Goal: Task Accomplishment & Management: Manage account settings

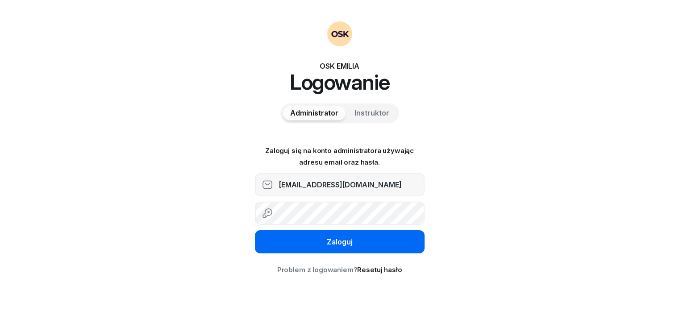
click at [334, 245] on div "Zaloguj" at bounding box center [340, 243] width 26 height 12
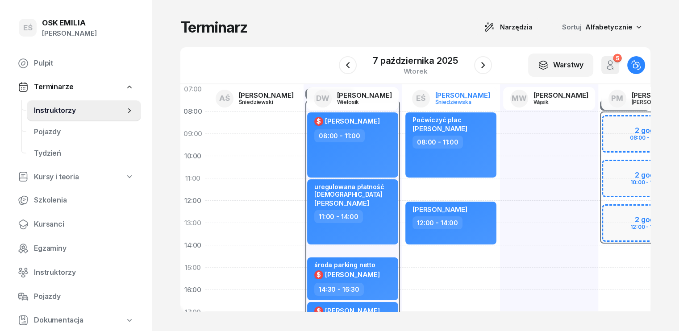
scroll to position [45, 0]
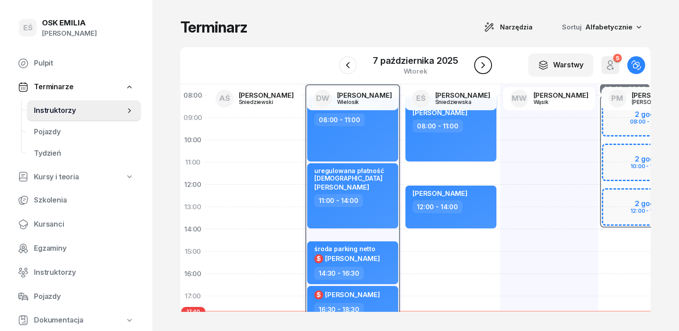
click at [482, 67] on icon "button" at bounding box center [483, 65] width 4 height 6
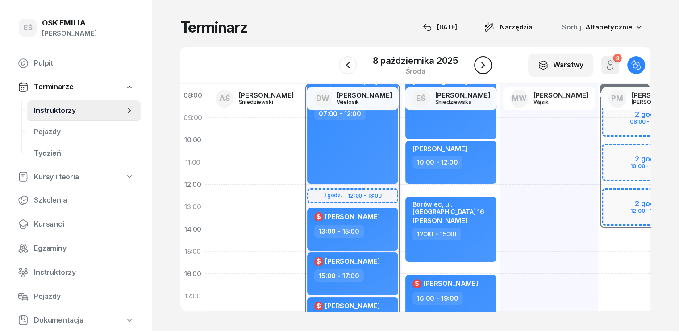
click at [482, 67] on icon "button" at bounding box center [483, 65] width 11 height 11
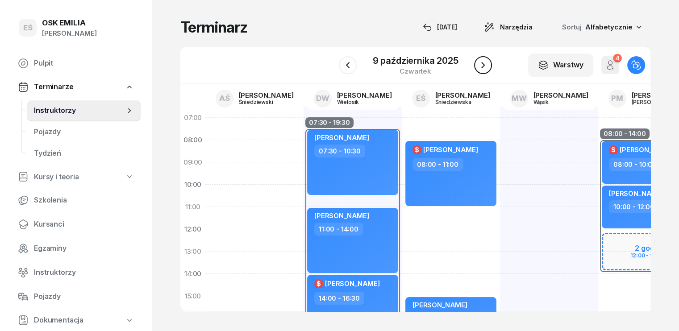
click at [486, 66] on icon "button" at bounding box center [483, 65] width 11 height 11
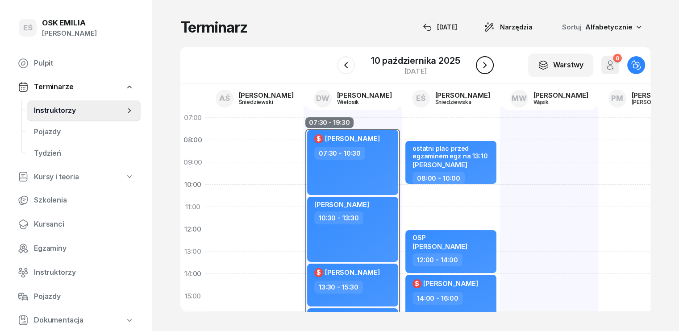
click at [486, 66] on icon "button" at bounding box center [485, 65] width 11 height 11
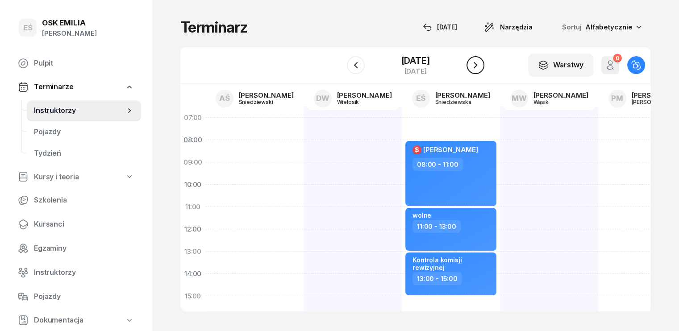
click at [481, 66] on icon "button" at bounding box center [475, 65] width 11 height 11
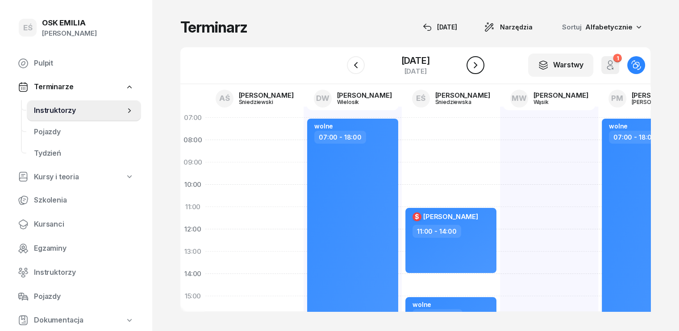
click at [481, 66] on icon "button" at bounding box center [475, 65] width 11 height 11
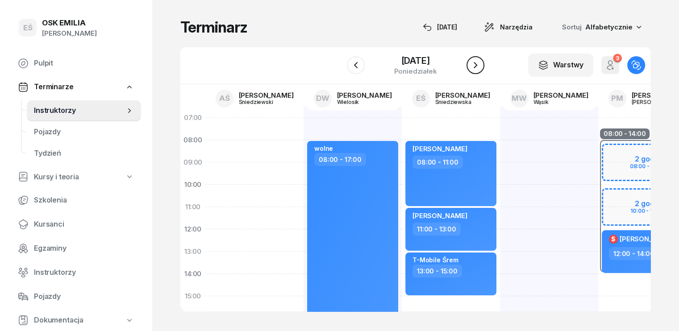
click at [481, 67] on icon "button" at bounding box center [475, 65] width 11 height 11
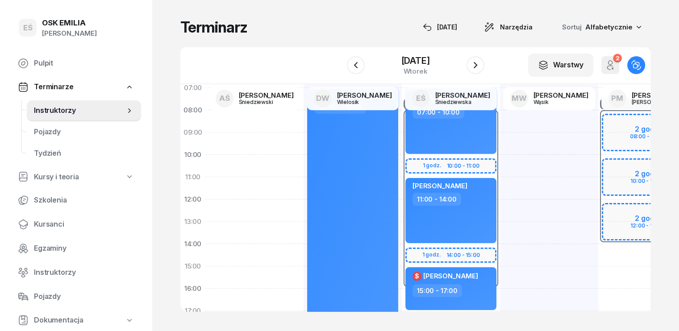
scroll to position [89, 0]
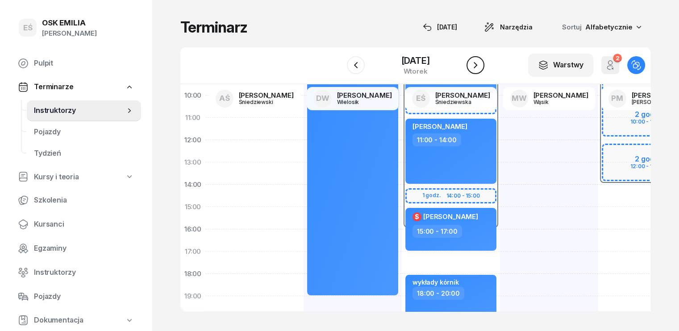
click at [481, 69] on icon "button" at bounding box center [475, 65] width 11 height 11
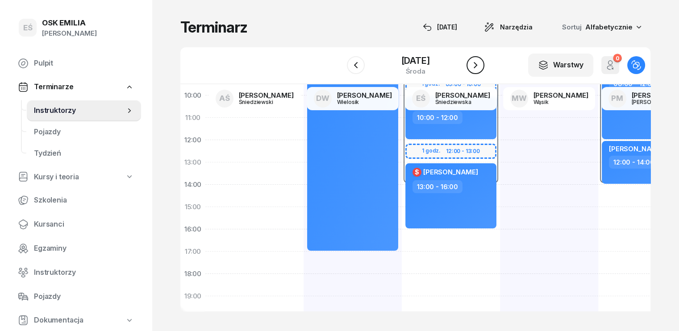
click at [481, 69] on icon "button" at bounding box center [475, 65] width 11 height 11
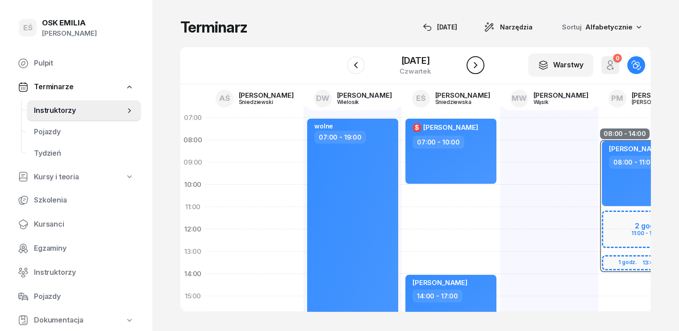
click at [481, 64] on icon "button" at bounding box center [475, 65] width 11 height 11
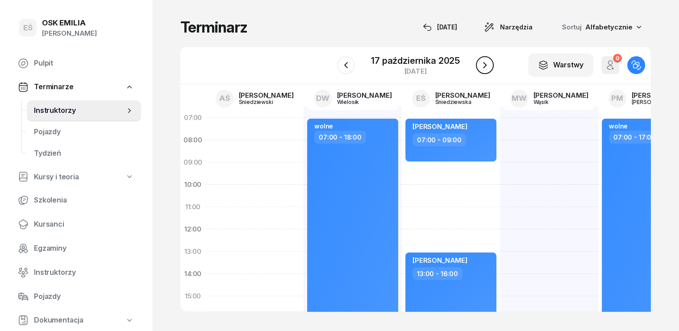
click at [484, 64] on icon "button" at bounding box center [485, 65] width 11 height 11
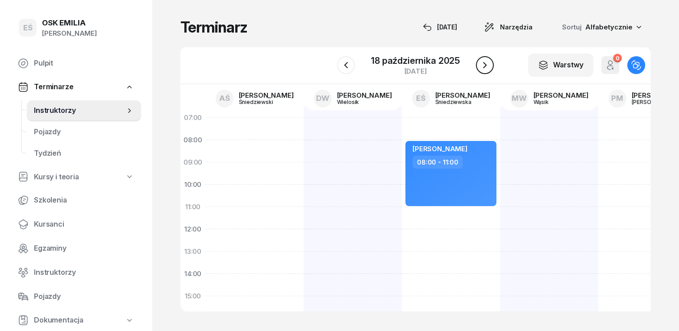
click at [484, 64] on icon "button" at bounding box center [485, 65] width 11 height 11
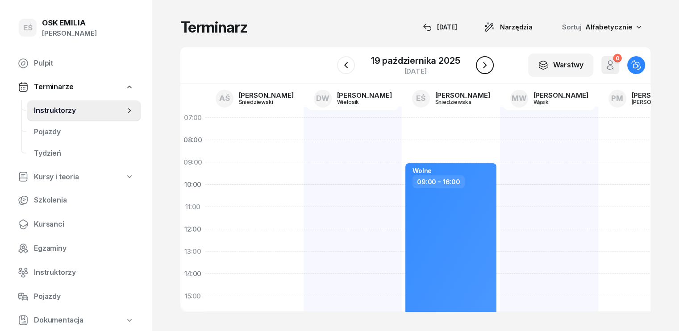
click at [484, 64] on icon "button" at bounding box center [485, 65] width 11 height 11
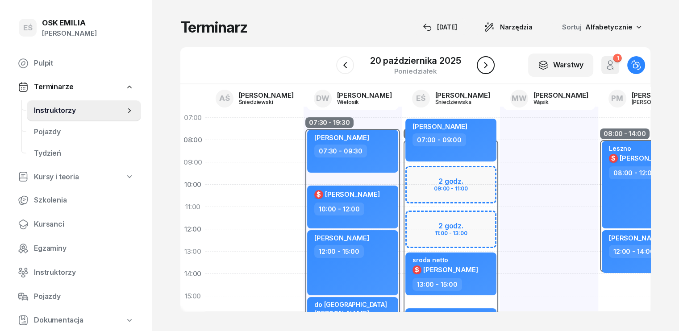
click at [484, 64] on icon "button" at bounding box center [486, 65] width 11 height 11
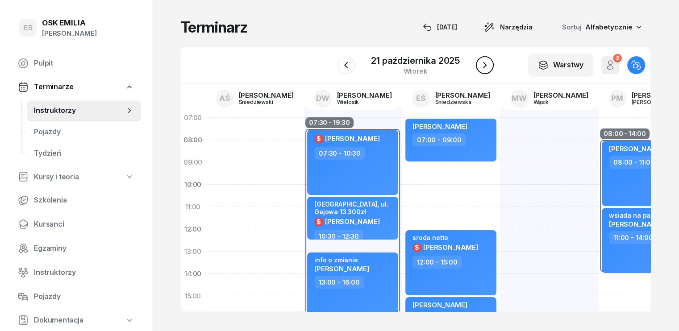
click at [484, 64] on icon "button" at bounding box center [485, 65] width 11 height 11
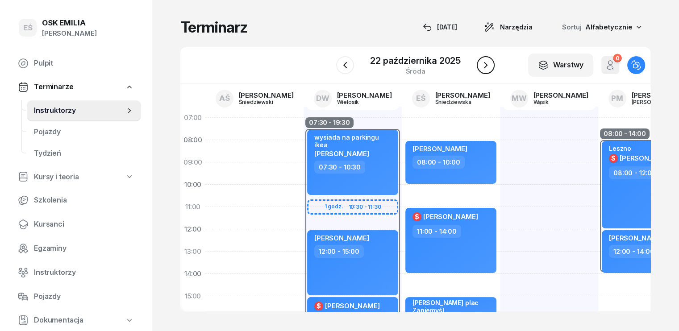
click at [484, 64] on icon "button" at bounding box center [486, 65] width 11 height 11
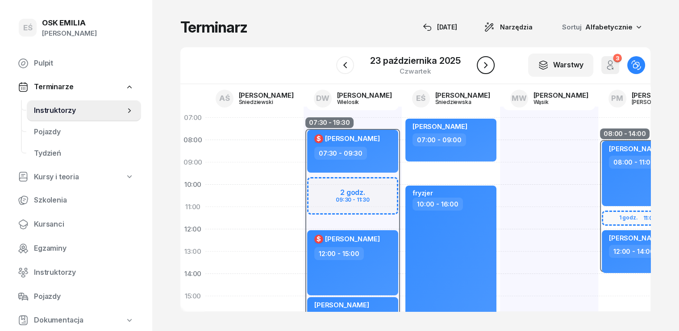
click at [484, 64] on icon "button" at bounding box center [486, 65] width 11 height 11
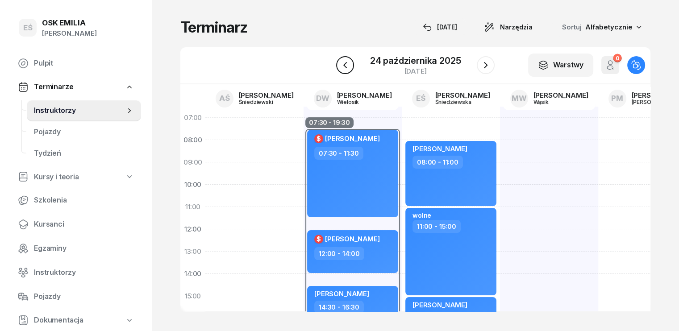
click at [345, 65] on icon "button" at bounding box center [345, 65] width 11 height 11
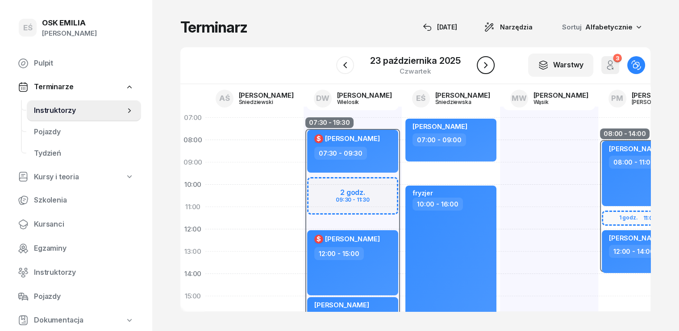
click at [488, 66] on icon "button" at bounding box center [486, 65] width 11 height 11
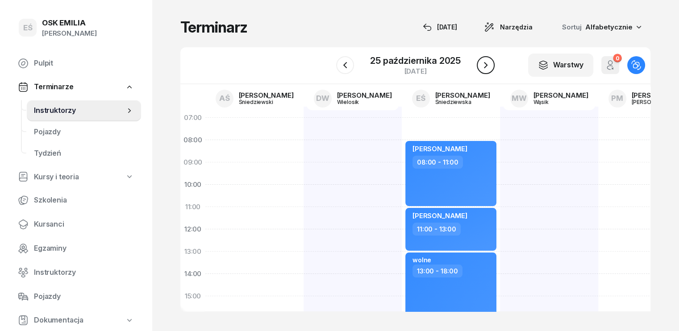
click at [488, 65] on icon "button" at bounding box center [486, 65] width 11 height 11
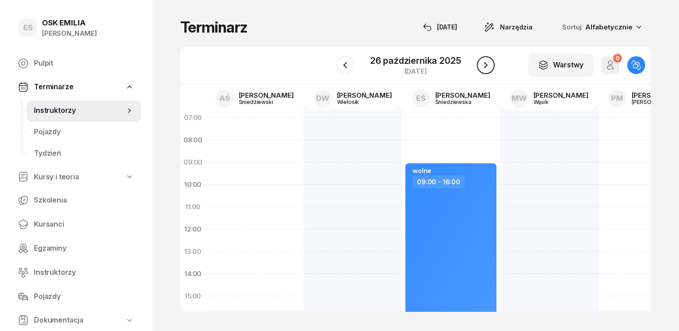
click at [488, 65] on icon "button" at bounding box center [486, 65] width 11 height 11
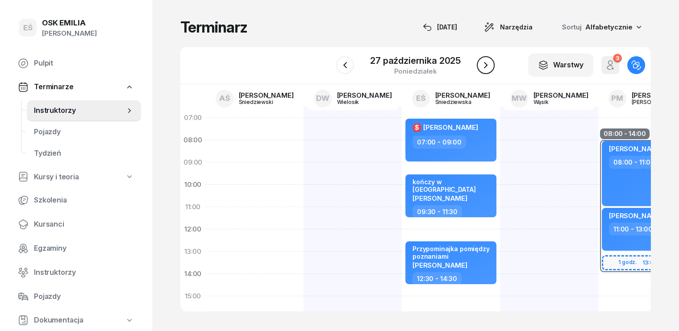
click at [481, 70] on icon "button" at bounding box center [486, 65] width 11 height 11
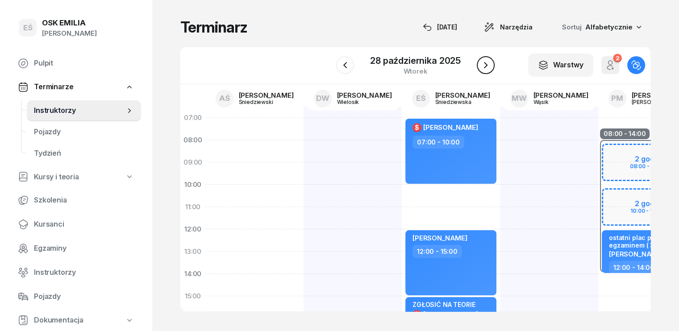
click at [489, 63] on icon "button" at bounding box center [486, 65] width 11 height 11
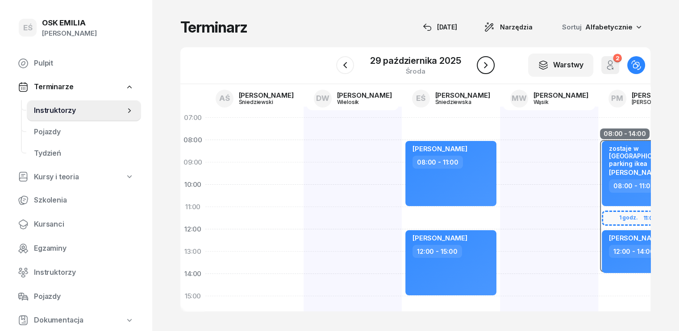
click at [489, 63] on icon "button" at bounding box center [486, 65] width 11 height 11
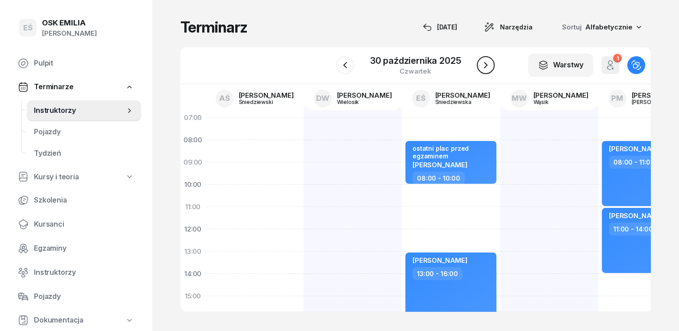
click at [489, 63] on icon "button" at bounding box center [486, 65] width 11 height 11
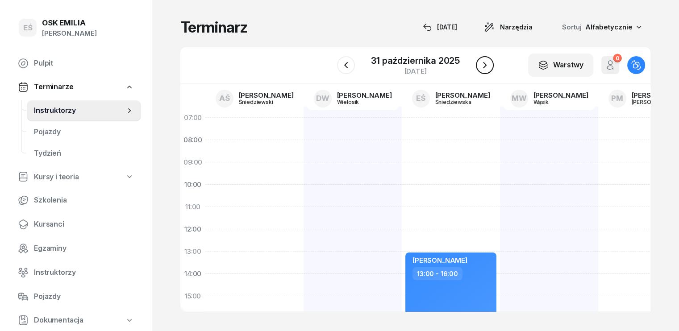
click at [486, 63] on icon "button" at bounding box center [485, 65] width 11 height 11
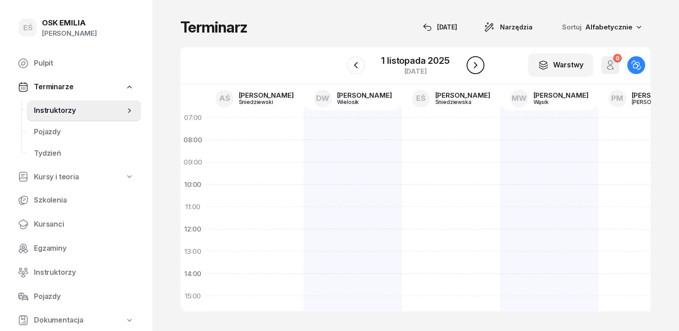
click at [479, 65] on icon "button" at bounding box center [475, 65] width 11 height 11
click at [475, 66] on icon "button" at bounding box center [475, 65] width 11 height 11
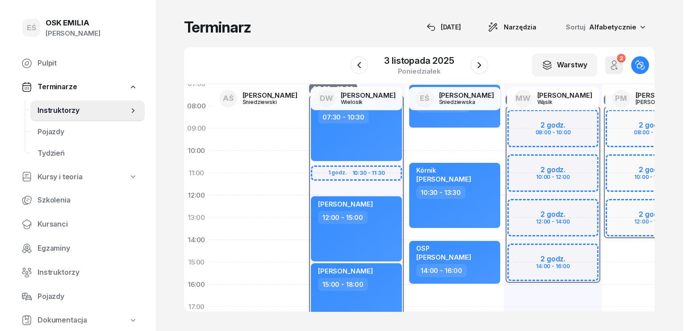
scroll to position [89, 0]
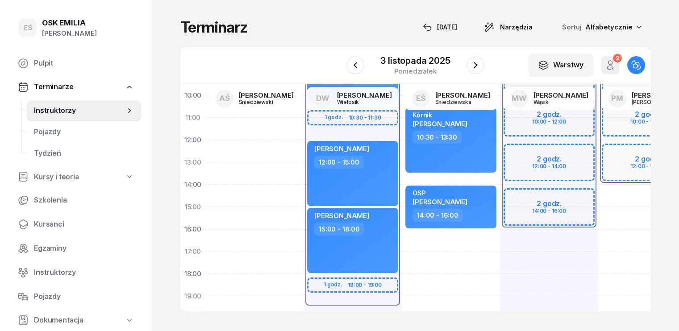
click at [502, 233] on div "08:00 - 16:00 2 godz. 08:00 - 10:00 2 godz. 10:00 - 12:00 2 godz. 12:00 - 14:00…" at bounding box center [549, 218] width 98 height 402
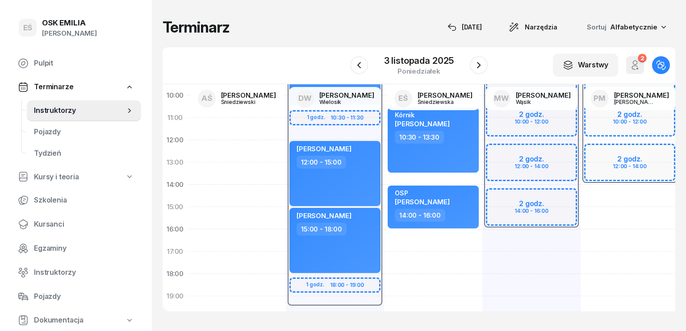
select select "16"
select select "18"
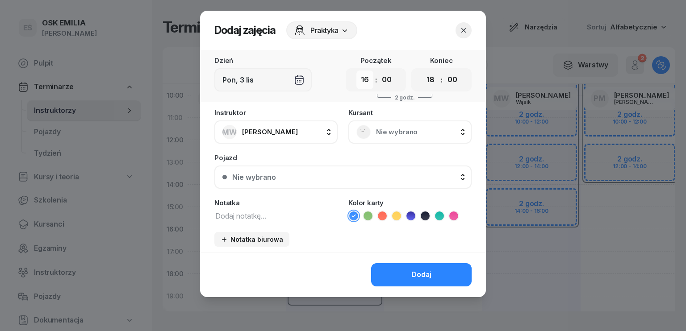
click at [368, 80] on select "00 01 02 03 04 05 06 07 08 09 10 11 12 13 14 15 16 17 18 19 20 21 22 23" at bounding box center [364, 80] width 17 height 19
select select "14"
click at [356, 71] on select "00 01 02 03 04 05 06 07 08 09 10 11 12 13 14 15 16 17 18 19 20 21 22 23" at bounding box center [364, 80] width 17 height 19
drag, startPoint x: 435, startPoint y: 75, endPoint x: 437, endPoint y: 86, distance: 10.9
click at [435, 76] on select "00 01 02 03 04 05 06 07 08 09 10 11 12 13 14 15 16 17 18 19 20 21 22 23" at bounding box center [430, 80] width 17 height 19
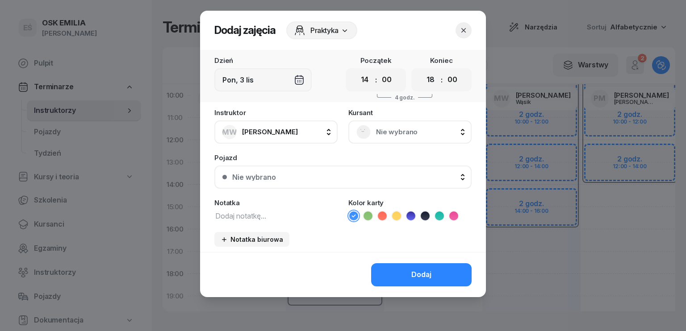
select select "16"
click at [422, 71] on select "00 01 02 03 04 05 06 07 08 09 10 11 12 13 14 15 16 17 18 19 20 21 22 23" at bounding box center [430, 80] width 17 height 19
click at [258, 217] on textarea at bounding box center [275, 216] width 123 height 12
click at [384, 130] on span "Nie wybrano" at bounding box center [420, 132] width 88 height 12
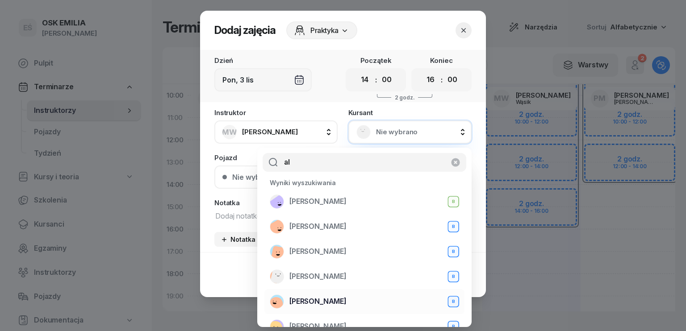
type input "al"
click at [347, 301] on span "[PERSON_NAME]" at bounding box center [317, 302] width 57 height 12
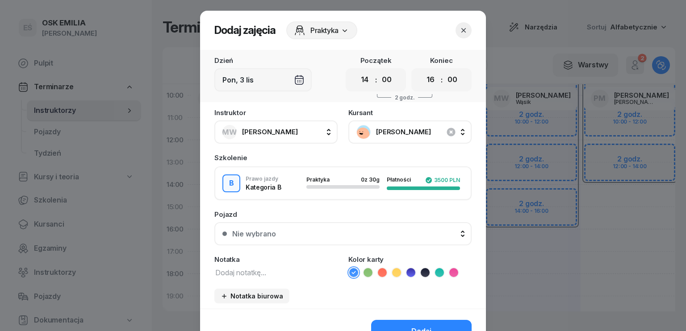
click at [272, 274] on textarea at bounding box center [275, 273] width 123 height 12
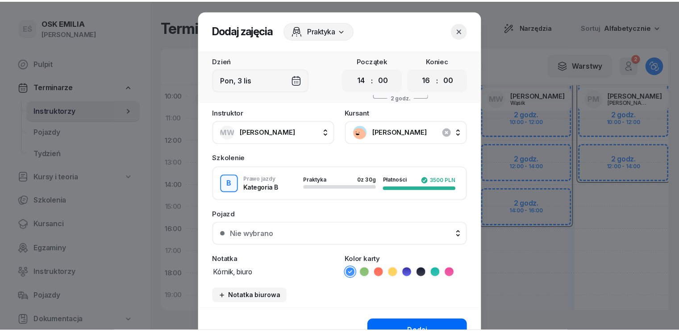
scroll to position [45, 0]
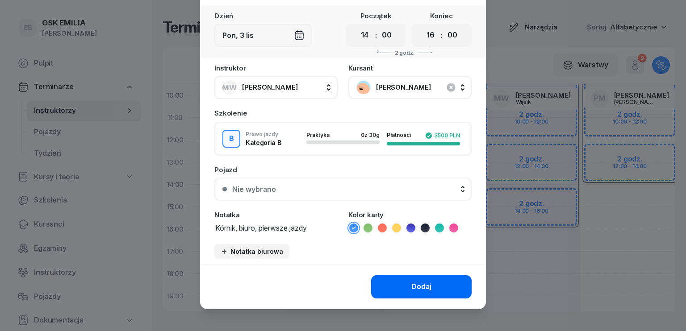
type textarea "Kórnik, biuro, pierwsze jazdy"
click at [422, 285] on div "Dodaj" at bounding box center [421, 287] width 20 height 12
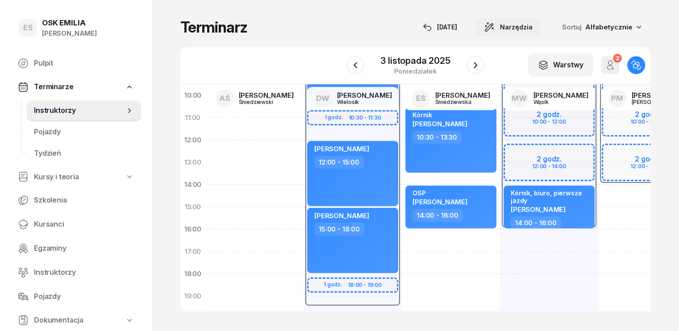
click at [533, 32] on span "Narzędzia" at bounding box center [516, 27] width 33 height 11
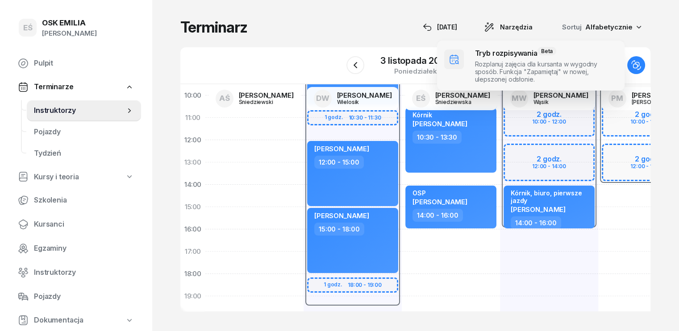
click at [486, 84] on span at bounding box center [531, 66] width 188 height 50
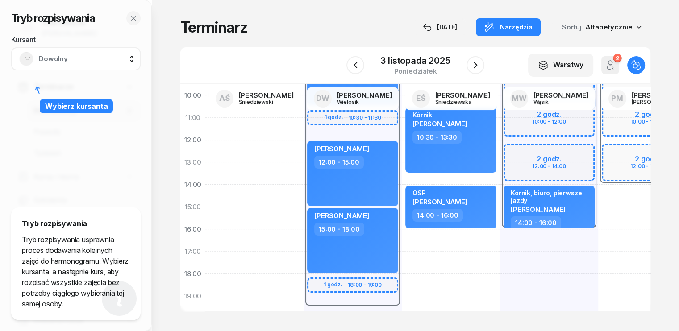
click at [85, 65] on div "Dowolny" at bounding box center [75, 59] width 113 height 14
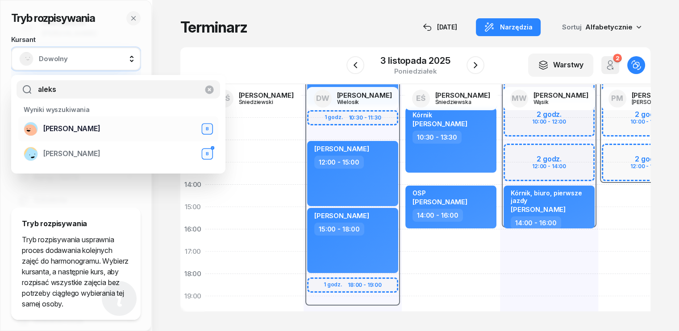
type input "aleks"
click at [88, 127] on span "[PERSON_NAME]" at bounding box center [71, 129] width 57 height 12
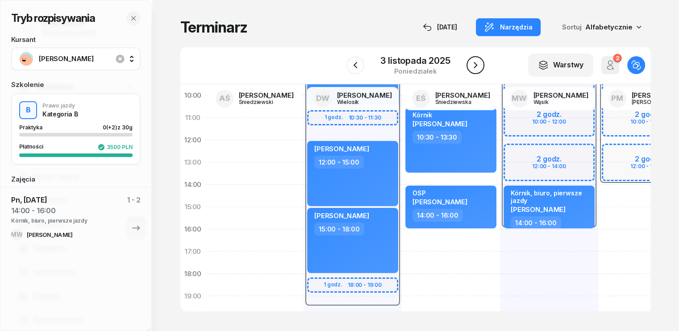
click at [477, 66] on icon "button" at bounding box center [475, 65] width 11 height 11
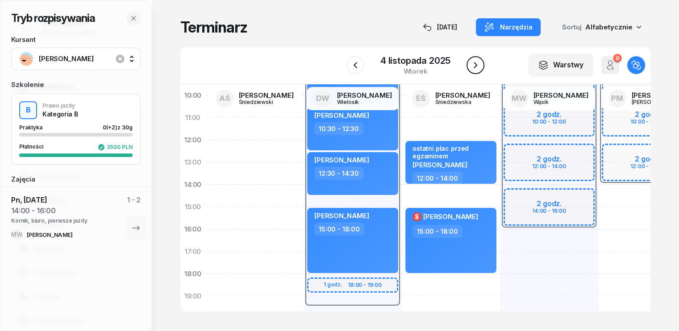
click at [477, 66] on icon "button" at bounding box center [475, 65] width 11 height 11
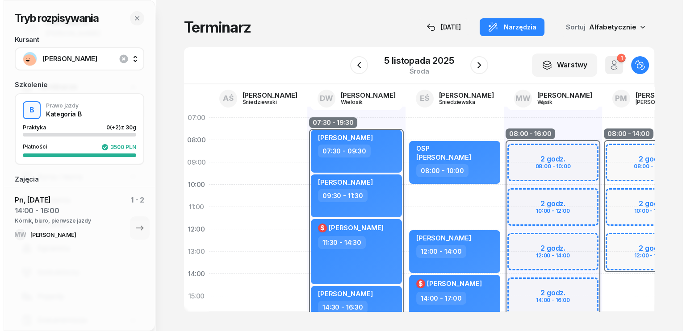
scroll to position [45, 0]
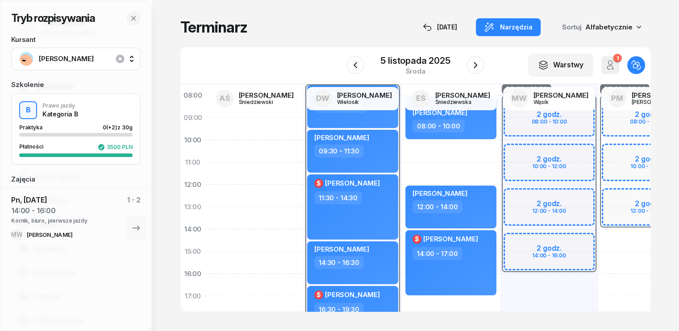
click at [500, 280] on div "08:00 - 16:00 2 godz. 08:00 - 10:00 2 godz. 10:00 - 12:00 2 godz. 12:00 - 14:00…" at bounding box center [549, 263] width 98 height 402
select select "16"
select select "18"
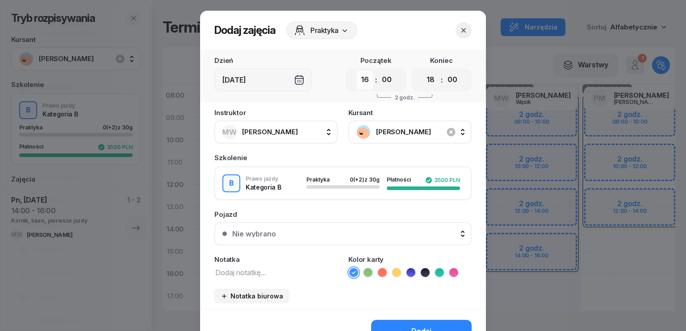
click at [368, 82] on select "00 01 02 03 04 05 06 07 08 09 10 11 12 13 14 15 16 17 18 19 20 21 22 23" at bounding box center [364, 80] width 17 height 19
select select "14"
click at [356, 71] on select "00 01 02 03 04 05 06 07 08 09 10 11 12 13 14 15 16 17 18 19 20 21 22 23" at bounding box center [364, 80] width 17 height 19
click at [429, 80] on select "00 01 02 03 04 05 06 07 08 09 10 11 12 13 14 15 16 17 18 19 20 21 22 23" at bounding box center [430, 80] width 17 height 19
select select "16"
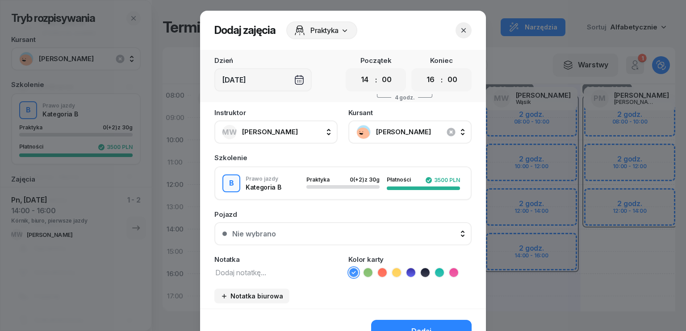
click at [422, 71] on select "00 01 02 03 04 05 06 07 08 09 10 11 12 13 14 15 16 17 18 19 20 21 22 23" at bounding box center [430, 80] width 17 height 19
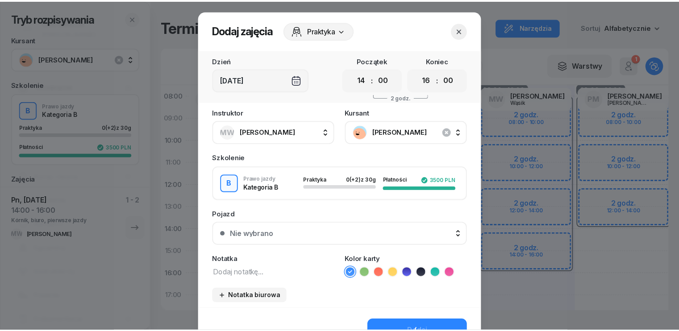
scroll to position [50, 0]
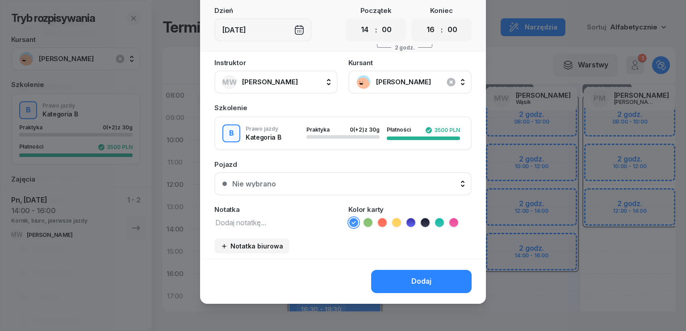
click at [268, 217] on textarea at bounding box center [275, 223] width 123 height 12
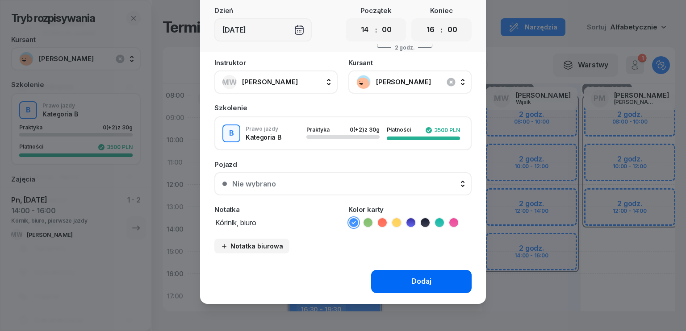
type textarea "Kórinik, biuro"
click at [432, 282] on button "Dodaj" at bounding box center [421, 281] width 100 height 23
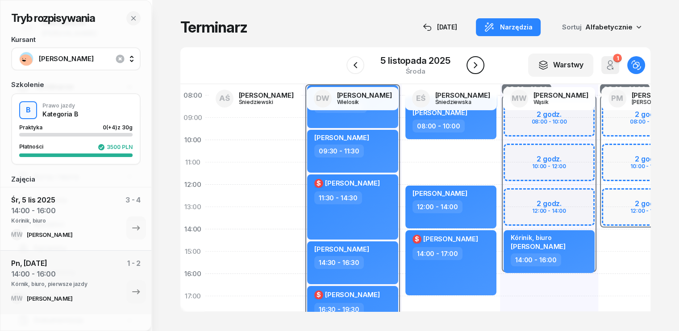
click at [479, 64] on icon "button" at bounding box center [475, 65] width 11 height 11
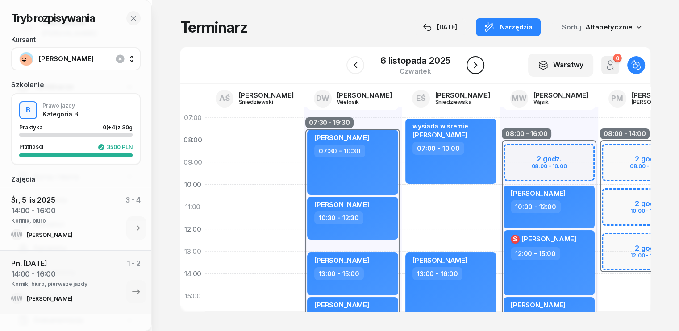
click at [475, 63] on icon "button" at bounding box center [476, 65] width 4 height 6
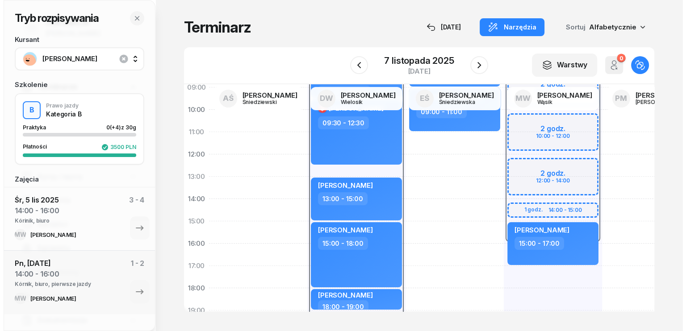
scroll to position [89, 0]
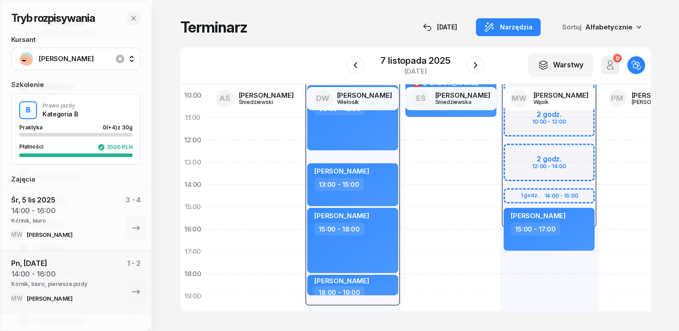
click at [500, 262] on div "08:00 - 16:00 2 godz. 08:00 - 10:00 2 godz. 10:00 - 12:00 2 godz. 12:00 - 14:00…" at bounding box center [549, 218] width 98 height 402
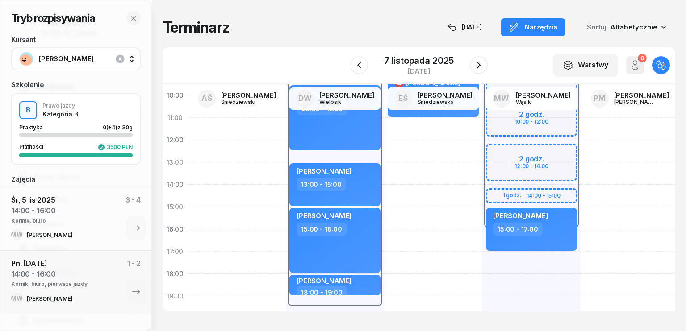
select select "17"
select select "19"
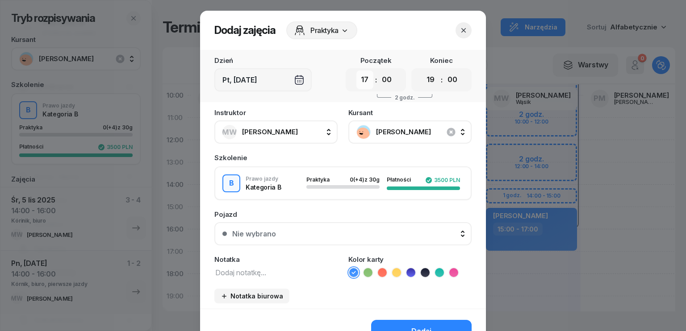
click at [359, 82] on select "00 01 02 03 04 05 06 07 08 09 10 11 12 13 14 15 16 17 18 19 20 21 22 23" at bounding box center [364, 80] width 17 height 19
select select "13"
click at [356, 71] on select "00 01 02 03 04 05 06 07 08 09 10 11 12 13 14 15 16 17 18 19 20 21 22 23" at bounding box center [364, 80] width 17 height 19
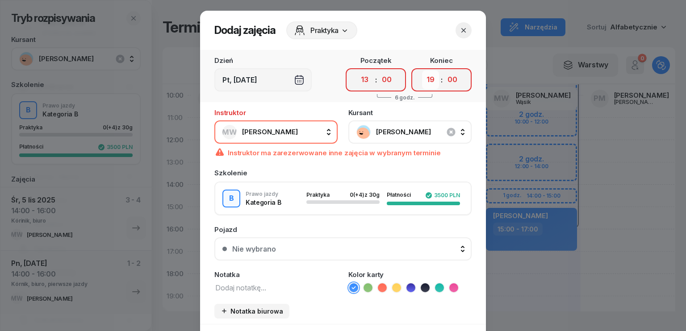
click at [426, 85] on select "00 01 02 03 04 05 06 07 08 09 10 11 12 13 14 15 16 17 18 19 20 21 22 23" at bounding box center [430, 80] width 17 height 19
select select "15"
click at [422, 71] on select "00 01 02 03 04 05 06 07 08 09 10 11 12 13 14 15 16 17 18 19 20 21 22 23" at bounding box center [430, 80] width 17 height 19
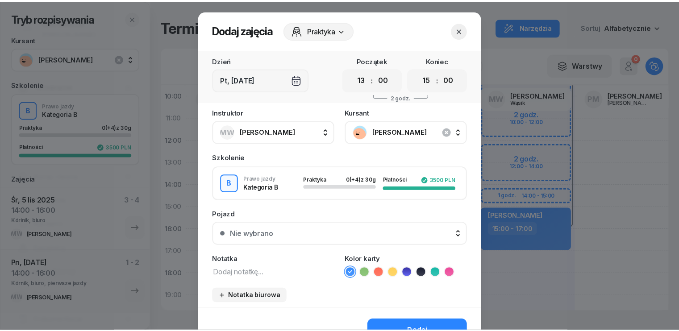
scroll to position [50, 0]
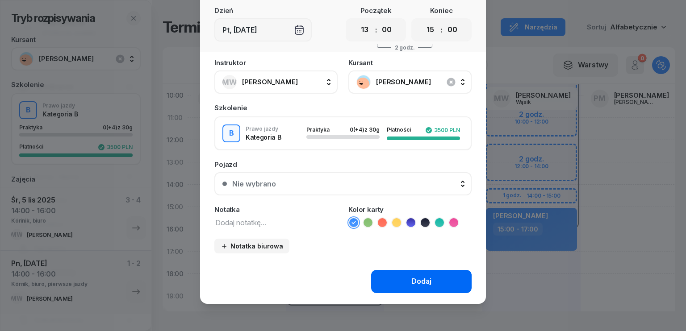
click at [413, 283] on div "Dodaj" at bounding box center [421, 282] width 20 height 12
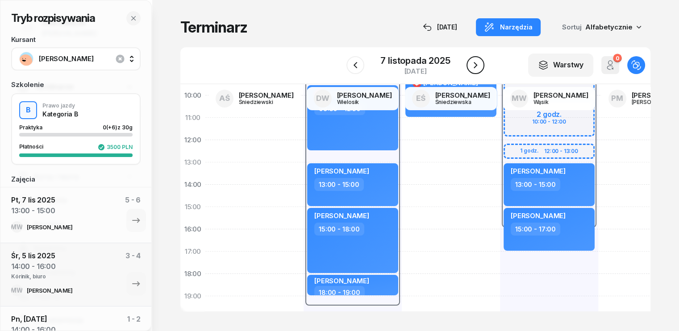
click at [475, 64] on icon "button" at bounding box center [476, 65] width 4 height 6
click at [475, 65] on icon "button" at bounding box center [475, 65] width 11 height 11
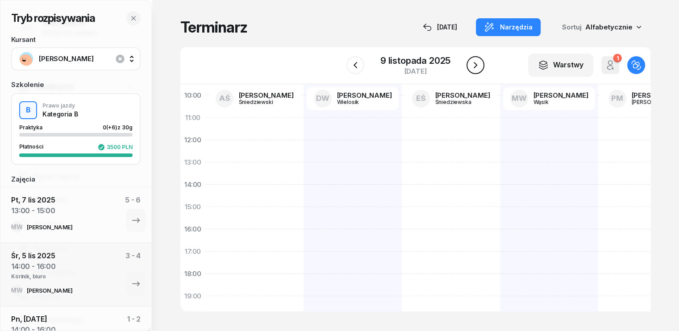
click at [475, 65] on icon "button" at bounding box center [475, 65] width 11 height 11
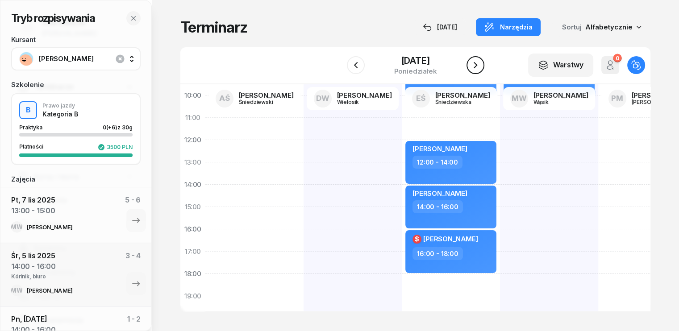
click at [475, 65] on icon "button" at bounding box center [475, 65] width 11 height 11
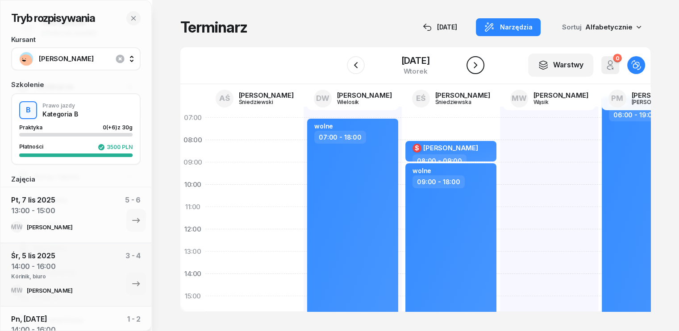
click at [474, 63] on icon "button" at bounding box center [475, 65] width 11 height 11
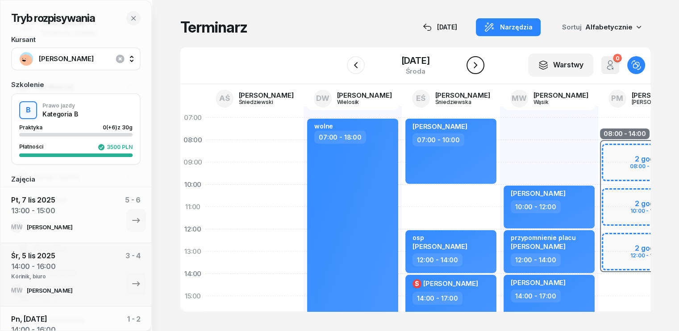
click at [474, 66] on icon "button" at bounding box center [475, 65] width 11 height 11
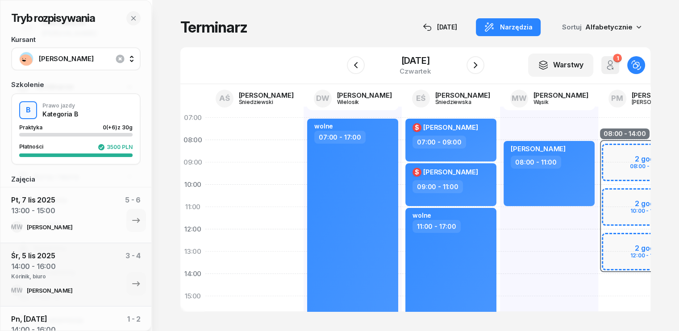
click at [500, 213] on div "[PERSON_NAME] 08:00 - 11:00" at bounding box center [549, 308] width 98 height 402
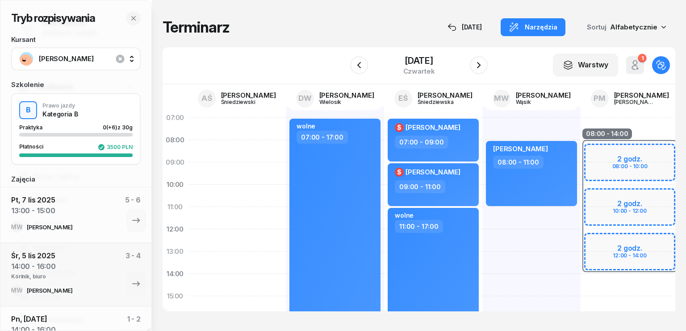
select select "11"
select select "13"
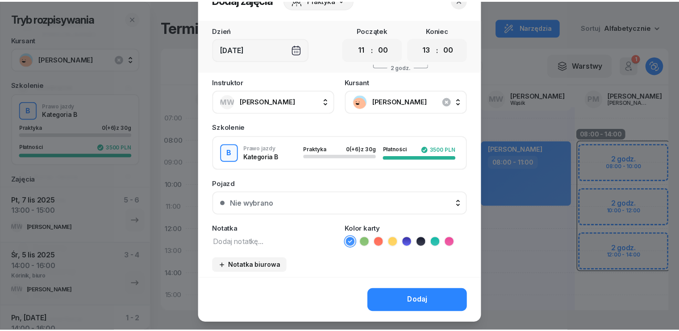
scroll to position [45, 0]
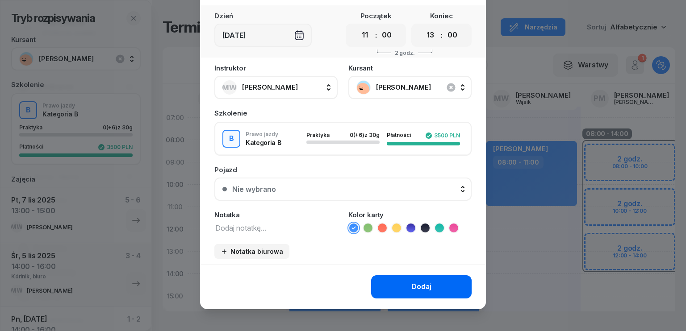
click at [414, 285] on div "Dodaj" at bounding box center [421, 287] width 20 height 12
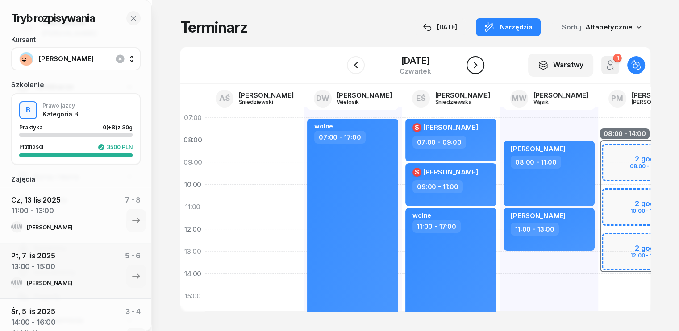
click at [477, 67] on icon "button" at bounding box center [475, 65] width 11 height 11
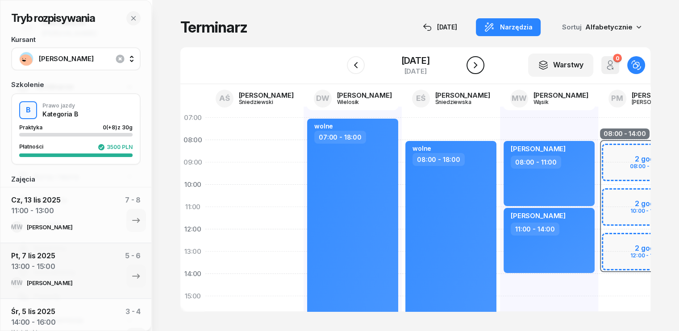
click at [477, 67] on icon "button" at bounding box center [475, 65] width 11 height 11
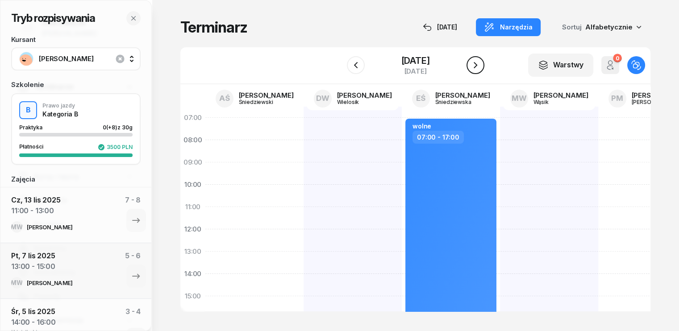
click at [477, 67] on icon "button" at bounding box center [476, 65] width 4 height 6
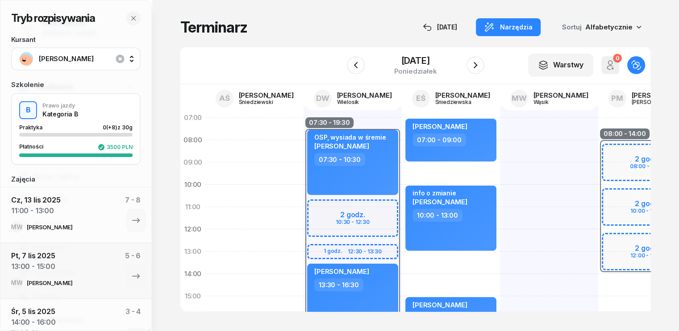
click at [500, 197] on div at bounding box center [549, 308] width 98 height 402
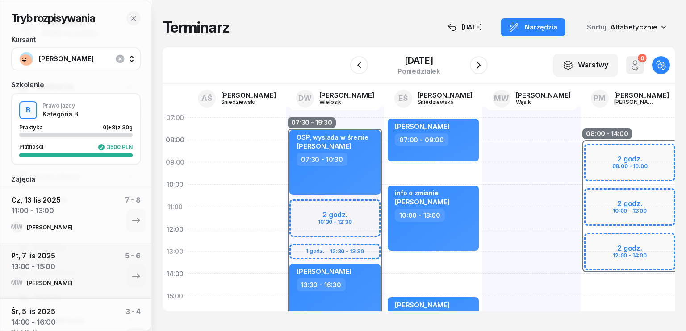
select select "10"
select select "12"
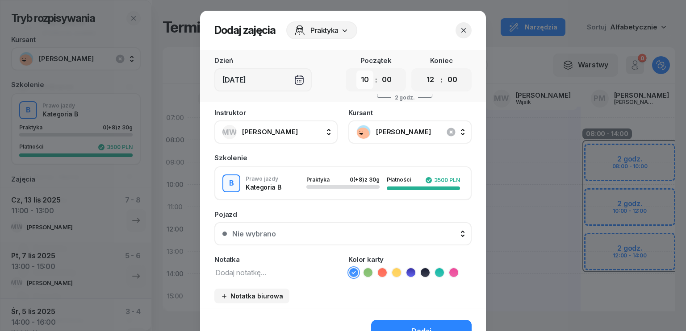
drag, startPoint x: 365, startPoint y: 76, endPoint x: 366, endPoint y: 81, distance: 5.0
click at [365, 76] on select "00 01 02 03 04 05 06 07 08 09 10 11 12 13 14 15 16 17 18 19 20 21 22 23" at bounding box center [364, 80] width 17 height 19
select select "11"
click at [356, 71] on select "00 01 02 03 04 05 06 07 08 09 10 11 12 13 14 15 16 17 18 19 20 21 22 23" at bounding box center [364, 80] width 17 height 19
drag, startPoint x: 428, startPoint y: 82, endPoint x: 431, endPoint y: 88, distance: 6.6
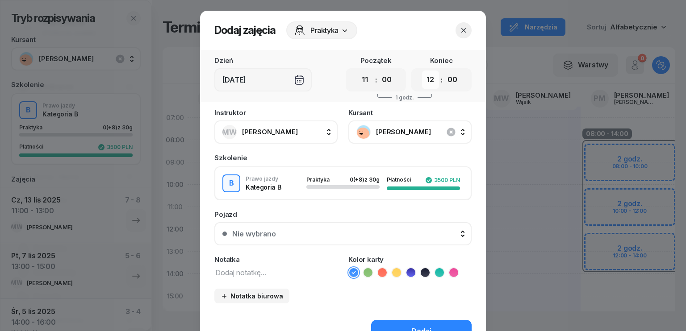
click at [428, 82] on select "00 01 02 03 04 05 06 07 08 09 10 11 12 13 14 15 16 17 18 19 20 21 22 23" at bounding box center [430, 80] width 17 height 19
select select "14"
click at [422, 71] on select "00 01 02 03 04 05 06 07 08 09 10 11 12 13 14 15 16 17 18 19 20 21 22 23" at bounding box center [430, 80] width 17 height 19
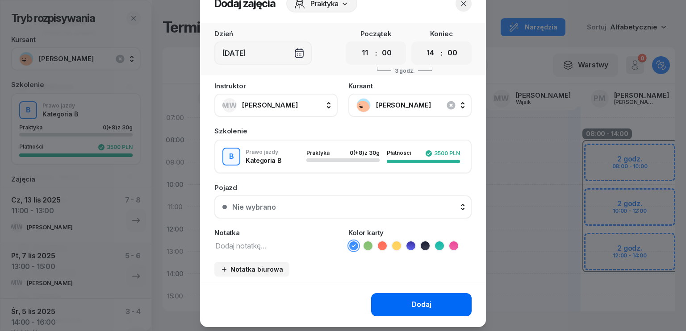
scroll to position [50, 0]
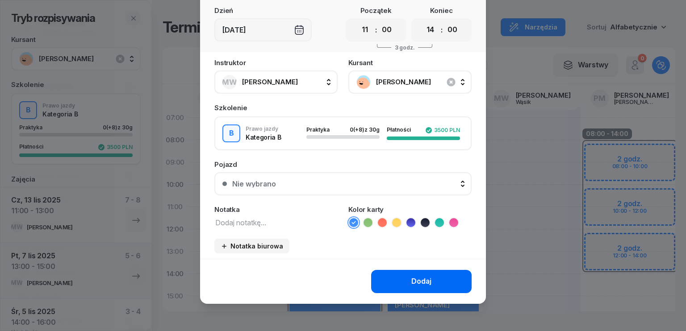
click at [427, 282] on div "Dodaj" at bounding box center [421, 282] width 20 height 12
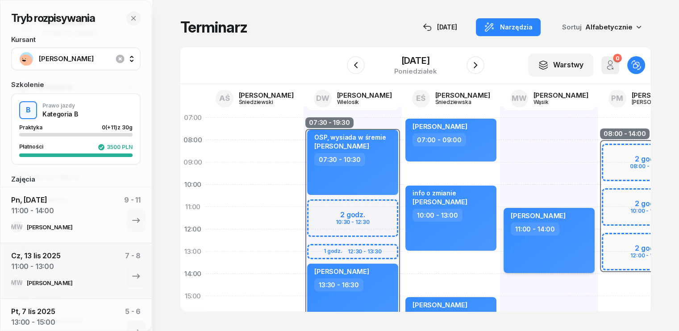
click at [524, 244] on div "[PERSON_NAME] 11:00 - 14:00" at bounding box center [549, 240] width 91 height 65
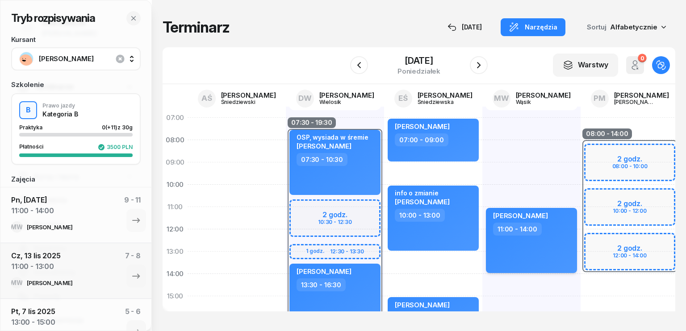
select select "11"
select select "14"
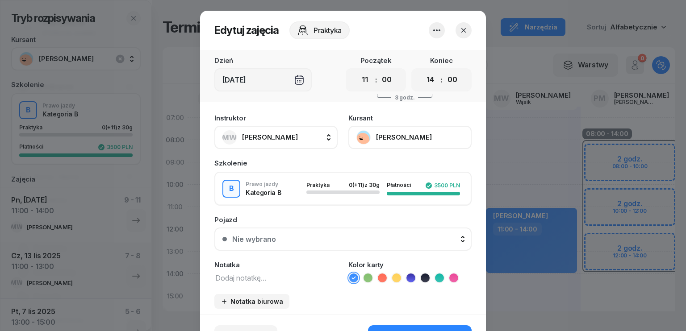
click at [272, 278] on textarea at bounding box center [275, 278] width 123 height 12
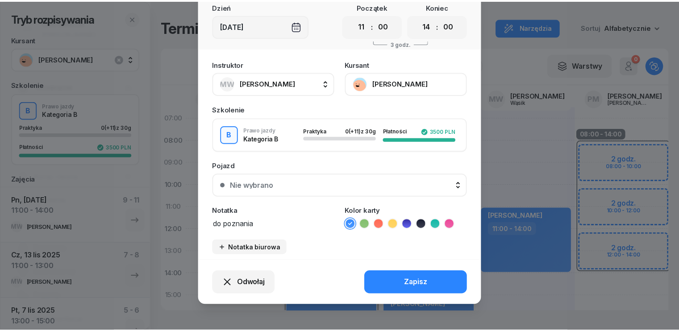
scroll to position [55, 0]
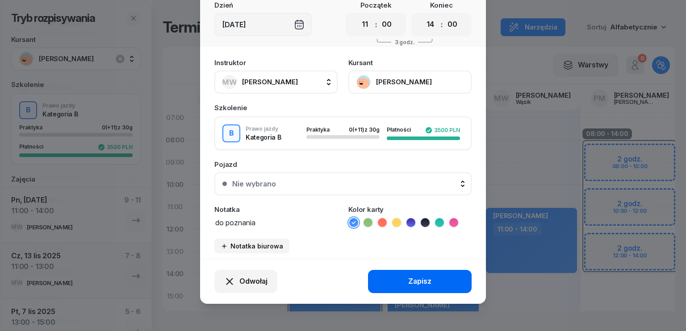
type textarea "do poznania"
click at [387, 276] on button "Zapisz" at bounding box center [420, 281] width 104 height 23
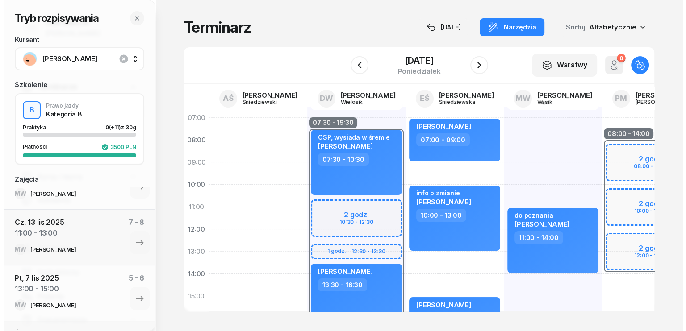
scroll to position [157, 0]
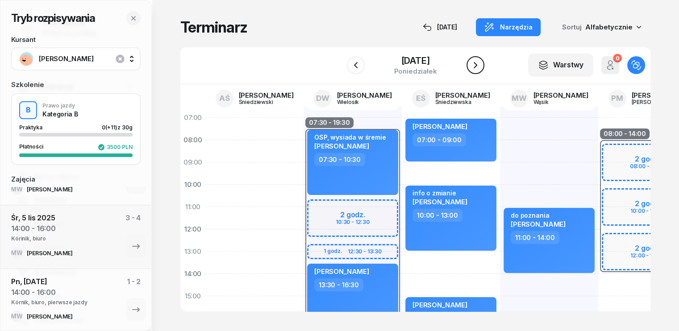
click at [478, 69] on icon "button" at bounding box center [475, 65] width 11 height 11
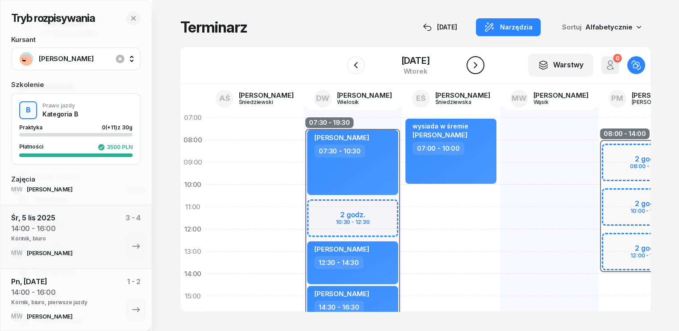
click at [478, 69] on icon "button" at bounding box center [475, 65] width 11 height 11
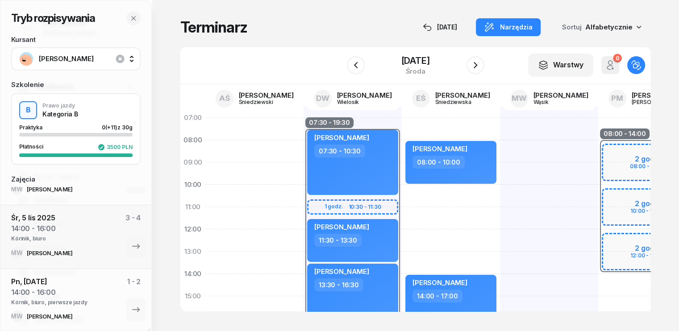
click at [500, 139] on div at bounding box center [549, 308] width 98 height 402
select select "07"
select select "09"
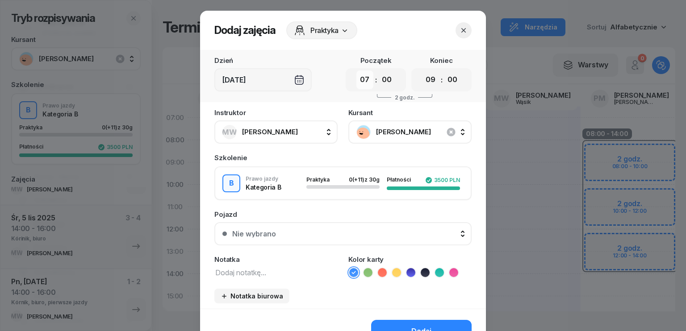
click at [363, 84] on select "00 01 02 03 04 05 06 07 08 09 10 11 12 13 14 15 16 17 18 19 20 21 22 23" at bounding box center [364, 80] width 17 height 19
select select "08"
click at [356, 71] on select "00 01 02 03 04 05 06 07 08 09 10 11 12 13 14 15 16 17 18 19 20 21 22 23" at bounding box center [364, 80] width 17 height 19
drag, startPoint x: 431, startPoint y: 80, endPoint x: 432, endPoint y: 88, distance: 8.7
click at [431, 80] on select "00 01 02 03 04 05 06 07 08 09 10 11 12 13 14 15 16 17 18 19 20 21 22 23" at bounding box center [430, 80] width 17 height 19
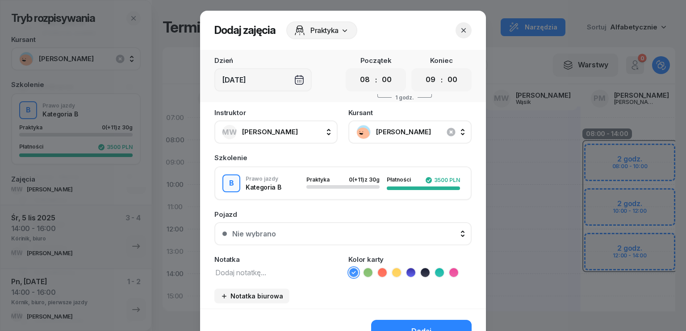
select select "11"
click at [422, 71] on select "00 01 02 03 04 05 06 07 08 09 10 11 12 13 14 15 16 17 18 19 20 21 22 23" at bounding box center [430, 80] width 17 height 19
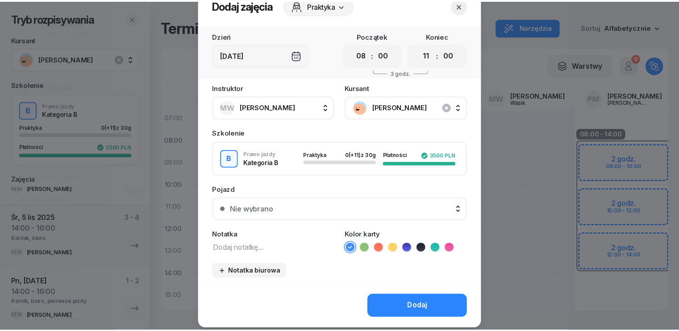
scroll to position [50, 0]
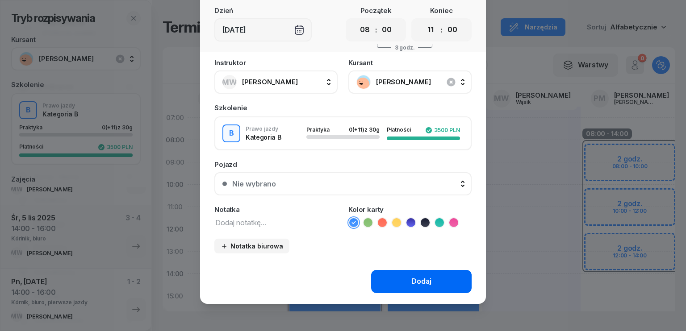
click at [419, 280] on div "Dodaj" at bounding box center [421, 282] width 20 height 12
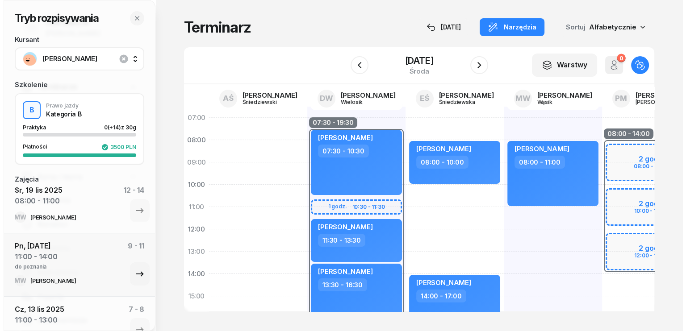
scroll to position [0, 0]
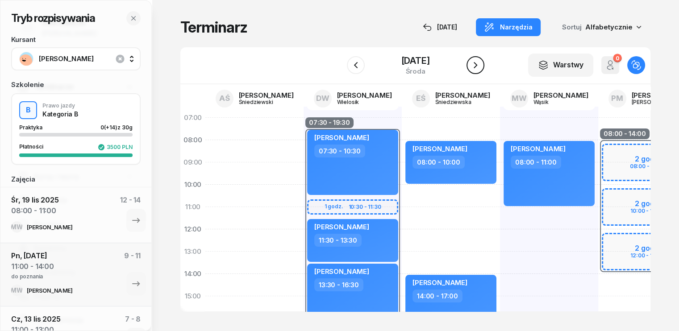
click at [473, 66] on icon "button" at bounding box center [475, 65] width 11 height 11
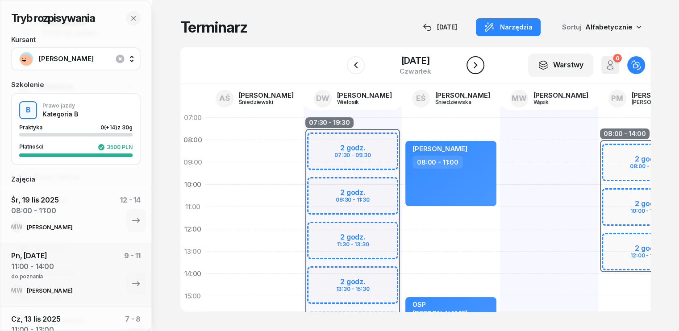
click at [477, 67] on icon "button" at bounding box center [476, 65] width 4 height 6
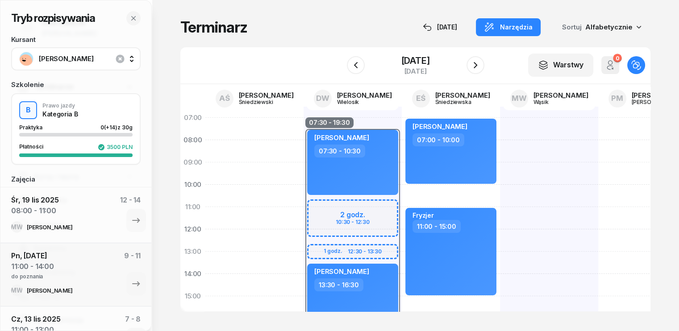
click at [500, 197] on div at bounding box center [549, 308] width 98 height 402
select select "10"
select select "12"
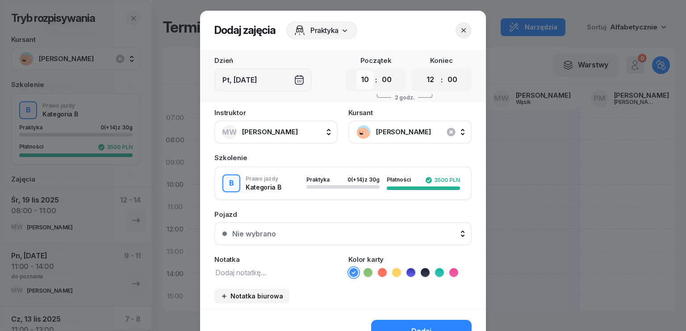
click at [367, 78] on select "00 01 02 03 04 05 06 07 08 09 10 11 12 13 14 15 16 17 18 19 20 21 22 23" at bounding box center [364, 80] width 17 height 19
select select "11"
click at [356, 71] on select "00 01 02 03 04 05 06 07 08 09 10 11 12 13 14 15 16 17 18 19 20 21 22 23" at bounding box center [364, 80] width 17 height 19
drag, startPoint x: 431, startPoint y: 80, endPoint x: 435, endPoint y: 88, distance: 8.2
click at [431, 80] on select "00 01 02 03 04 05 06 07 08 09 10 11 12 13 14 15 16 17 18 19 20 21 22 23" at bounding box center [430, 80] width 17 height 19
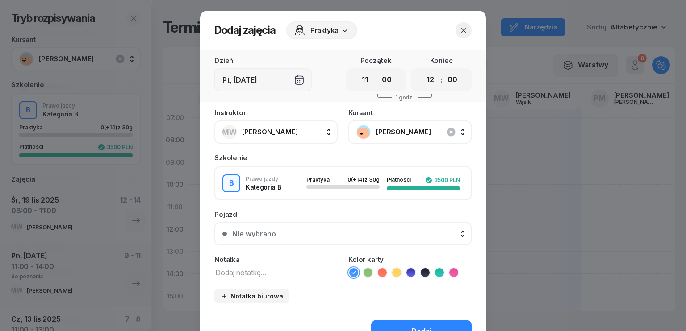
select select "14"
click at [422, 71] on select "00 01 02 03 04 05 06 07 08 09 10 11 12 13 14 15 16 17 18 19 20 21 22 23" at bounding box center [430, 80] width 17 height 19
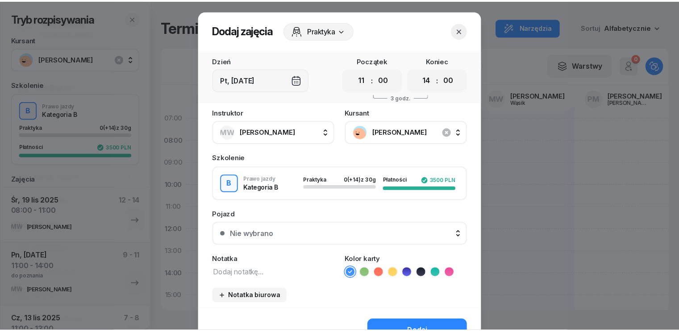
scroll to position [50, 0]
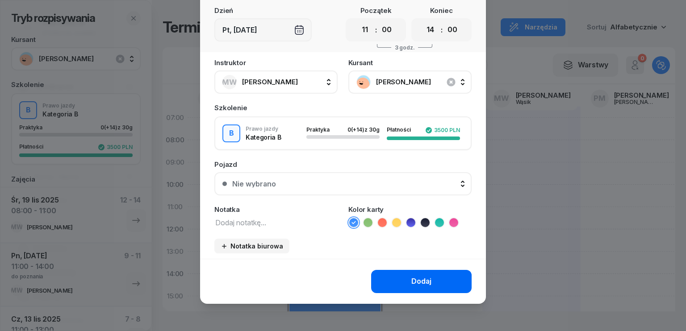
click at [432, 284] on button "Dodaj" at bounding box center [421, 281] width 100 height 23
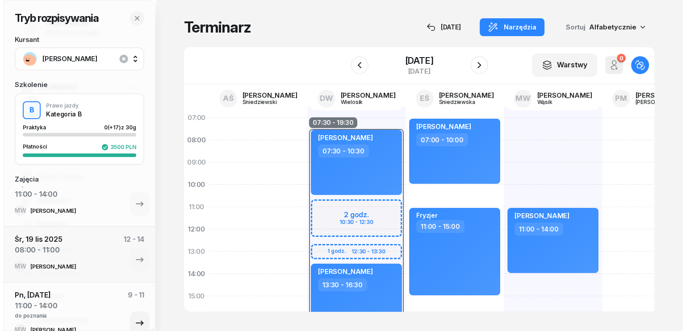
scroll to position [0, 0]
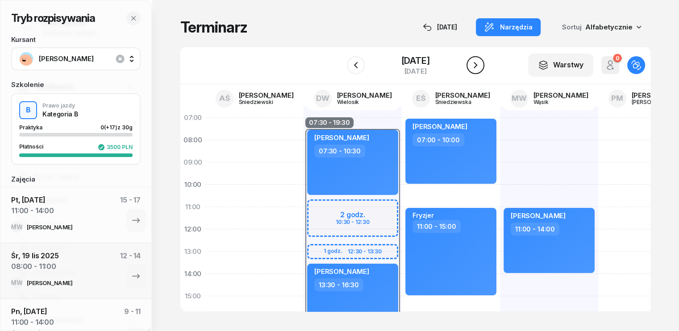
click at [476, 64] on icon "button" at bounding box center [475, 65] width 11 height 11
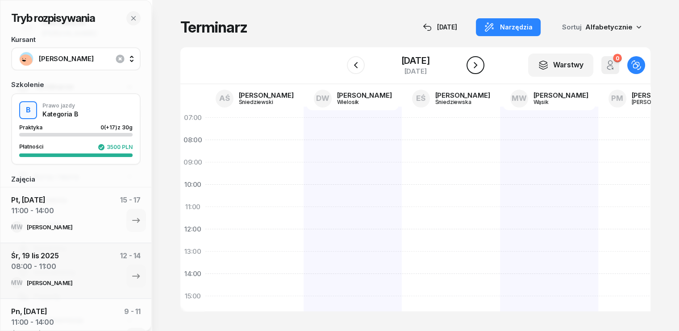
click at [472, 65] on icon "button" at bounding box center [475, 65] width 11 height 11
click at [472, 65] on button "button" at bounding box center [476, 65] width 18 height 18
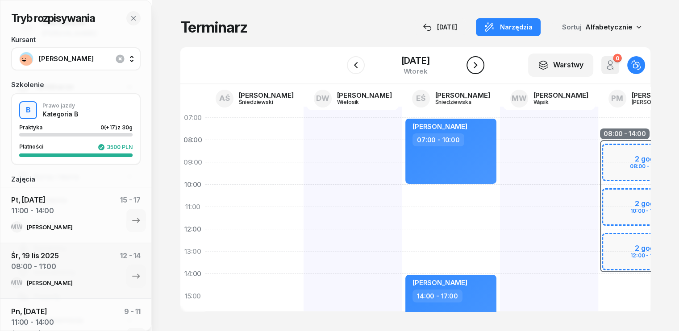
click at [475, 69] on icon "button" at bounding box center [475, 65] width 11 height 11
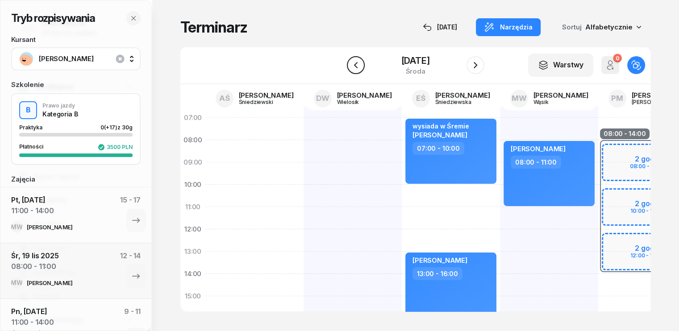
click at [351, 68] on icon "button" at bounding box center [356, 65] width 11 height 11
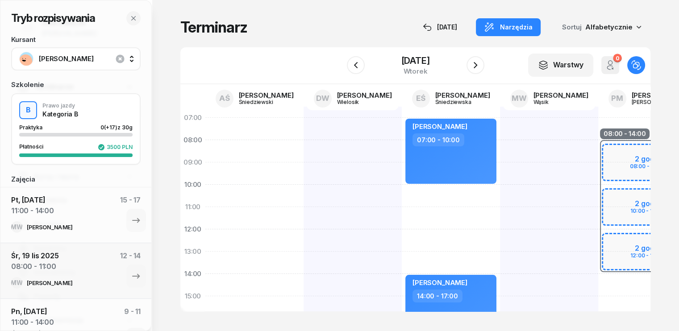
click at [402, 190] on div "[PERSON_NAME] 07:00 - 10:00 [PERSON_NAME] 14:00 - 17:00 [PERSON_NAME] 17:00 - 2…" at bounding box center [451, 308] width 98 height 402
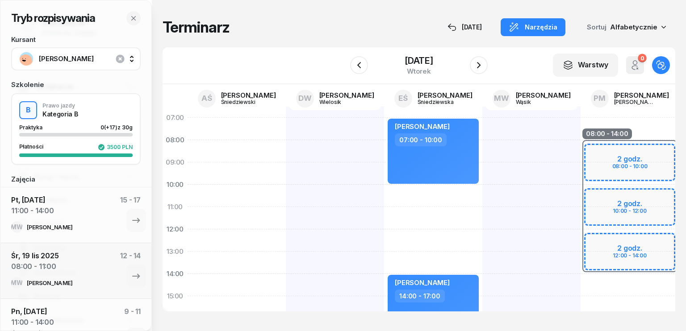
select select "10"
select select "12"
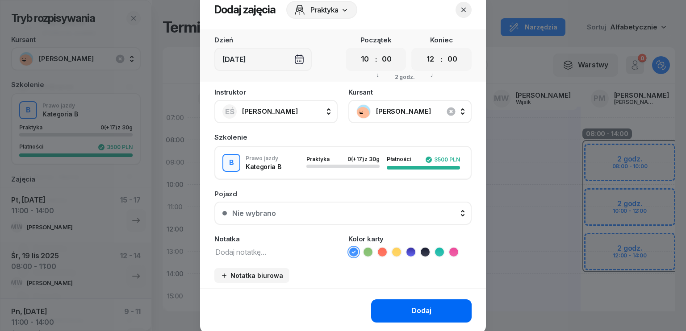
scroll to position [50, 0]
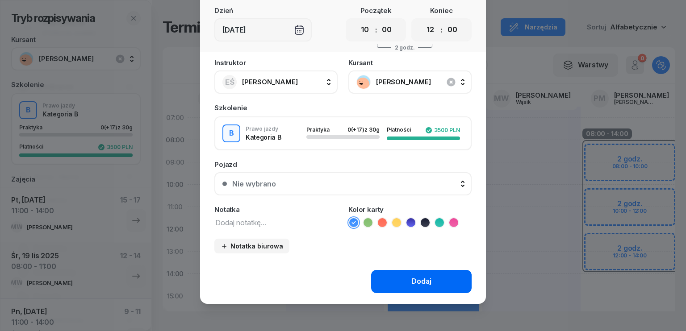
click at [425, 281] on div "Dodaj" at bounding box center [421, 282] width 20 height 12
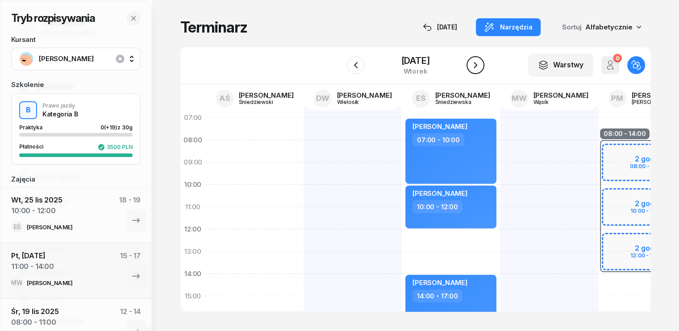
click at [480, 63] on icon "button" at bounding box center [475, 65] width 11 height 11
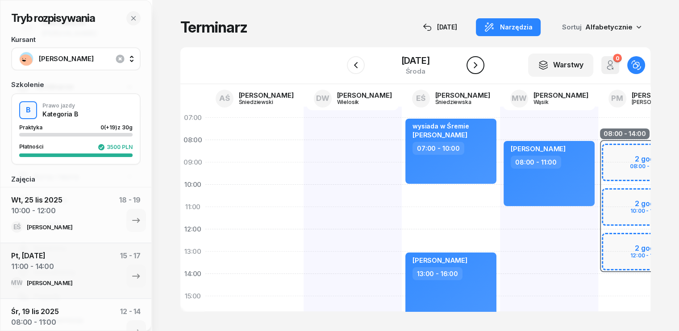
click at [480, 63] on icon "button" at bounding box center [475, 65] width 11 height 11
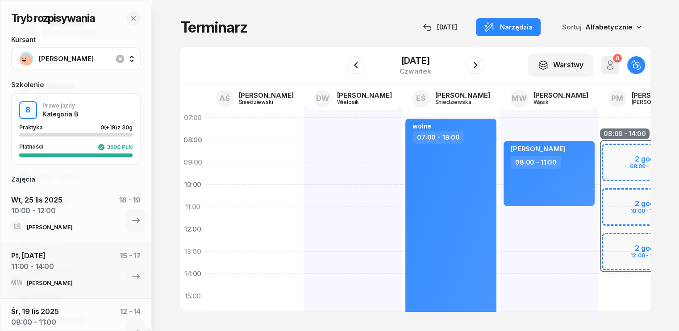
click at [500, 222] on div "[PERSON_NAME] 08:00 - 11:00" at bounding box center [549, 308] width 98 height 402
select select "11"
select select "13"
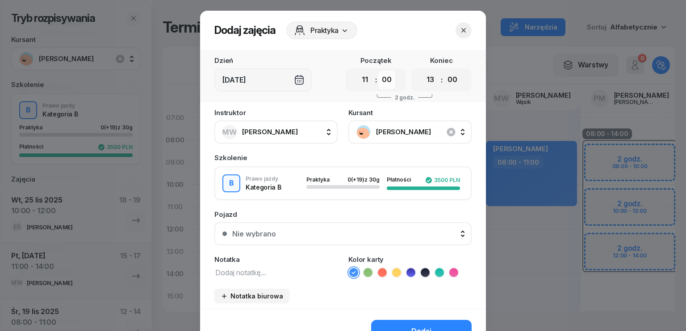
click at [389, 85] on select "00 05 10 15 20 25 30 35 40 45 50 55" at bounding box center [386, 80] width 17 height 19
select select "30"
click at [378, 71] on select "00 05 10 15 20 25 30 35 40 45 50 55" at bounding box center [386, 80] width 17 height 19
drag, startPoint x: 428, startPoint y: 81, endPoint x: 432, endPoint y: 88, distance: 7.7
click at [428, 81] on select "00 01 02 03 04 05 06 07 08 09 10 11 12 13 14 15 16 17 18 19 20 21 22 23" at bounding box center [430, 80] width 17 height 19
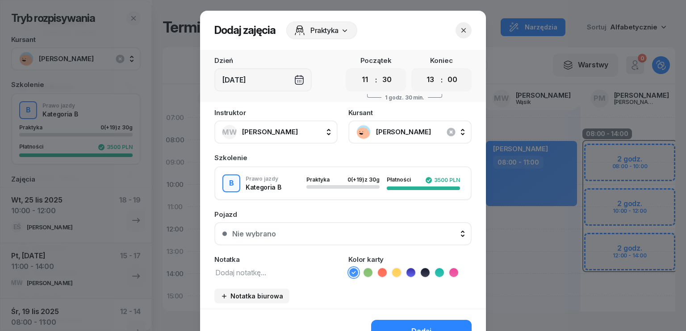
select select "14"
click at [422, 71] on select "00 01 02 03 04 05 06 07 08 09 10 11 12 13 14 15 16 17 18 19 20 21 22 23" at bounding box center [430, 80] width 17 height 19
click at [454, 78] on select "00 05 10 15 20 25 30 35 40 45 50 55" at bounding box center [452, 80] width 17 height 19
select select "30"
click at [444, 71] on select "00 05 10 15 20 25 30 35 40 45 50 55" at bounding box center [452, 80] width 17 height 19
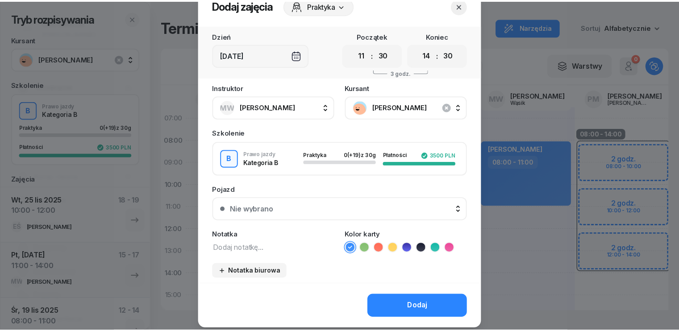
scroll to position [50, 0]
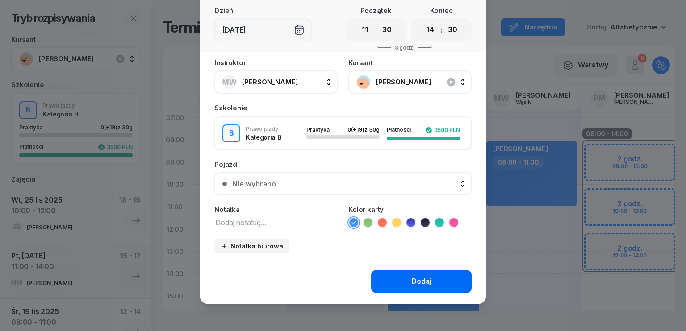
click at [431, 280] on button "Dodaj" at bounding box center [421, 281] width 100 height 23
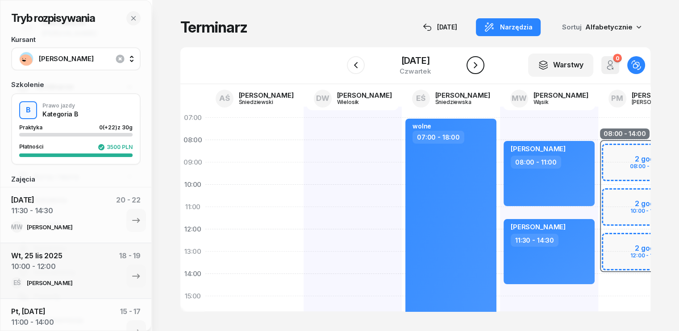
click at [481, 69] on icon "button" at bounding box center [475, 65] width 11 height 11
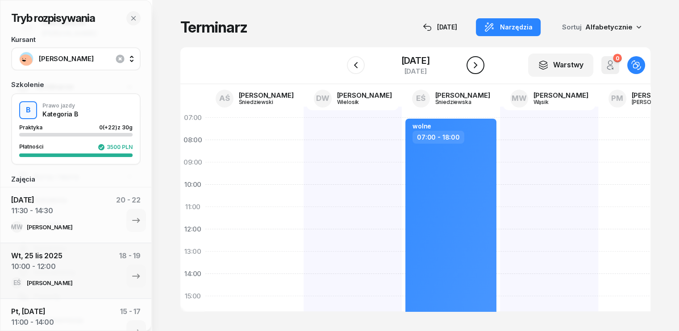
click at [481, 69] on icon "button" at bounding box center [475, 65] width 11 height 11
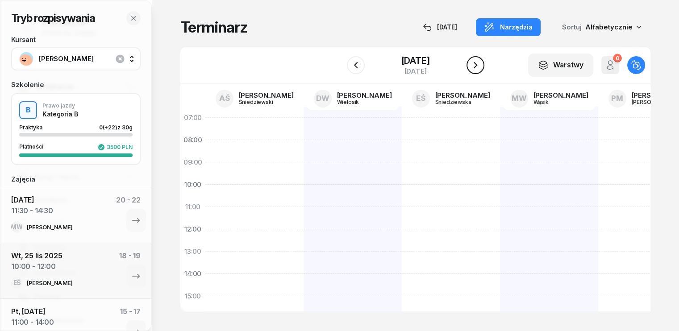
click at [481, 69] on icon "button" at bounding box center [475, 65] width 11 height 11
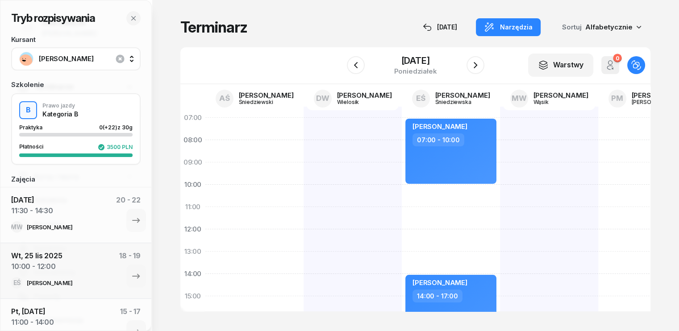
click at [500, 198] on div at bounding box center [549, 308] width 98 height 402
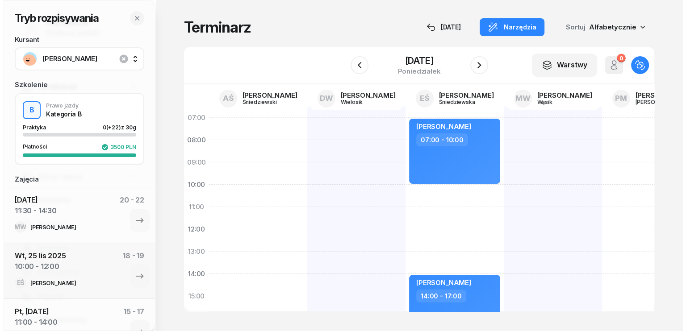
scroll to position [0, 1]
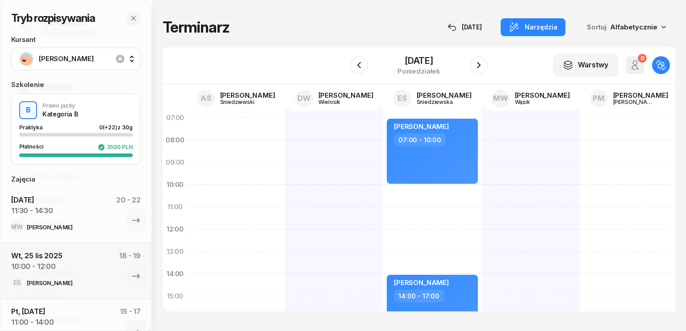
select select "10"
select select "12"
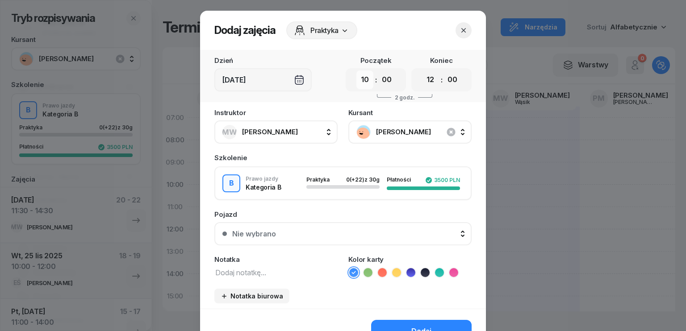
click at [361, 80] on select "00 01 02 03 04 05 06 07 08 09 10 11 12 13 14 15 16 17 18 19 20 21 22 23" at bounding box center [364, 80] width 17 height 19
select select "11"
click at [356, 71] on select "00 01 02 03 04 05 06 07 08 09 10 11 12 13 14 15 16 17 18 19 20 21 22 23" at bounding box center [364, 80] width 17 height 19
click at [427, 85] on select "00 01 02 03 04 05 06 07 08 09 10 11 12 13 14 15 16 17 18 19 20 21 22 23" at bounding box center [430, 80] width 17 height 19
select select "14"
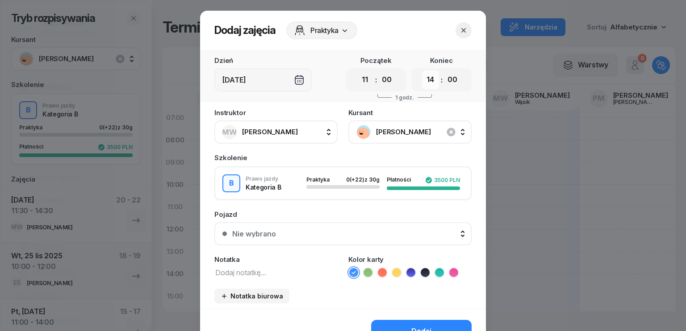
click at [422, 71] on select "00 01 02 03 04 05 06 07 08 09 10 11 12 13 14 15 16 17 18 19 20 21 22 23" at bounding box center [430, 80] width 17 height 19
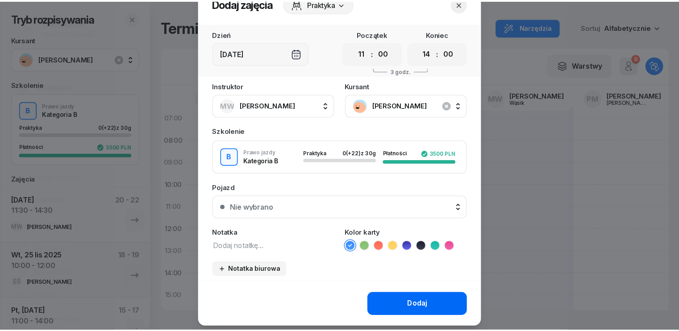
scroll to position [50, 0]
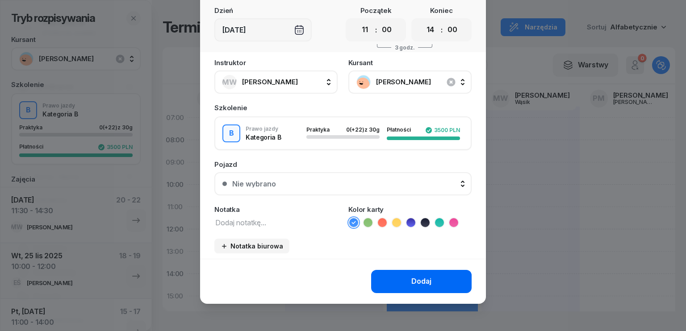
click at [401, 286] on button "Dodaj" at bounding box center [421, 281] width 100 height 23
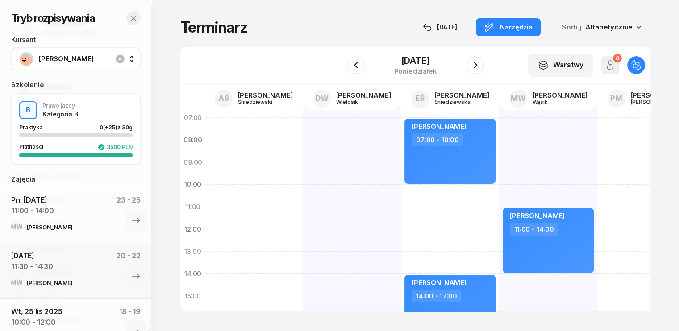
click at [134, 17] on icon "button" at bounding box center [133, 18] width 4 height 4
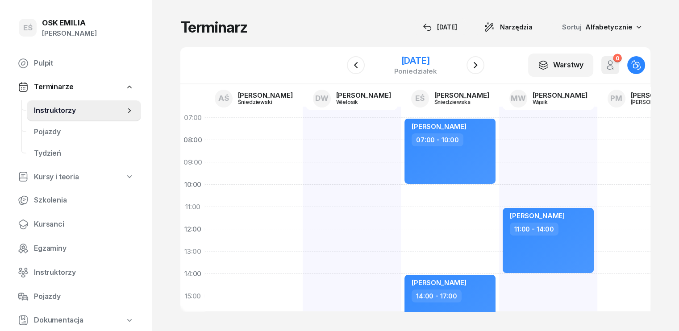
click at [395, 62] on div "[DATE]" at bounding box center [415, 60] width 43 height 9
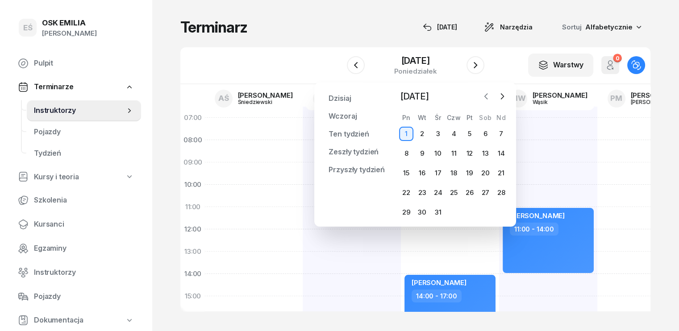
click at [488, 98] on icon "button" at bounding box center [486, 96] width 9 height 9
click at [408, 213] on div "27" at bounding box center [406, 212] width 14 height 14
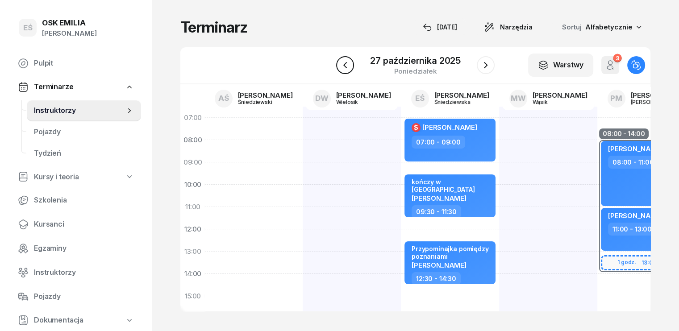
click at [343, 64] on icon "button" at bounding box center [345, 65] width 11 height 11
click at [344, 64] on icon "button" at bounding box center [345, 65] width 11 height 11
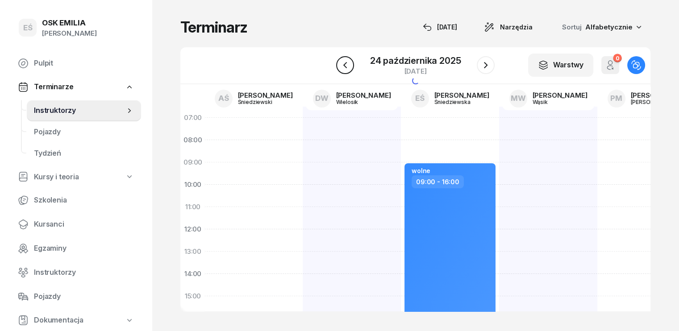
click at [344, 64] on icon "button" at bounding box center [345, 65] width 11 height 11
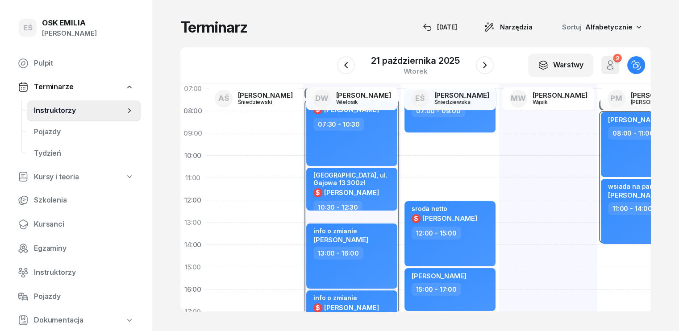
scroll to position [45, 1]
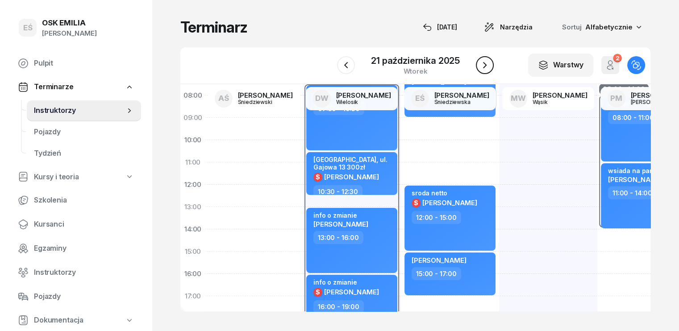
click at [482, 62] on icon "button" at bounding box center [485, 65] width 11 height 11
click at [482, 62] on icon "button" at bounding box center [486, 65] width 11 height 11
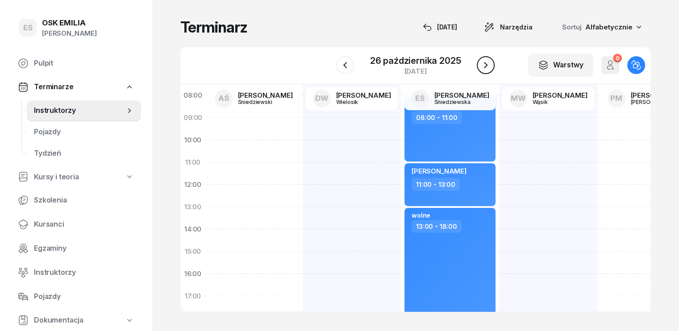
click at [482, 62] on icon "button" at bounding box center [486, 65] width 11 height 11
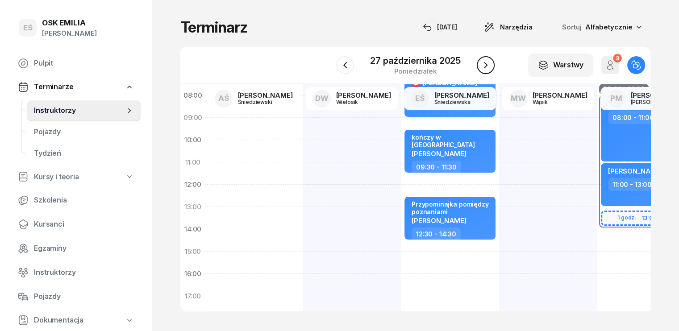
click at [482, 62] on icon "button" at bounding box center [486, 65] width 11 height 11
click at [482, 62] on icon "button" at bounding box center [485, 65] width 11 height 11
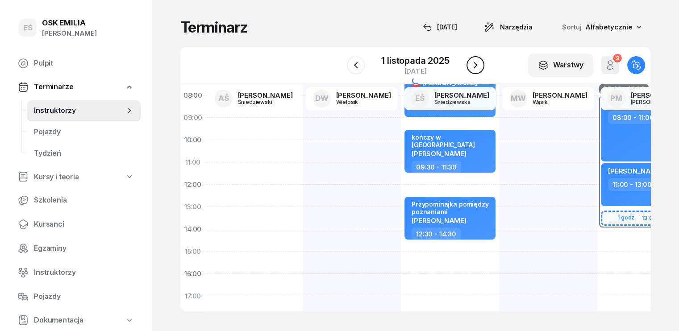
click at [482, 62] on button "button" at bounding box center [476, 65] width 18 height 18
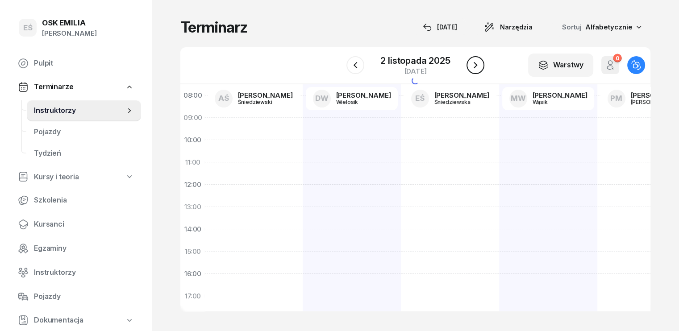
click at [482, 62] on button "button" at bounding box center [476, 65] width 18 height 18
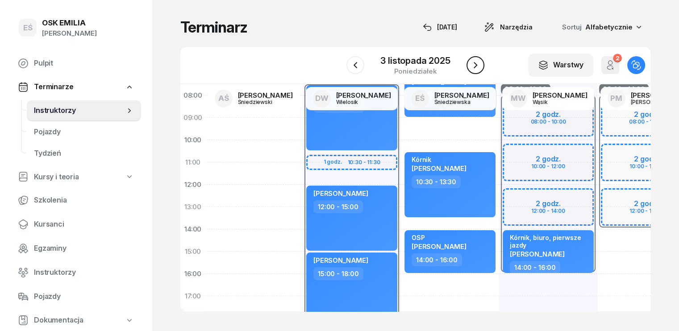
click at [480, 64] on icon "button" at bounding box center [475, 65] width 11 height 11
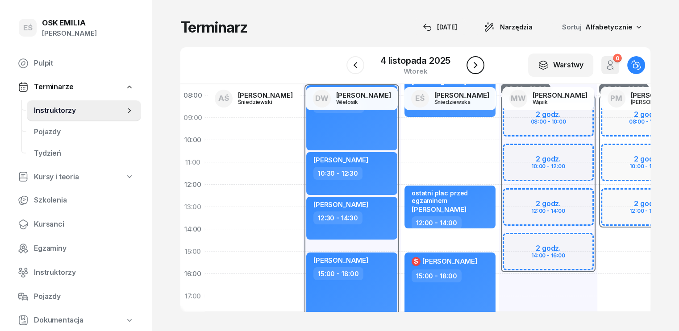
click at [477, 64] on icon "button" at bounding box center [475, 65] width 11 height 11
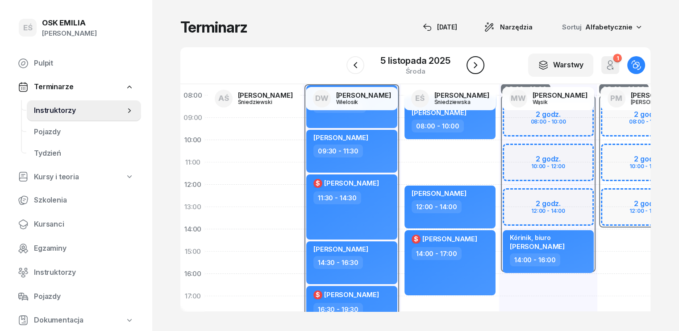
click at [477, 64] on icon "button" at bounding box center [475, 65] width 11 height 11
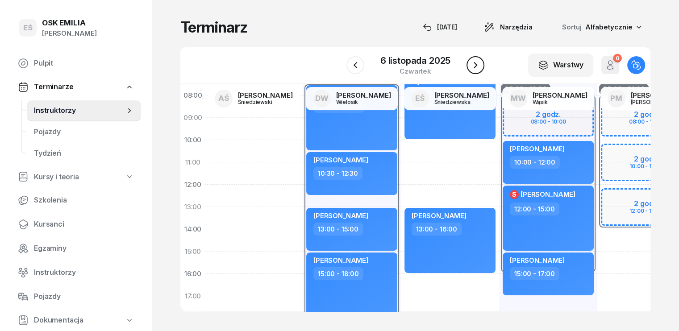
click at [477, 64] on icon "button" at bounding box center [475, 65] width 11 height 11
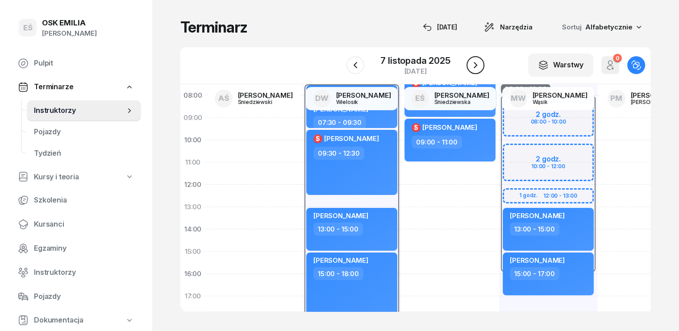
click at [477, 64] on icon "button" at bounding box center [475, 65] width 11 height 11
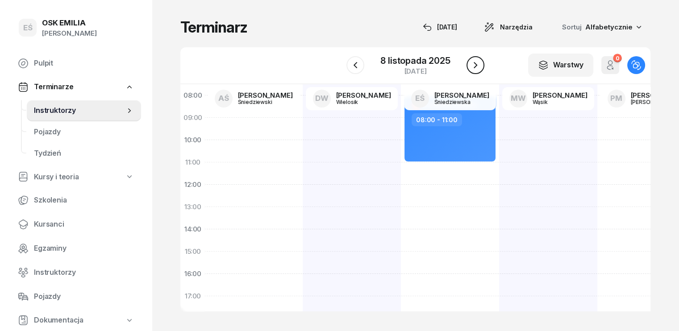
click at [477, 64] on icon "button" at bounding box center [475, 65] width 11 height 11
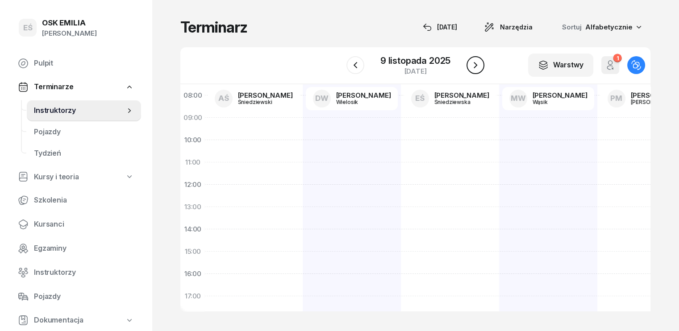
click at [477, 64] on icon "button" at bounding box center [475, 65] width 11 height 11
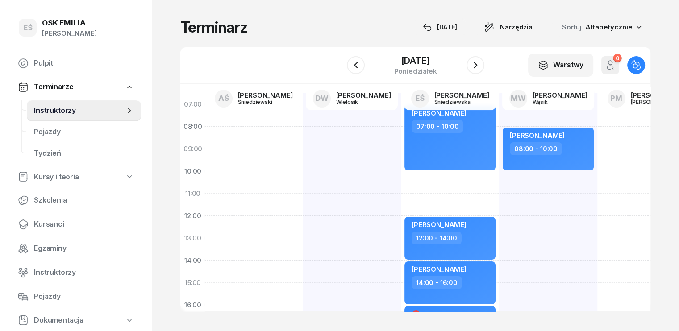
scroll to position [0, 1]
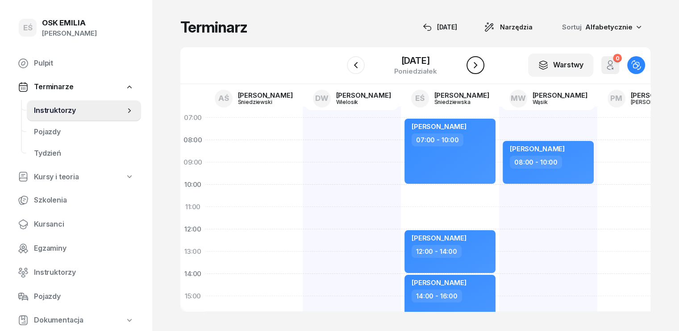
click at [480, 67] on icon "button" at bounding box center [475, 65] width 11 height 11
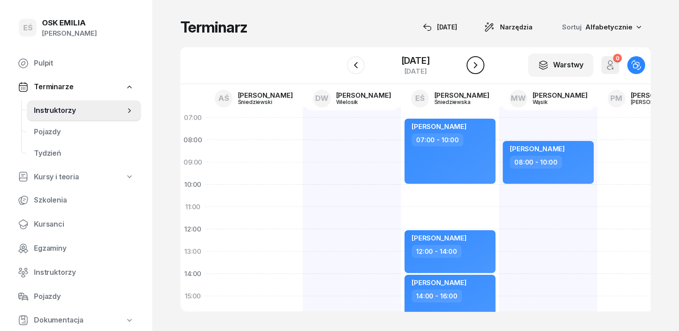
click at [480, 67] on icon "button" at bounding box center [475, 65] width 11 height 11
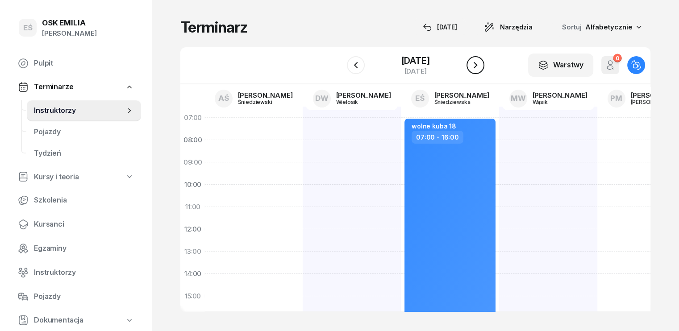
click at [480, 67] on icon "button" at bounding box center [475, 65] width 11 height 11
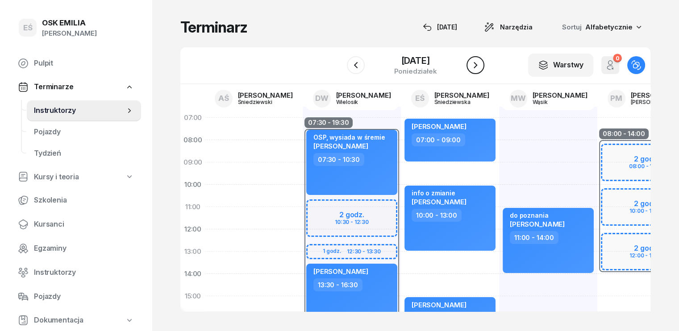
click at [480, 67] on icon "button" at bounding box center [475, 65] width 11 height 11
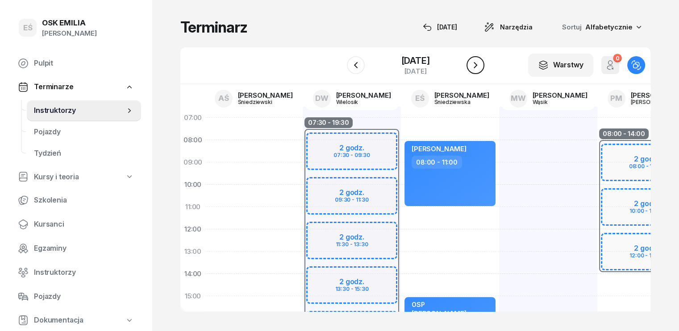
click at [480, 67] on icon "button" at bounding box center [475, 65] width 11 height 11
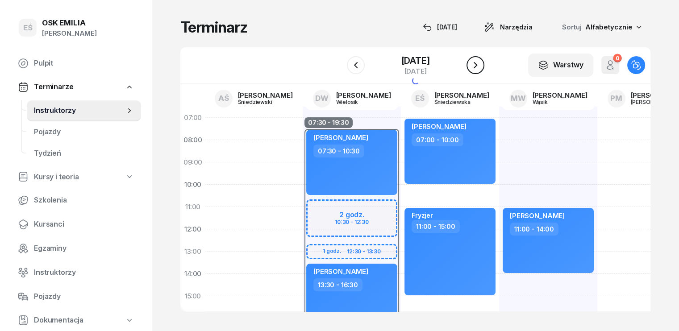
click at [480, 67] on icon "button" at bounding box center [475, 65] width 11 height 11
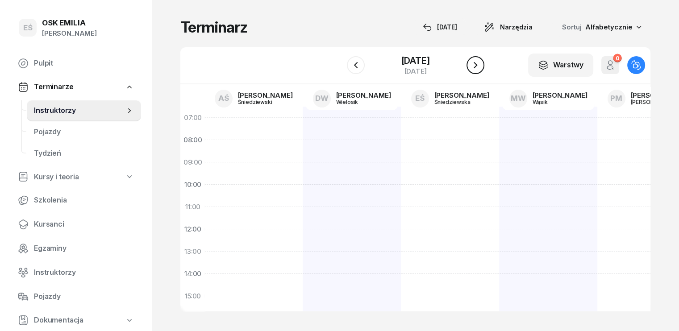
click at [480, 67] on icon "button" at bounding box center [475, 65] width 11 height 11
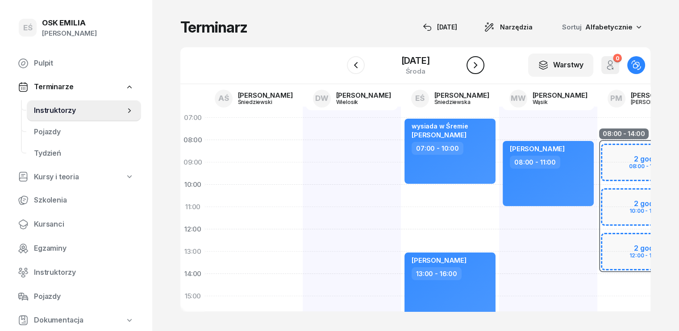
click at [480, 67] on icon "button" at bounding box center [475, 65] width 11 height 11
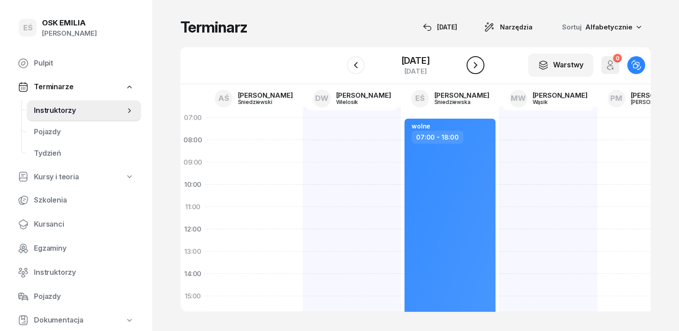
click at [480, 67] on icon "button" at bounding box center [475, 65] width 11 height 11
click at [476, 64] on icon "button" at bounding box center [475, 65] width 11 height 11
click at [477, 64] on icon "button" at bounding box center [475, 65] width 11 height 11
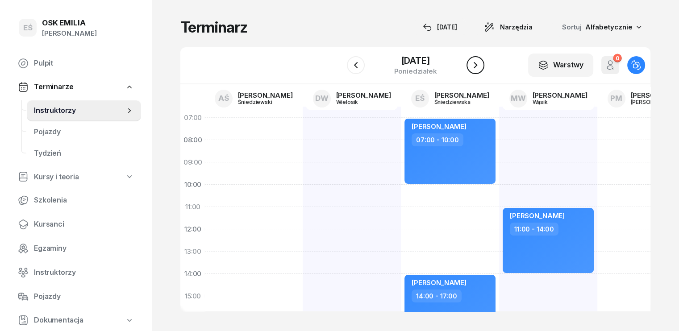
click at [477, 64] on icon "button" at bounding box center [476, 65] width 4 height 6
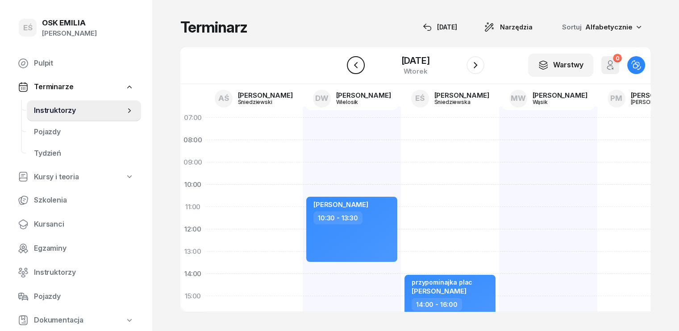
click at [357, 68] on icon "button" at bounding box center [356, 65] width 4 height 6
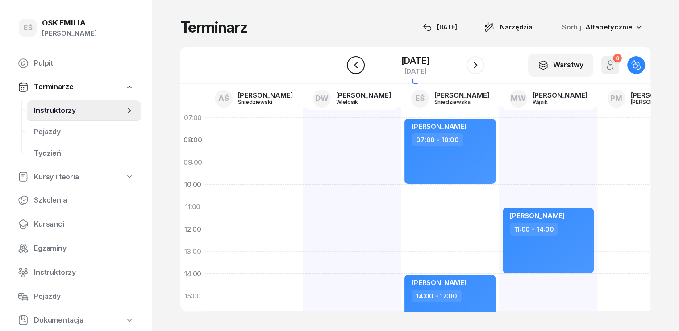
click at [357, 67] on icon "button" at bounding box center [356, 65] width 11 height 11
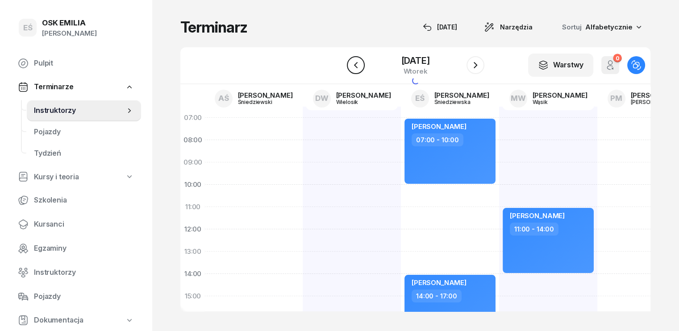
click at [357, 67] on icon "button" at bounding box center [356, 65] width 11 height 11
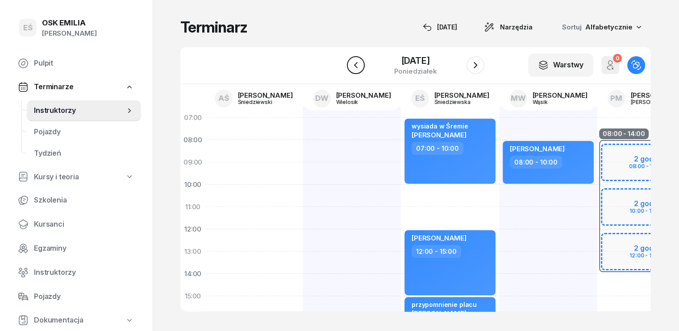
click at [357, 67] on icon "button" at bounding box center [356, 65] width 11 height 11
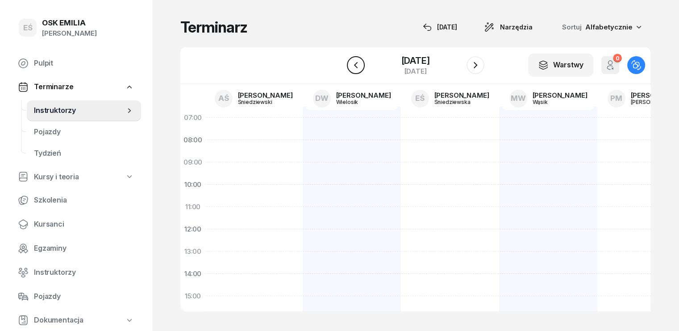
click at [357, 67] on icon "button" at bounding box center [356, 65] width 11 height 11
click at [129, 108] on icon at bounding box center [129, 110] width 9 height 9
click at [49, 150] on span "Tydzień" at bounding box center [84, 154] width 100 height 12
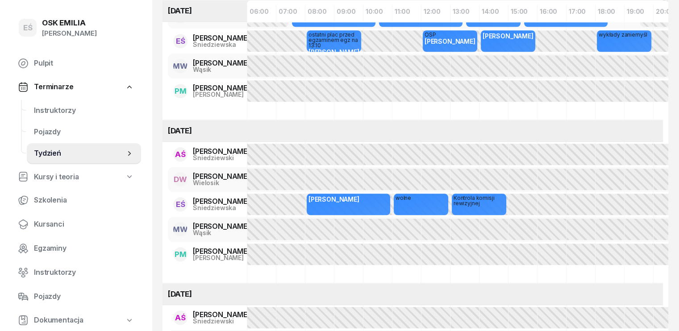
scroll to position [670, 0]
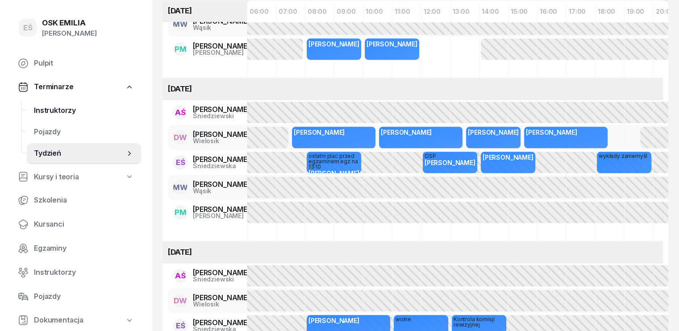
click at [63, 109] on span "Instruktorzy" at bounding box center [84, 111] width 100 height 12
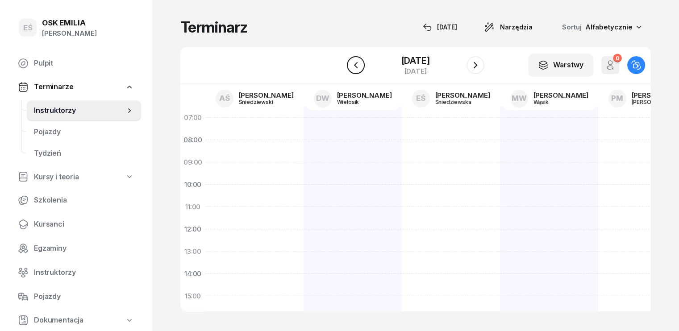
click at [357, 66] on icon "button" at bounding box center [356, 65] width 11 height 11
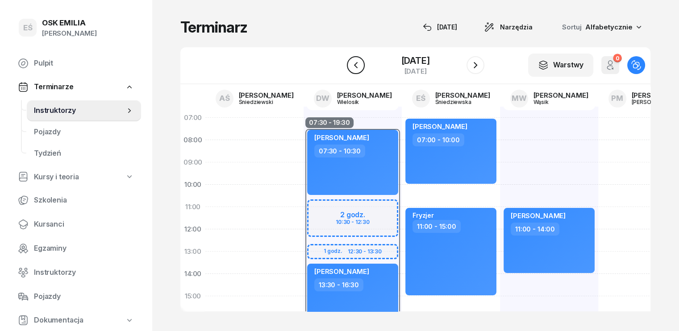
click at [357, 66] on icon "button" at bounding box center [356, 65] width 11 height 11
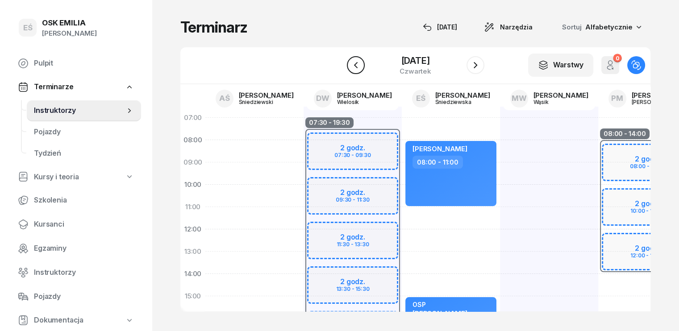
click at [355, 72] on button "button" at bounding box center [356, 65] width 18 height 18
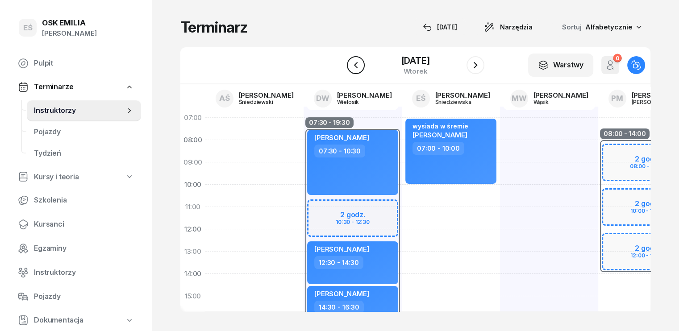
click at [354, 71] on button "button" at bounding box center [356, 65] width 18 height 18
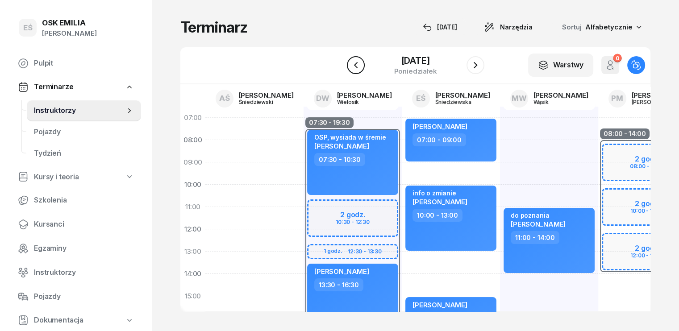
click at [354, 71] on button "button" at bounding box center [356, 65] width 18 height 18
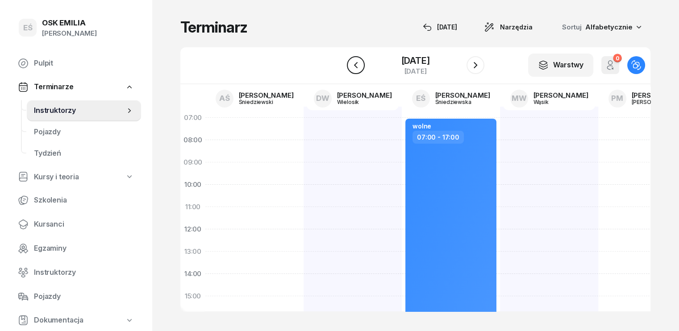
click at [351, 70] on icon "button" at bounding box center [356, 65] width 11 height 11
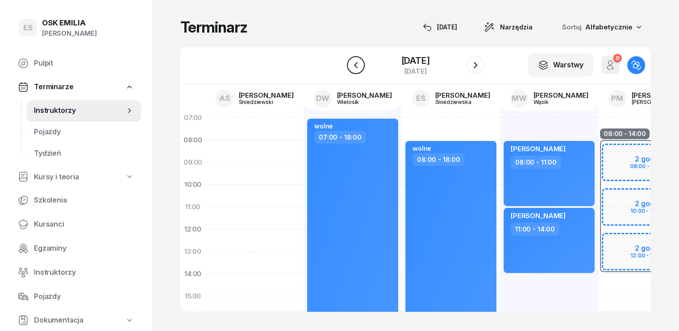
click at [351, 70] on icon "button" at bounding box center [356, 65] width 11 height 11
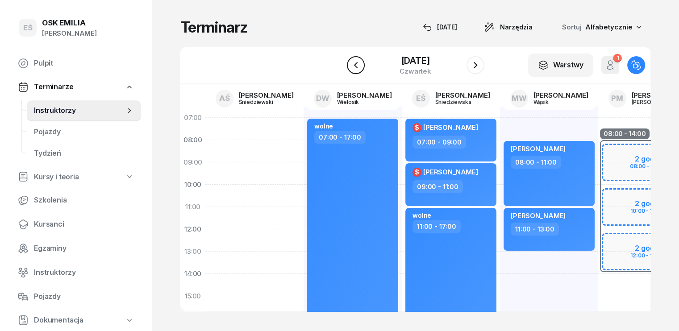
click at [351, 70] on icon "button" at bounding box center [356, 65] width 11 height 11
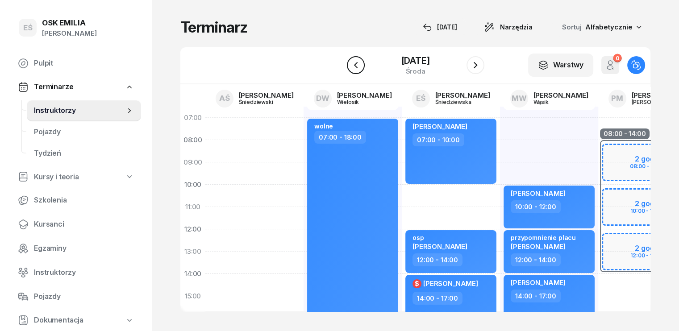
click at [351, 70] on icon "button" at bounding box center [356, 65] width 11 height 11
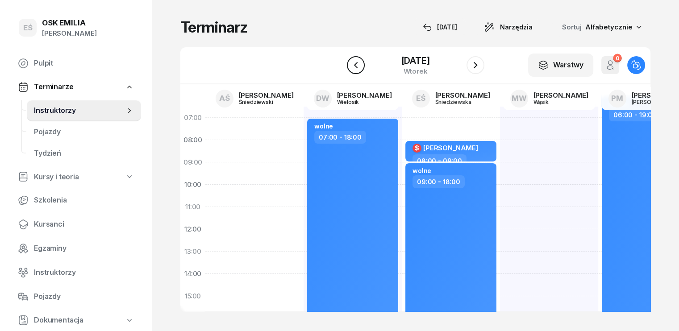
click at [351, 68] on icon "button" at bounding box center [356, 65] width 11 height 11
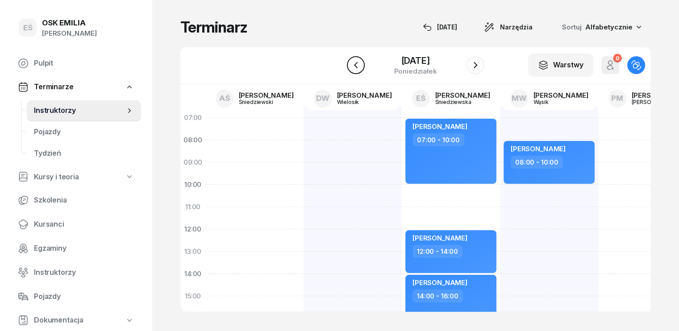
click at [351, 68] on icon "button" at bounding box center [356, 65] width 11 height 11
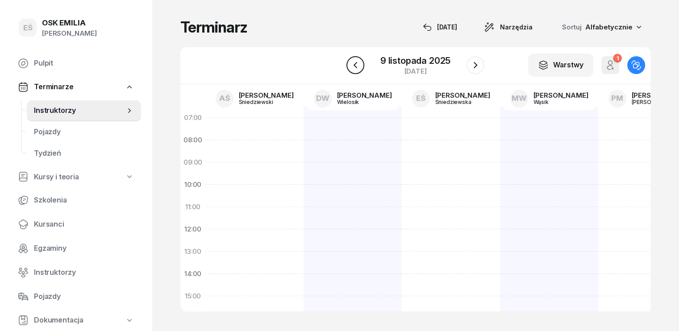
click at [351, 68] on icon "button" at bounding box center [355, 65] width 11 height 11
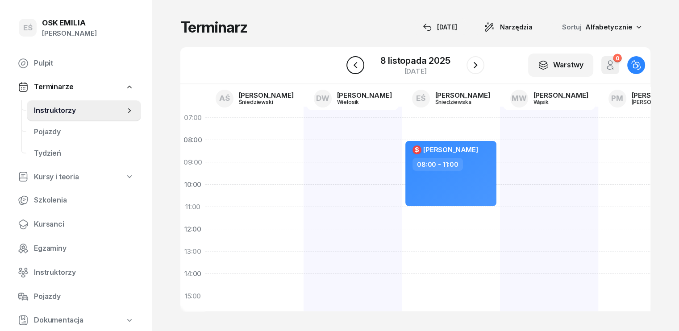
click at [351, 68] on icon "button" at bounding box center [355, 65] width 11 height 11
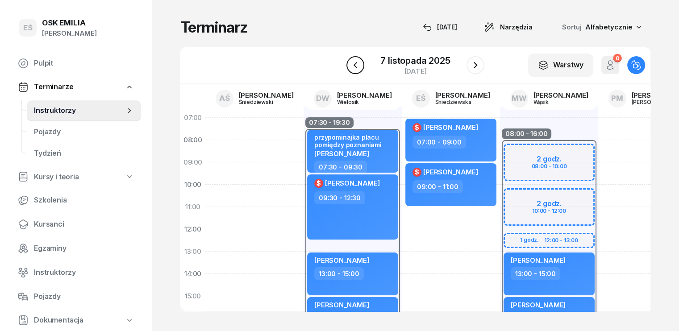
click at [351, 68] on icon "button" at bounding box center [355, 65] width 11 height 11
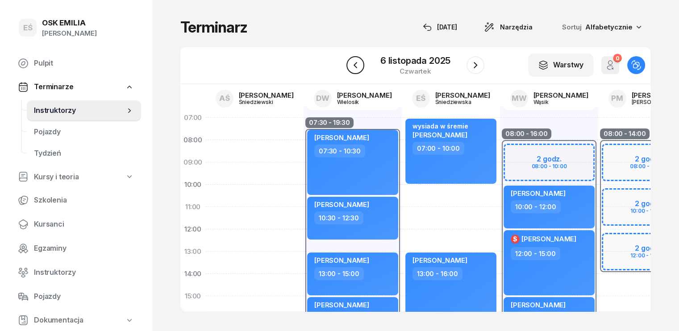
click at [351, 68] on icon "button" at bounding box center [355, 65] width 11 height 11
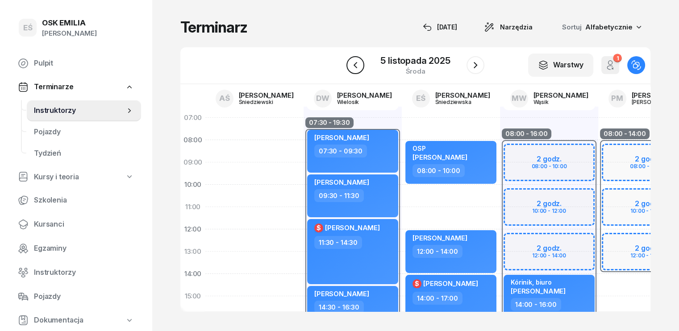
click at [351, 68] on icon "button" at bounding box center [355, 65] width 11 height 11
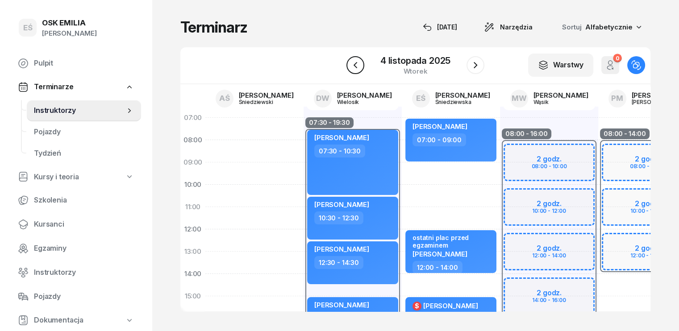
click at [351, 68] on icon "button" at bounding box center [355, 65] width 11 height 11
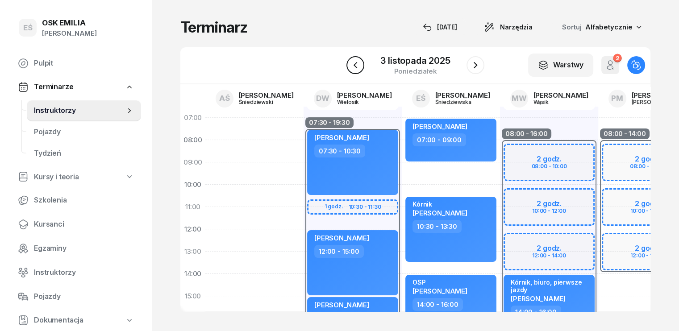
click at [351, 68] on icon "button" at bounding box center [355, 65] width 11 height 11
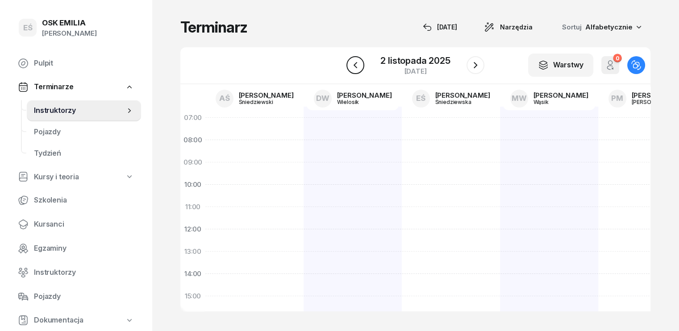
click at [351, 68] on icon "button" at bounding box center [355, 65] width 11 height 11
click at [351, 68] on icon "button" at bounding box center [356, 65] width 11 height 11
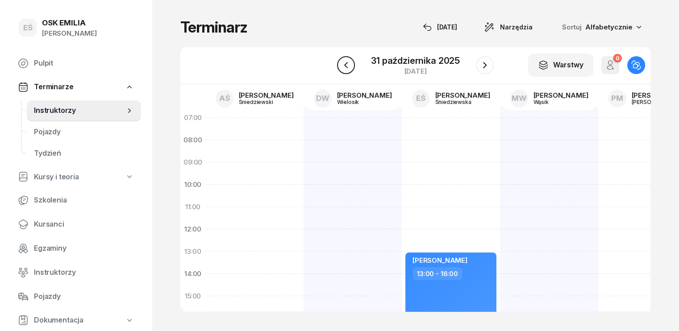
click at [351, 68] on icon "button" at bounding box center [346, 65] width 11 height 11
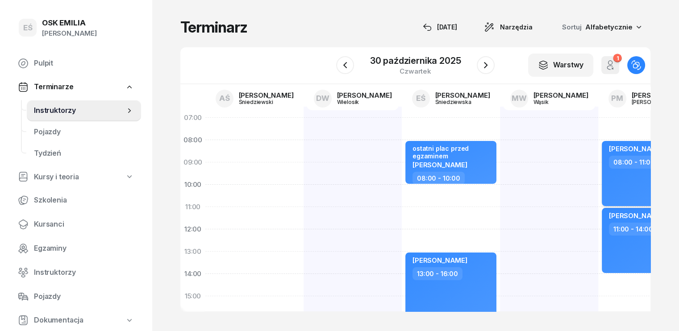
click at [627, 181] on div "[PERSON_NAME] 08:00 - 11:00" at bounding box center [647, 173] width 91 height 65
select select "08"
select select "11"
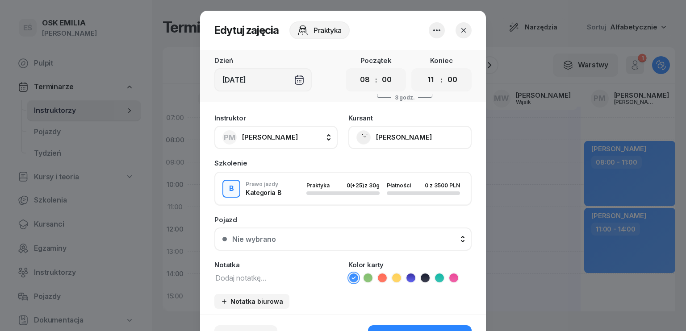
click at [297, 134] on button "PM [PERSON_NAME]" at bounding box center [275, 137] width 123 height 23
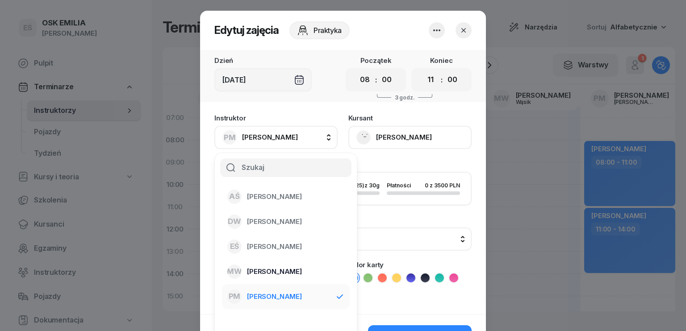
click at [278, 270] on span "[PERSON_NAME]" at bounding box center [274, 272] width 55 height 12
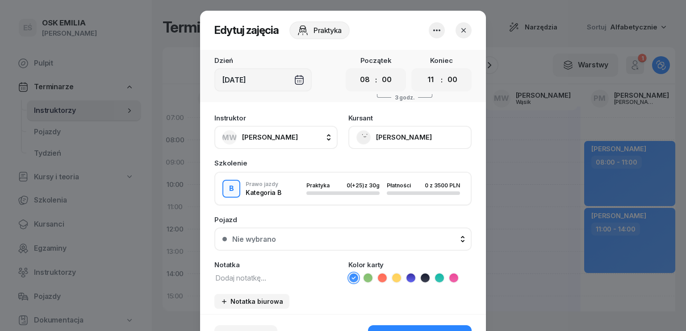
scroll to position [45, 0]
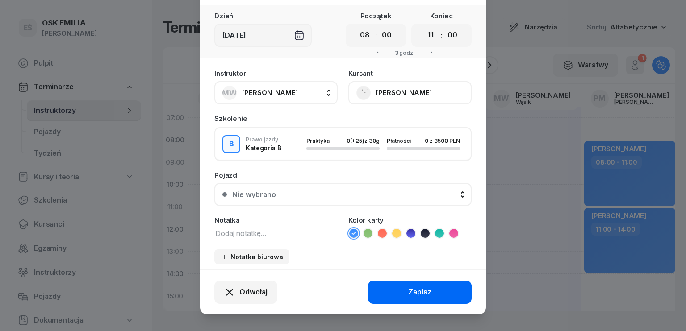
click at [425, 291] on div "Zapisz" at bounding box center [419, 293] width 23 height 12
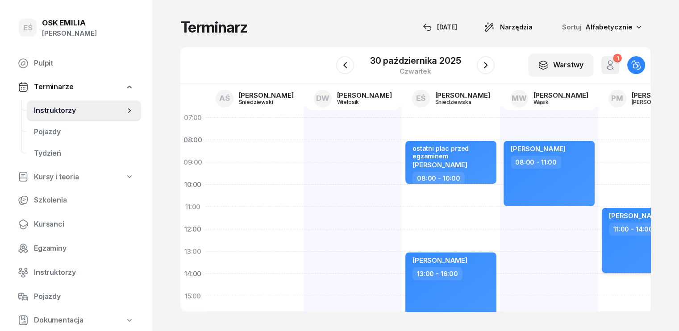
click at [606, 247] on div "[PERSON_NAME] 11:00 - 14:00" at bounding box center [647, 240] width 91 height 65
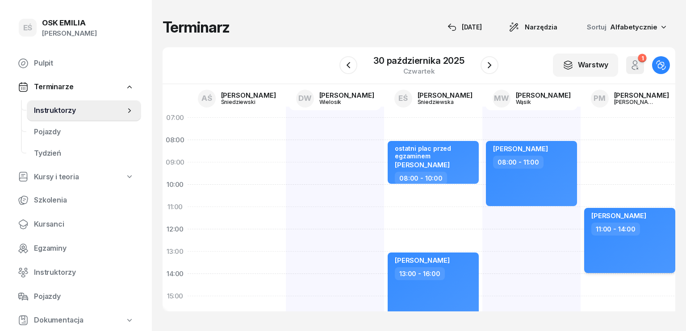
select select "11"
select select "14"
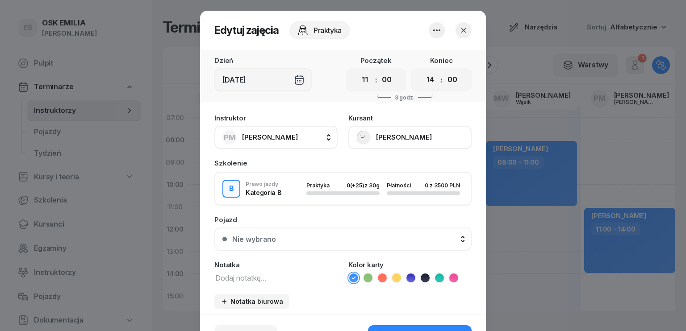
click at [272, 141] on span "[PERSON_NAME]" at bounding box center [270, 137] width 56 height 8
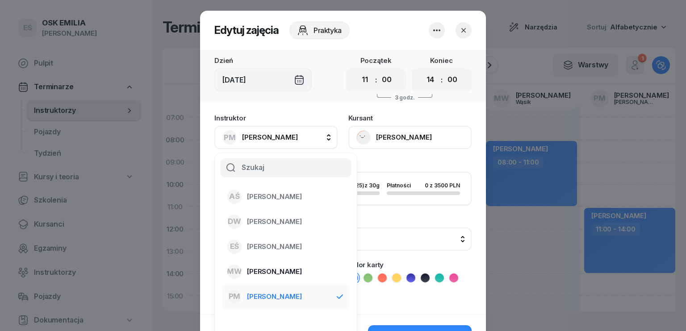
click at [273, 266] on span "[PERSON_NAME]" at bounding box center [274, 272] width 55 height 12
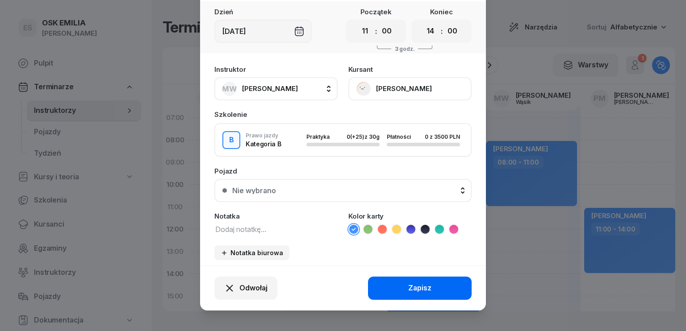
scroll to position [55, 0]
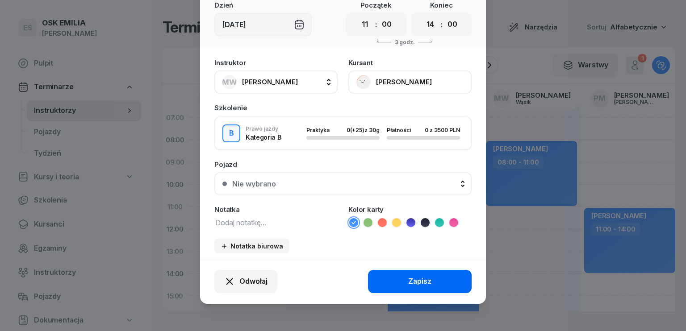
click at [421, 286] on div "Zapisz" at bounding box center [419, 282] width 23 height 12
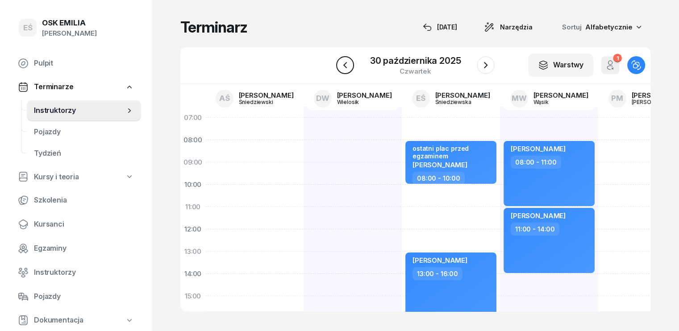
click at [351, 63] on button "button" at bounding box center [345, 65] width 18 height 18
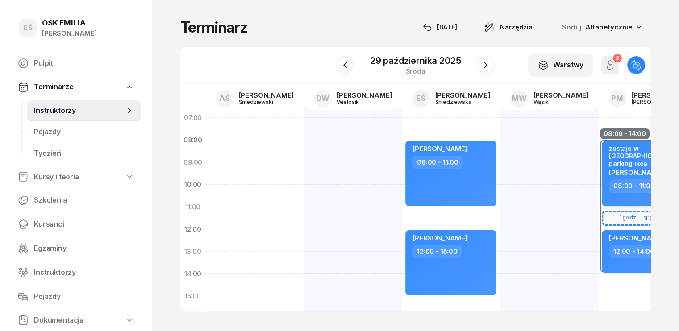
click at [640, 155] on div "zostaje w [GEOGRAPHIC_DATA] , parking ikea" at bounding box center [648, 156] width 79 height 23
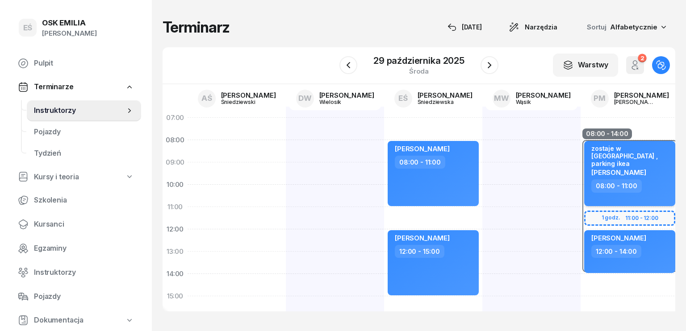
select select "08"
select select "11"
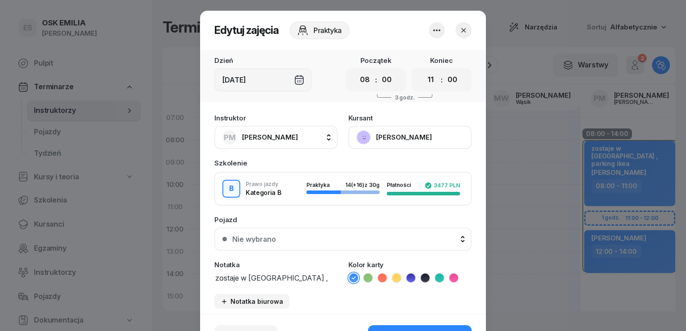
click at [271, 135] on span "[PERSON_NAME]" at bounding box center [270, 137] width 56 height 8
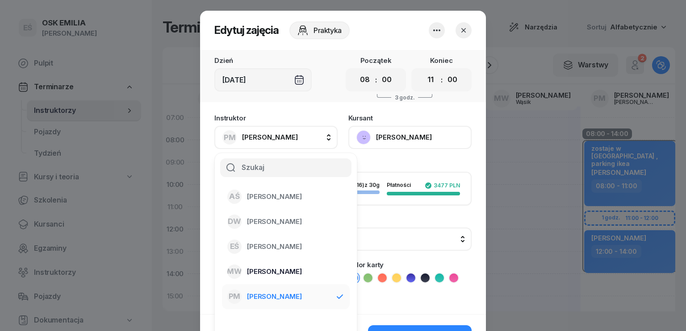
click at [269, 272] on span "[PERSON_NAME]" at bounding box center [274, 272] width 55 height 12
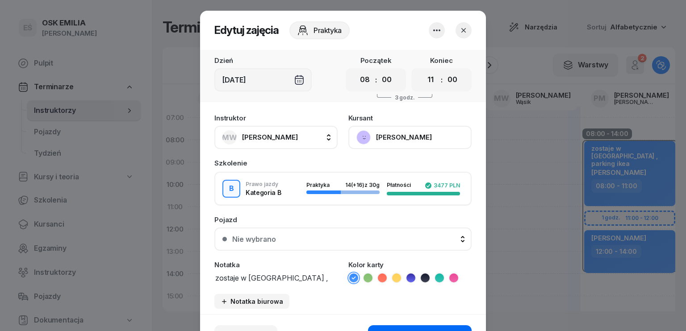
scroll to position [55, 0]
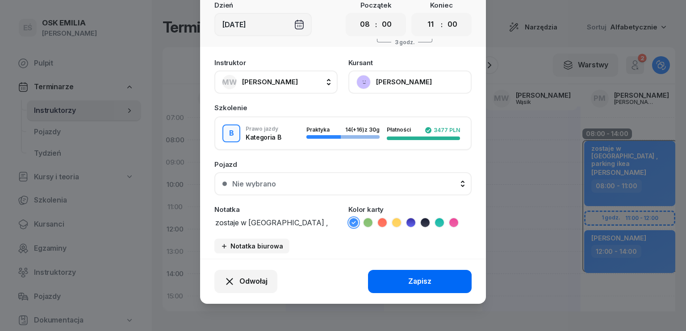
click at [422, 283] on div "Zapisz" at bounding box center [419, 282] width 23 height 12
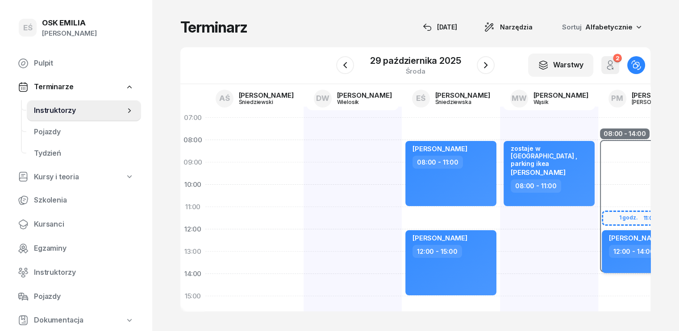
click at [647, 242] on div "[PERSON_NAME]" at bounding box center [648, 239] width 79 height 11
select select "12"
select select "14"
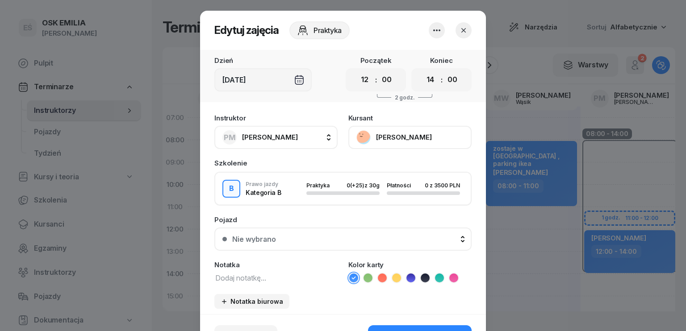
click at [267, 138] on span "[PERSON_NAME]" at bounding box center [270, 137] width 56 height 8
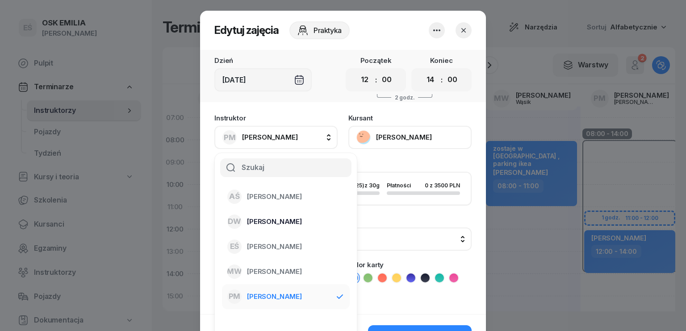
click at [267, 222] on span "[PERSON_NAME]" at bounding box center [274, 222] width 55 height 12
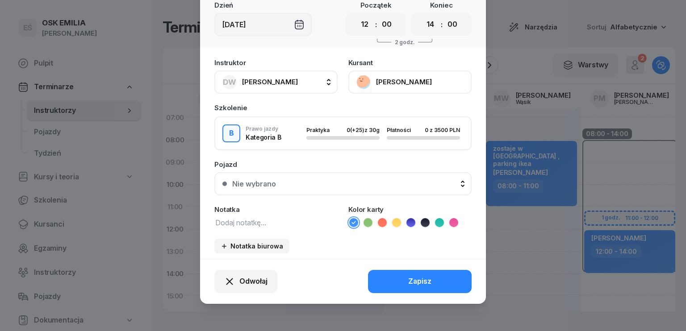
click at [280, 77] on span "[PERSON_NAME]" at bounding box center [270, 82] width 56 height 12
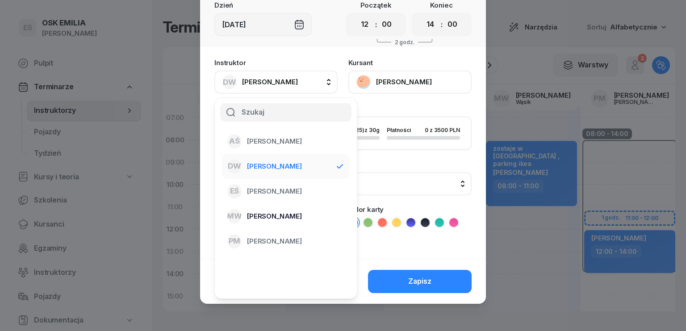
click at [274, 217] on span "[PERSON_NAME]" at bounding box center [274, 217] width 55 height 12
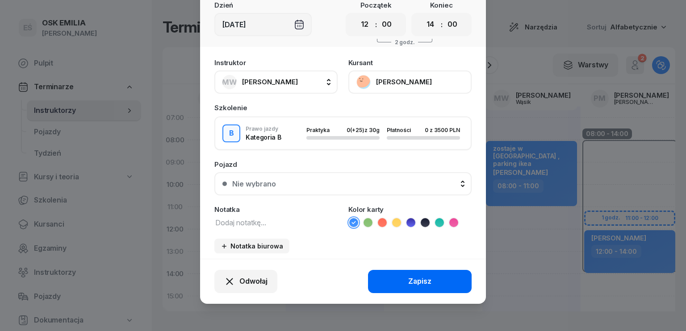
click at [411, 277] on div "Zapisz" at bounding box center [419, 282] width 23 height 12
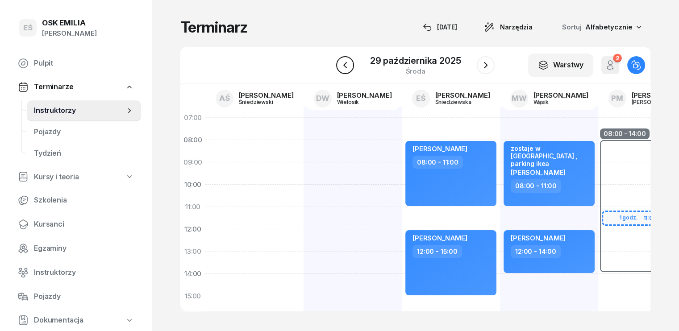
click at [344, 69] on icon "button" at bounding box center [345, 65] width 11 height 11
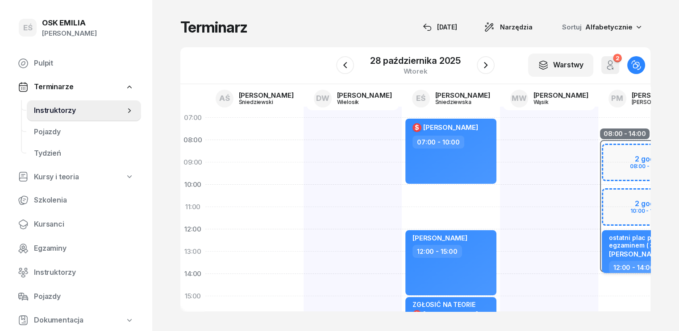
click at [624, 250] on span "[PERSON_NAME]" at bounding box center [636, 254] width 55 height 8
select select "12"
select select "14"
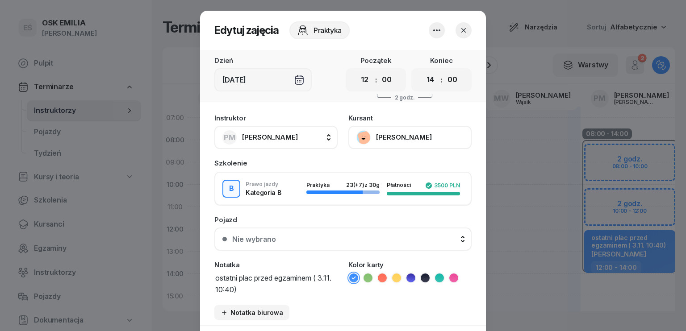
click at [268, 137] on span "[PERSON_NAME]" at bounding box center [270, 137] width 56 height 8
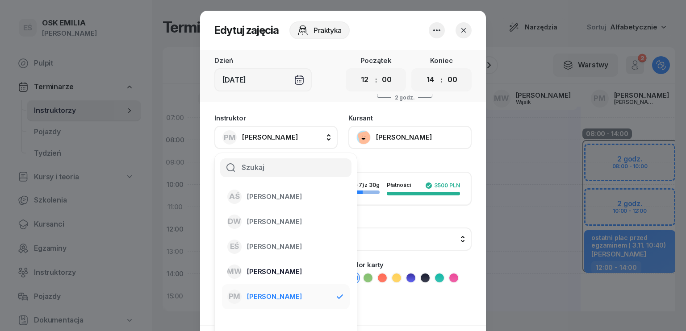
click at [273, 269] on span "[PERSON_NAME]" at bounding box center [274, 272] width 55 height 12
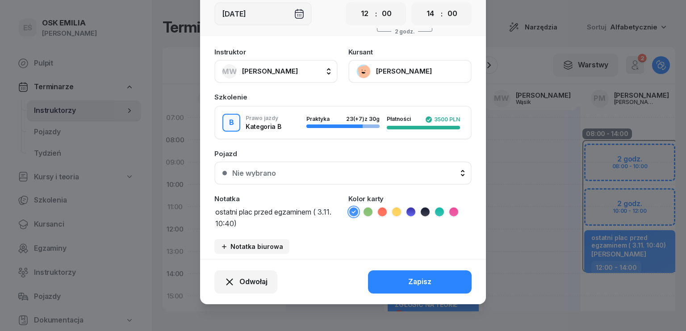
scroll to position [67, 0]
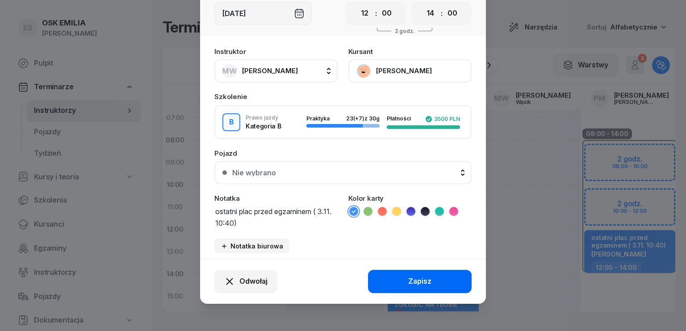
click at [416, 277] on div "Zapisz" at bounding box center [419, 282] width 23 height 12
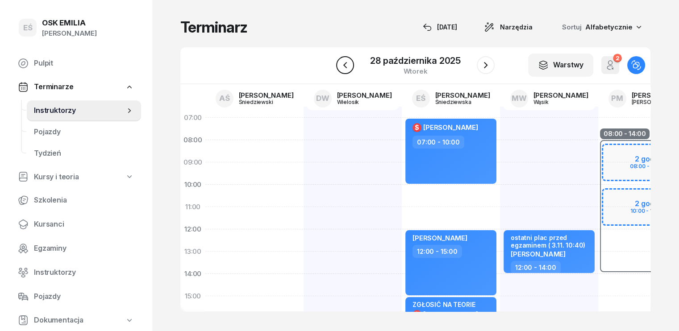
click at [347, 64] on icon "button" at bounding box center [345, 65] width 11 height 11
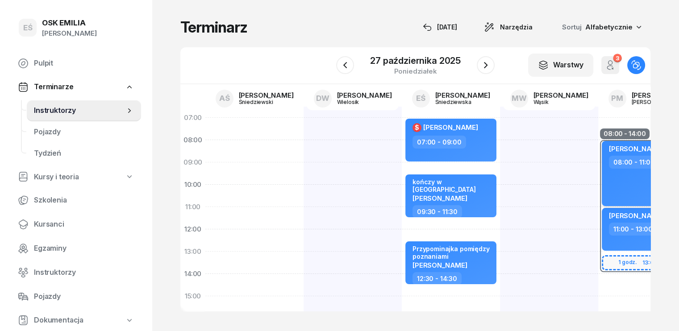
click at [639, 185] on div "[PERSON_NAME] 08:00 - 11:00" at bounding box center [647, 173] width 91 height 65
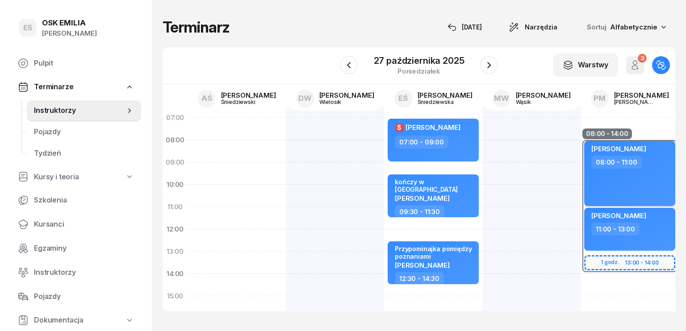
select select "08"
select select "11"
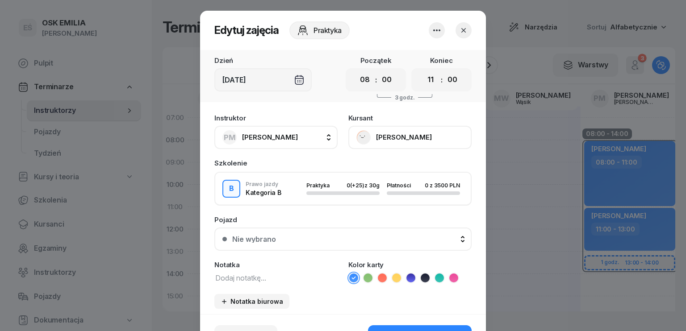
click at [248, 142] on span "[PERSON_NAME]" at bounding box center [270, 138] width 56 height 12
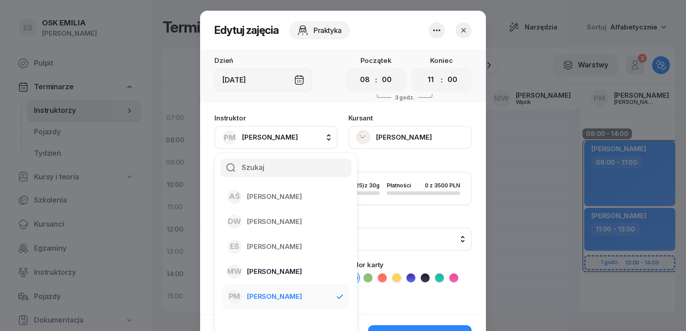
click at [268, 267] on span "[PERSON_NAME]" at bounding box center [274, 272] width 55 height 12
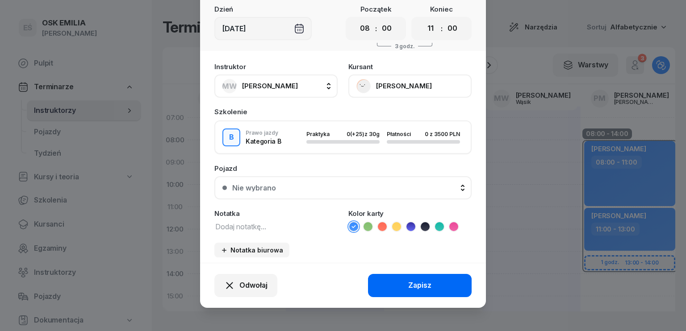
scroll to position [55, 0]
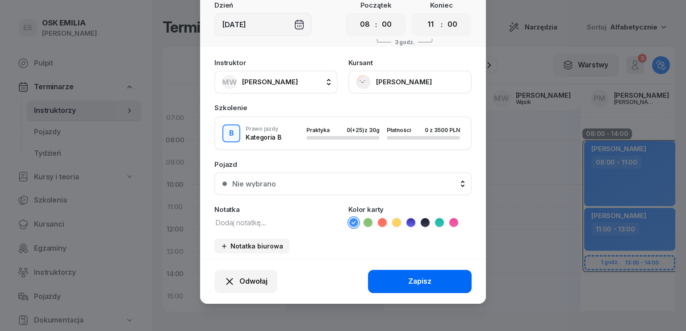
click at [418, 281] on div "Zapisz" at bounding box center [419, 282] width 23 height 12
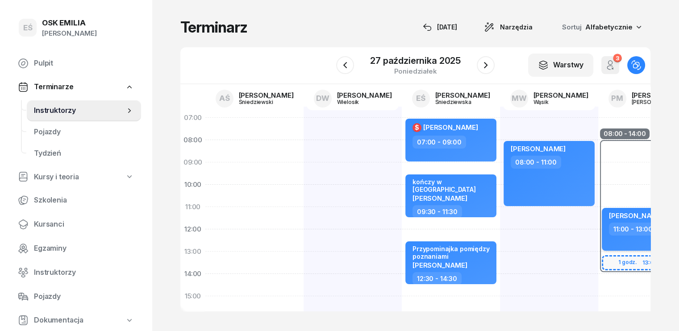
click at [651, 226] on div "11:00 - 13:00" at bounding box center [648, 229] width 79 height 13
select select "11"
select select "13"
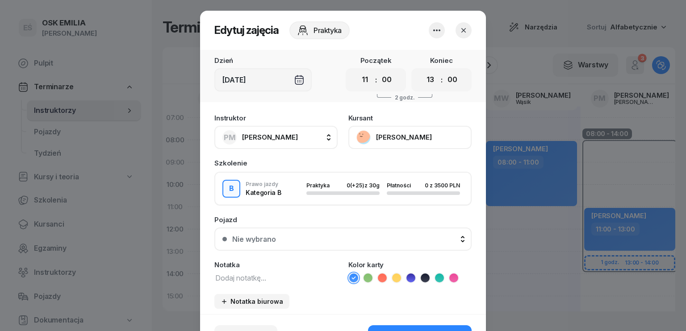
click at [251, 141] on span "[PERSON_NAME]" at bounding box center [270, 137] width 56 height 8
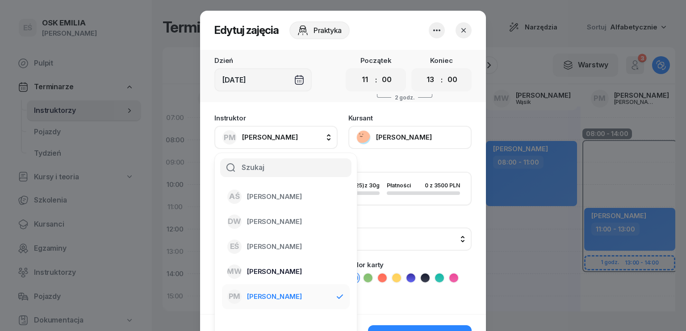
click at [266, 270] on span "[PERSON_NAME]" at bounding box center [274, 272] width 55 height 12
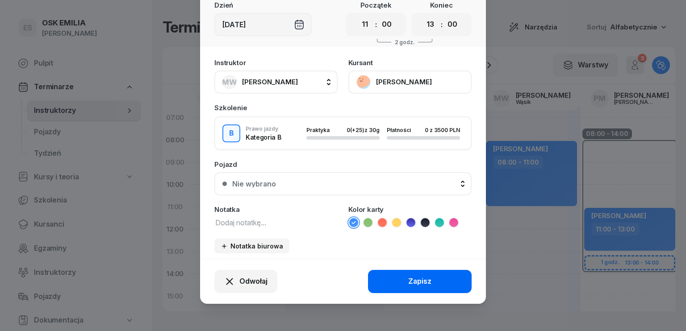
click at [424, 283] on div "Zapisz" at bounding box center [419, 282] width 23 height 12
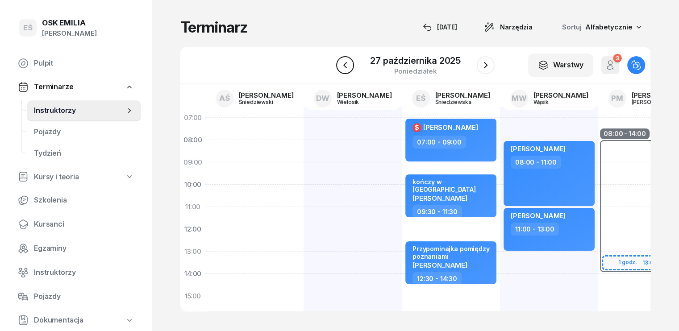
click at [347, 65] on icon "button" at bounding box center [345, 65] width 11 height 11
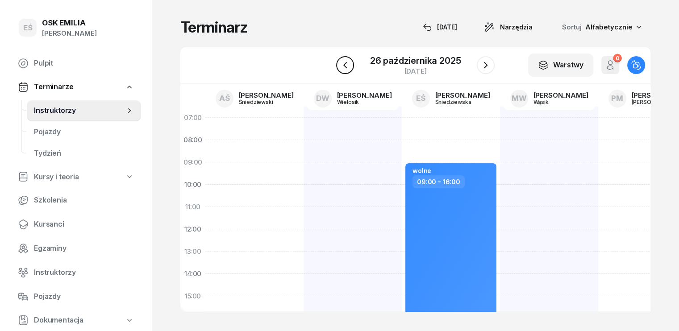
click at [347, 65] on icon "button" at bounding box center [345, 65] width 11 height 11
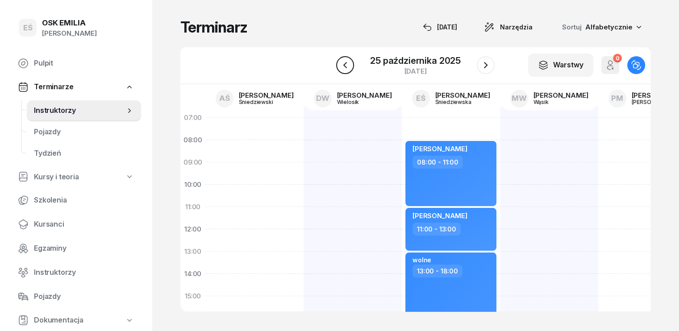
click at [347, 65] on icon "button" at bounding box center [345, 65] width 11 height 11
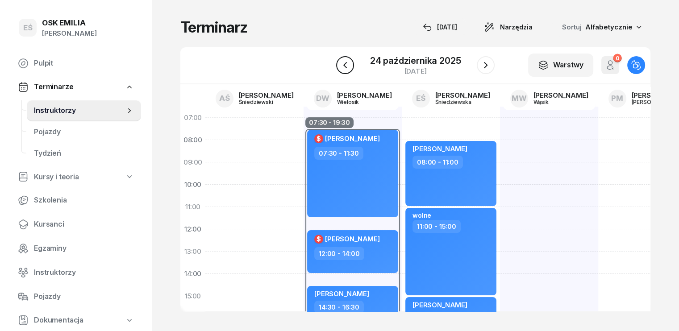
click at [347, 65] on icon "button" at bounding box center [345, 65] width 11 height 11
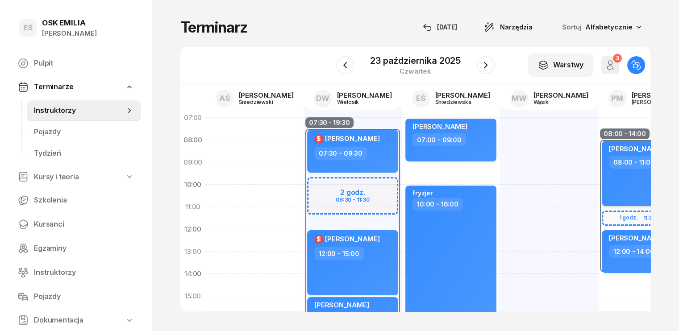
click at [613, 176] on div "[PERSON_NAME] 08:00 - 11:00" at bounding box center [647, 173] width 91 height 65
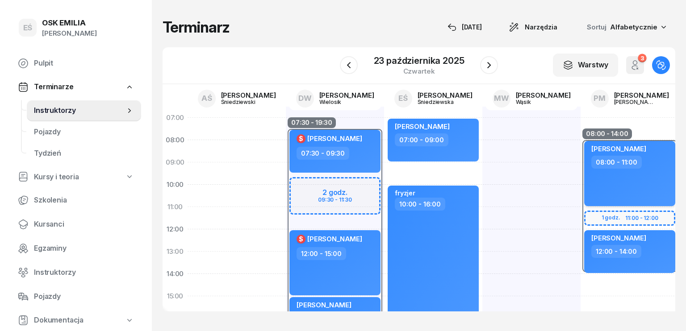
select select "08"
select select "11"
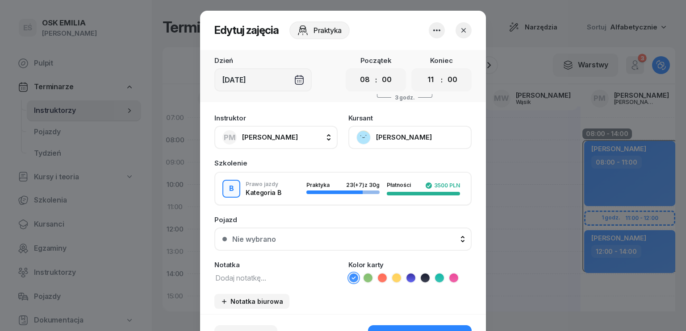
click at [277, 138] on span "[PERSON_NAME]" at bounding box center [270, 137] width 56 height 8
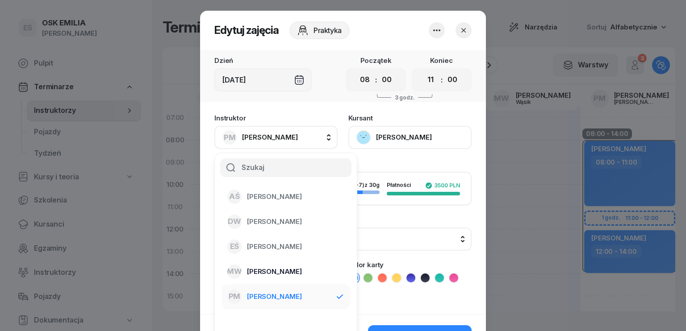
click at [272, 272] on span "[PERSON_NAME]" at bounding box center [274, 272] width 55 height 12
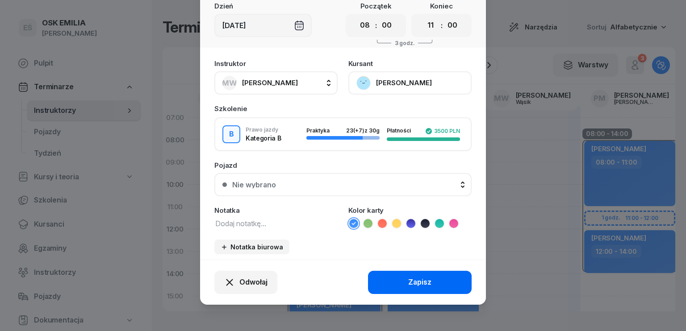
scroll to position [55, 0]
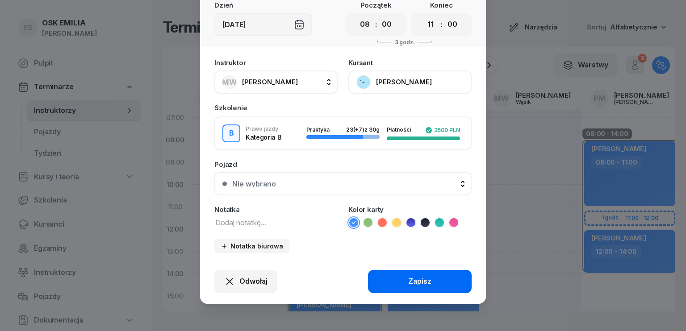
click at [414, 281] on div "Zapisz" at bounding box center [419, 282] width 23 height 12
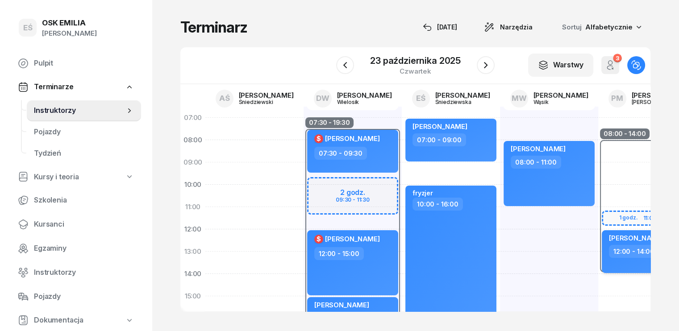
click at [652, 243] on div "[PERSON_NAME]" at bounding box center [648, 239] width 79 height 11
select select "12"
select select "14"
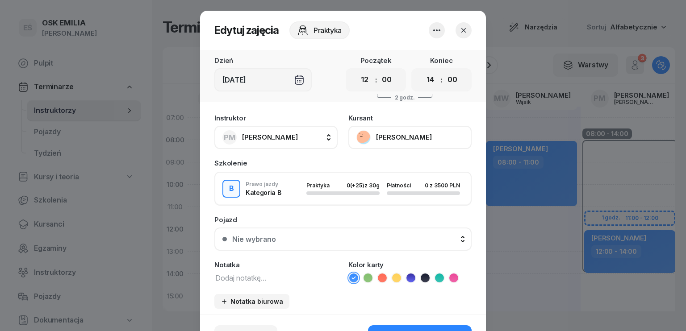
click at [279, 142] on span "[PERSON_NAME]" at bounding box center [270, 138] width 56 height 12
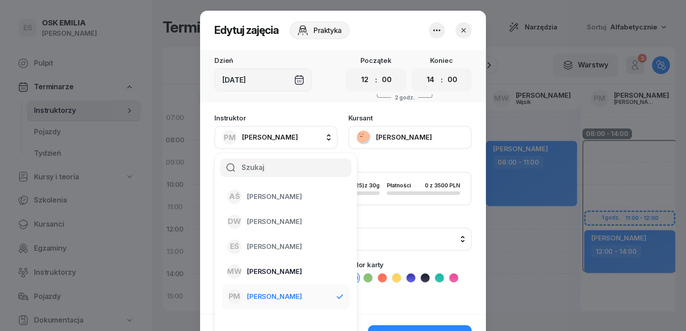
click at [277, 267] on span "[PERSON_NAME]" at bounding box center [274, 272] width 55 height 12
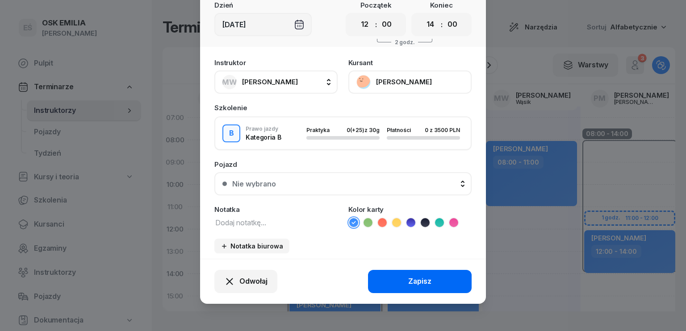
click at [420, 287] on button "Zapisz" at bounding box center [420, 281] width 104 height 23
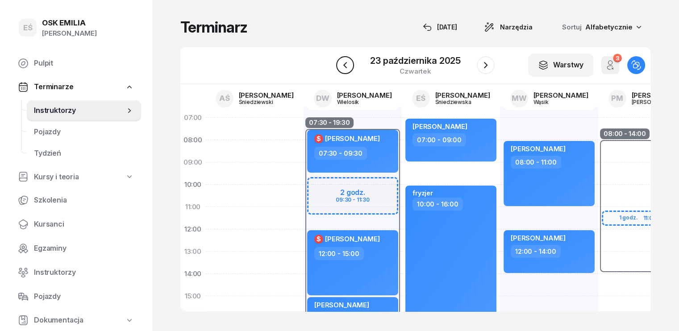
click at [347, 66] on icon "button" at bounding box center [345, 65] width 11 height 11
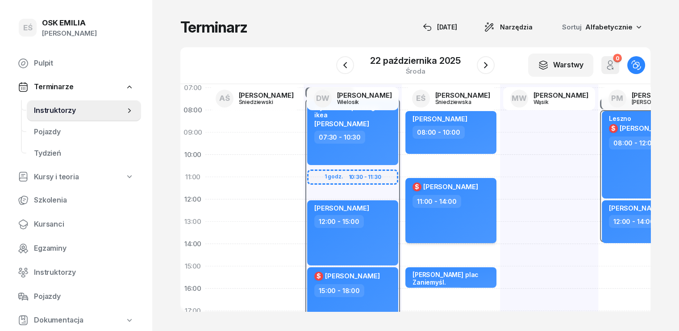
scroll to position [45, 0]
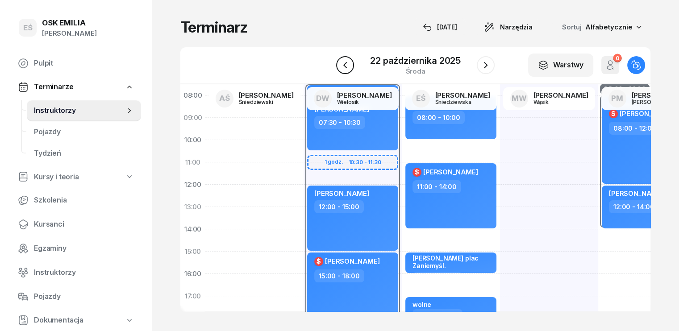
click at [347, 63] on icon "button" at bounding box center [345, 65] width 11 height 11
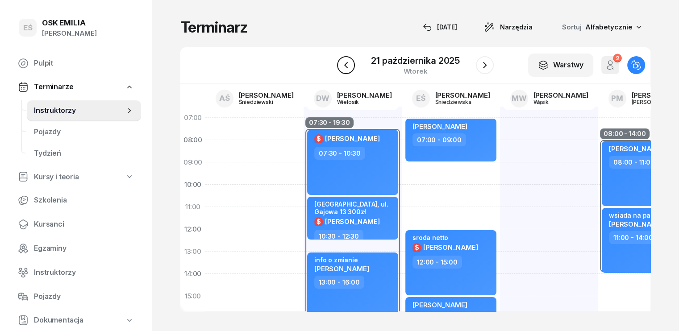
click at [351, 64] on icon "button" at bounding box center [346, 65] width 11 height 11
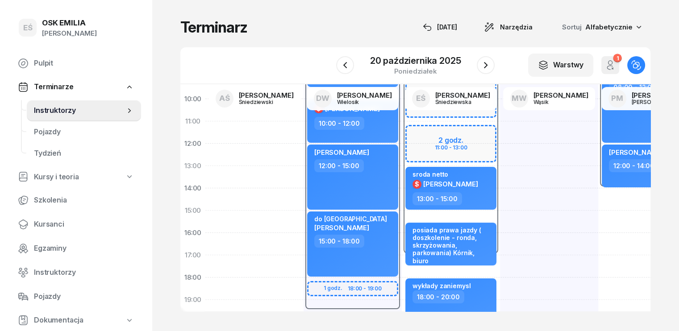
scroll to position [89, 0]
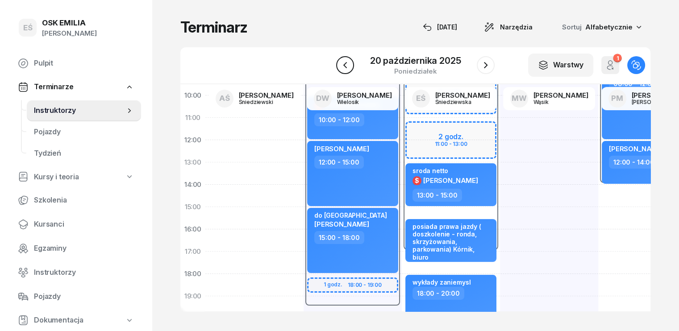
click at [344, 66] on icon "button" at bounding box center [345, 65] width 4 height 6
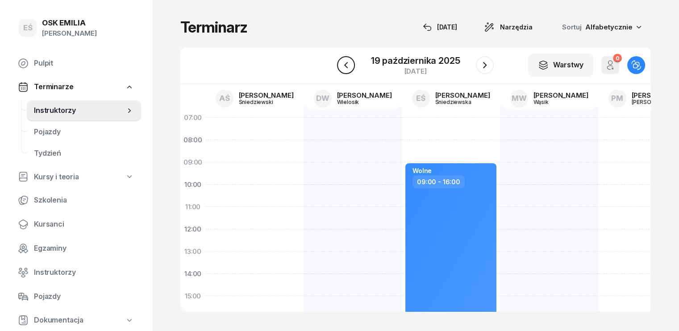
click at [343, 68] on icon "button" at bounding box center [346, 65] width 11 height 11
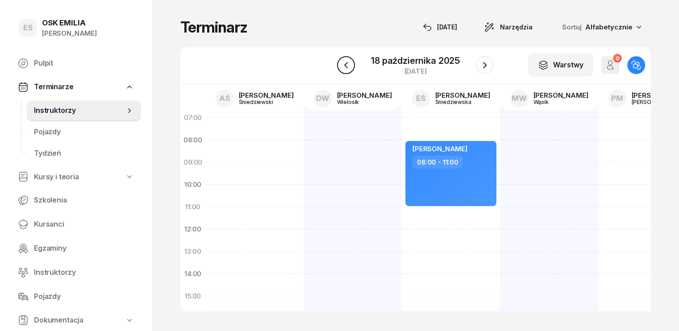
click at [343, 68] on icon "button" at bounding box center [346, 65] width 11 height 11
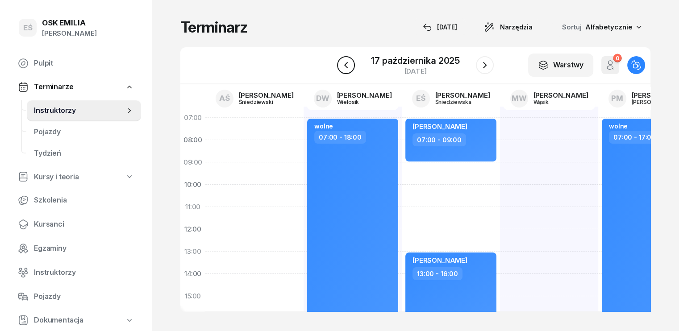
click at [345, 67] on icon "button" at bounding box center [346, 65] width 11 height 11
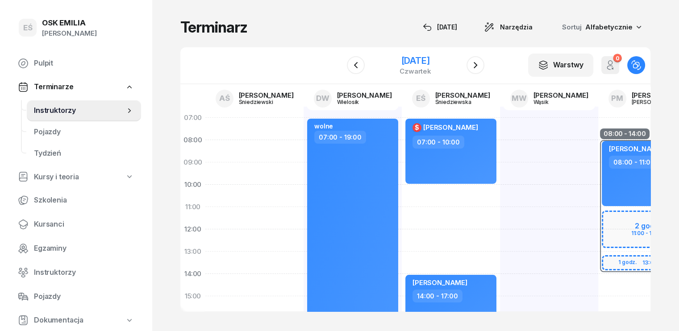
click at [400, 60] on div "[DATE]" at bounding box center [416, 60] width 32 height 9
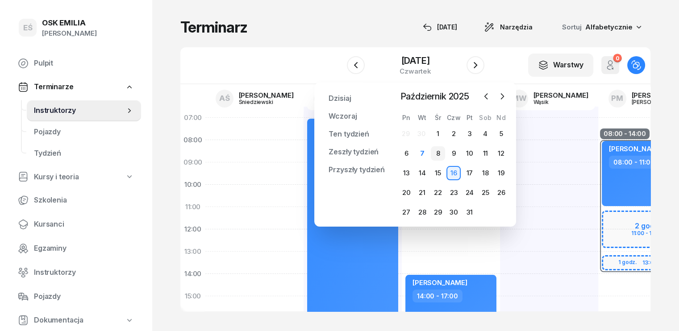
click at [441, 153] on div "8" at bounding box center [438, 153] width 14 height 14
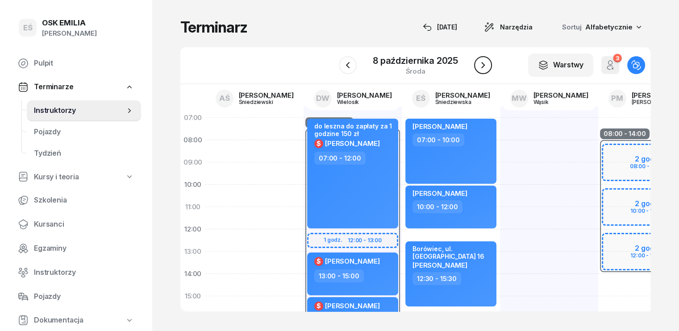
click at [482, 64] on icon "button" at bounding box center [483, 65] width 11 height 11
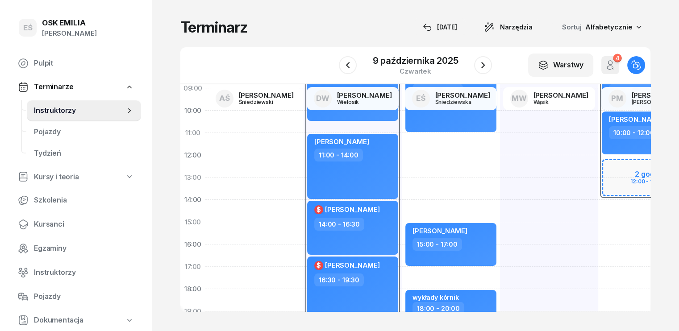
scroll to position [89, 0]
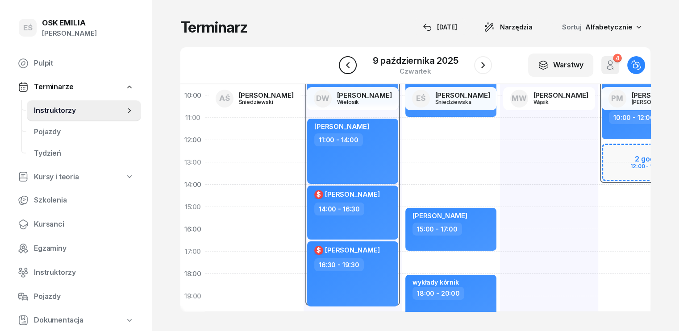
click at [352, 68] on icon "button" at bounding box center [348, 65] width 11 height 11
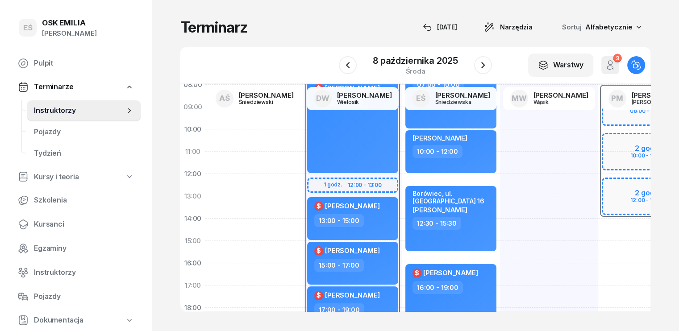
scroll to position [45, 0]
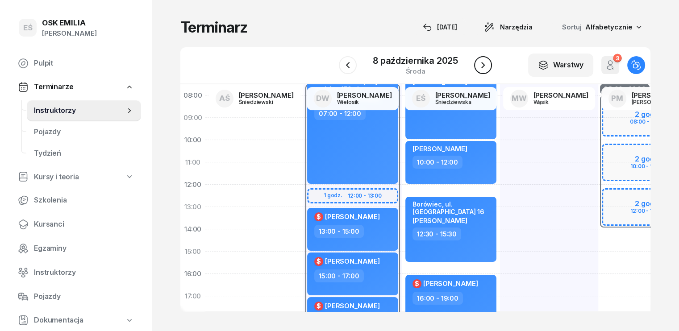
click at [486, 64] on icon "button" at bounding box center [483, 65] width 11 height 11
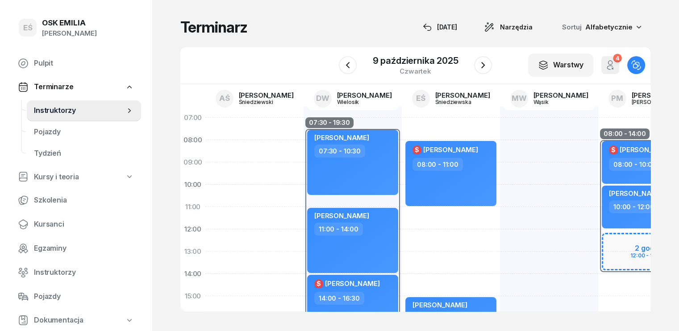
scroll to position [45, 0]
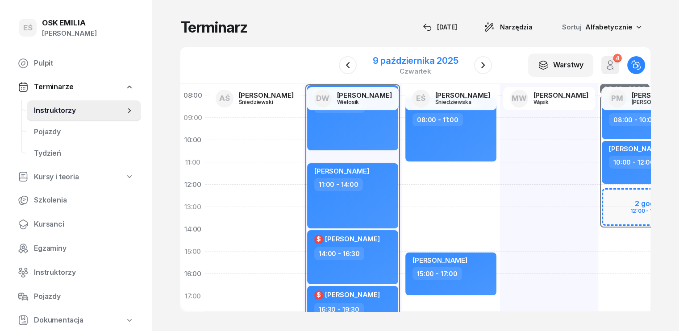
click at [435, 59] on div "9 października 2025" at bounding box center [416, 60] width 86 height 9
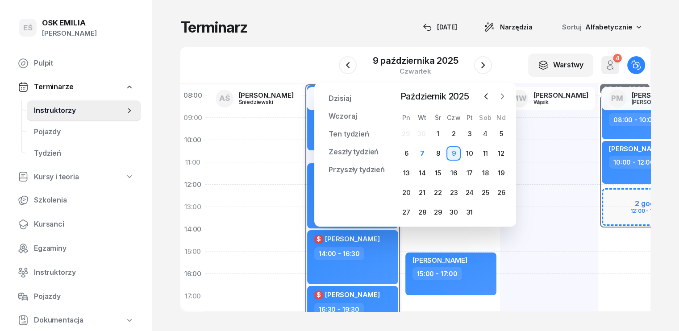
click at [504, 93] on icon "button" at bounding box center [502, 96] width 9 height 9
click at [406, 153] on div "3" at bounding box center [406, 153] width 14 height 14
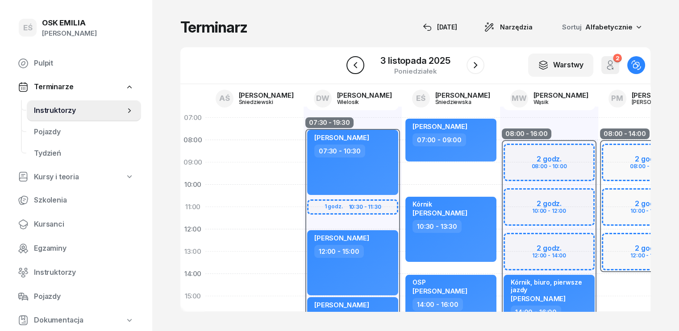
click at [356, 67] on icon "button" at bounding box center [356, 65] width 4 height 6
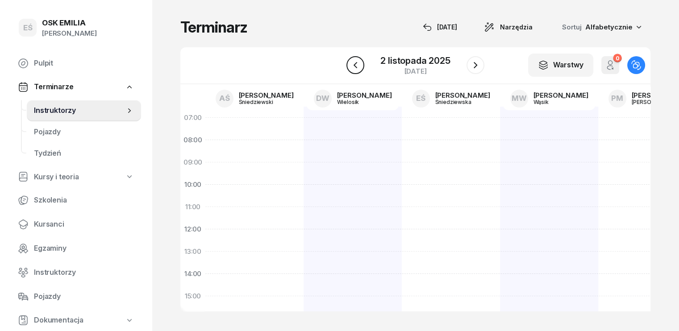
click at [356, 67] on icon "button" at bounding box center [356, 65] width 4 height 6
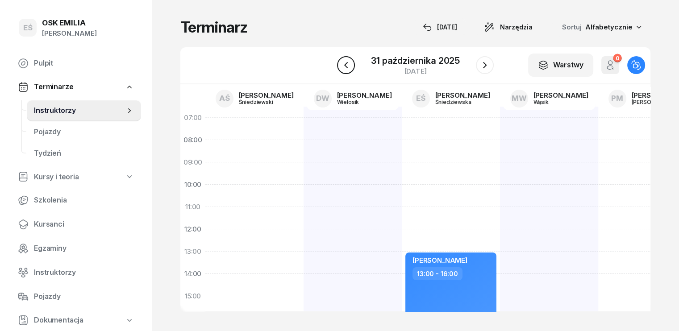
click at [354, 67] on button "button" at bounding box center [346, 65] width 18 height 18
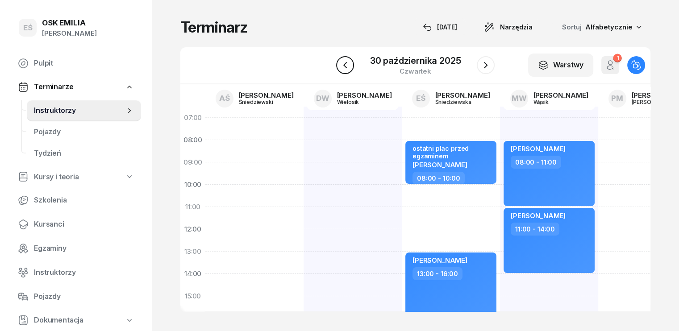
click at [340, 67] on icon "button" at bounding box center [345, 65] width 11 height 11
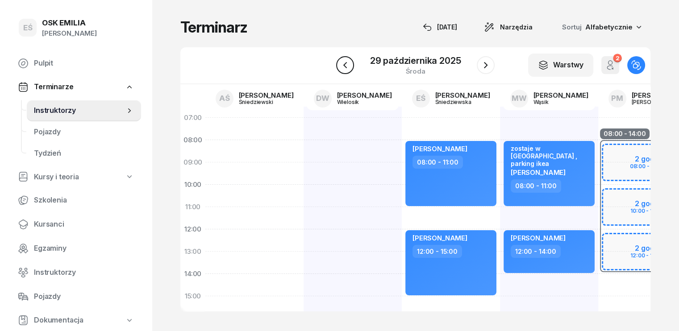
click at [341, 67] on icon "button" at bounding box center [345, 65] width 11 height 11
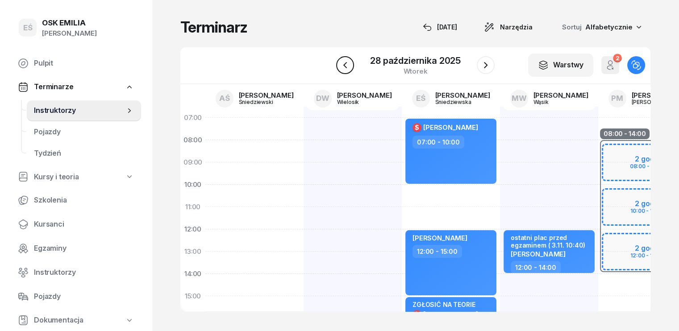
click at [341, 66] on icon "button" at bounding box center [345, 65] width 11 height 11
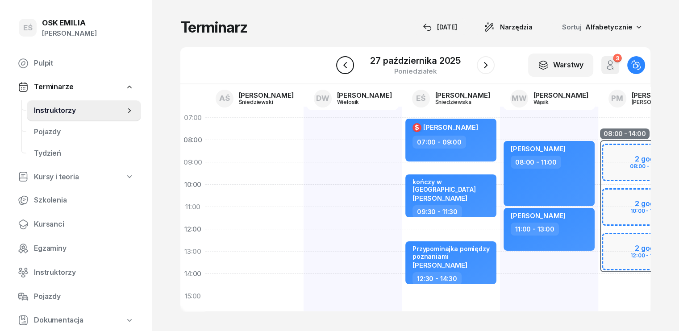
click at [344, 69] on icon "button" at bounding box center [345, 65] width 11 height 11
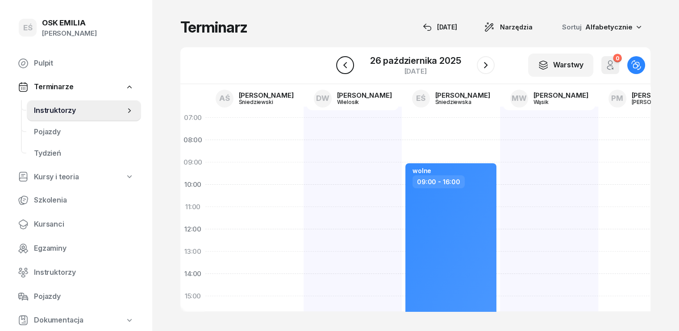
click at [344, 69] on icon "button" at bounding box center [345, 65] width 11 height 11
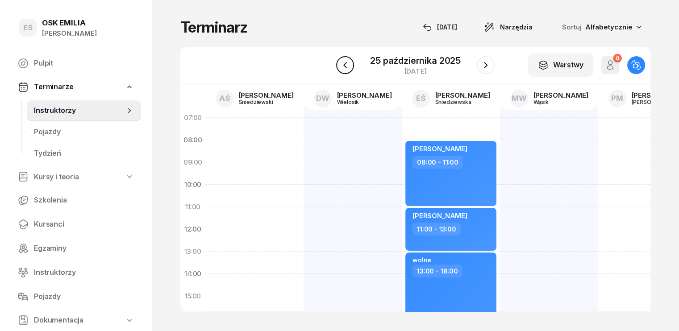
click at [344, 69] on icon "button" at bounding box center [345, 65] width 11 height 11
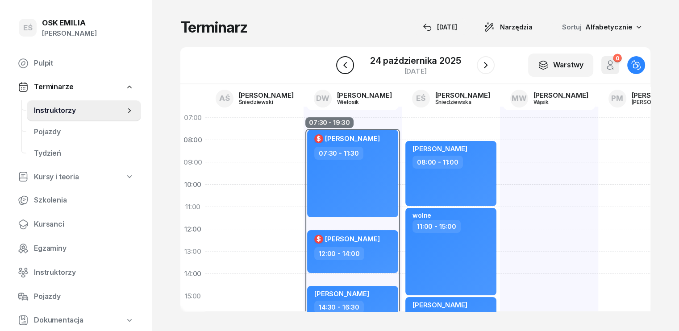
click at [344, 69] on icon "button" at bounding box center [345, 65] width 11 height 11
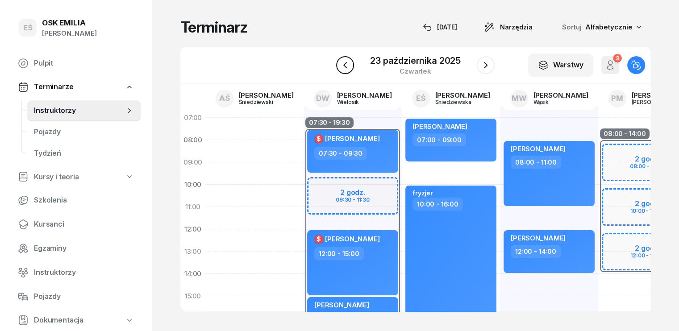
click at [344, 69] on icon "button" at bounding box center [345, 65] width 11 height 11
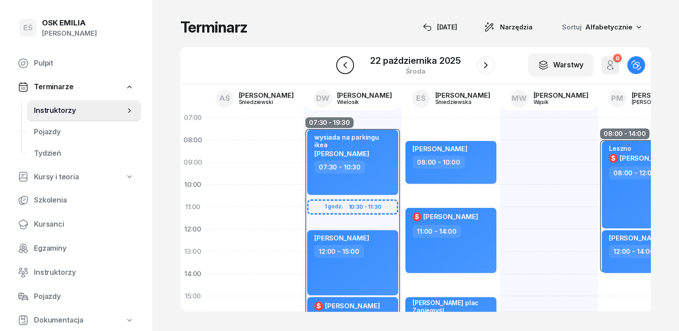
click at [343, 64] on icon "button" at bounding box center [345, 65] width 11 height 11
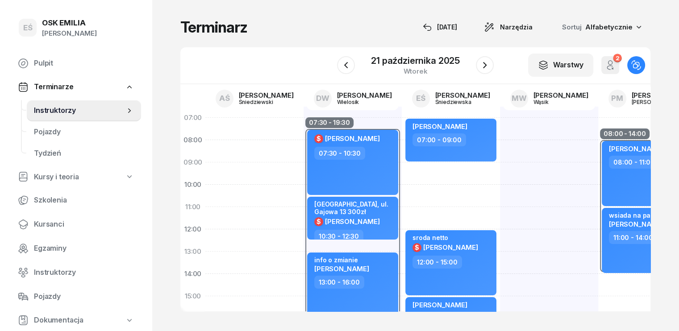
scroll to position [45, 0]
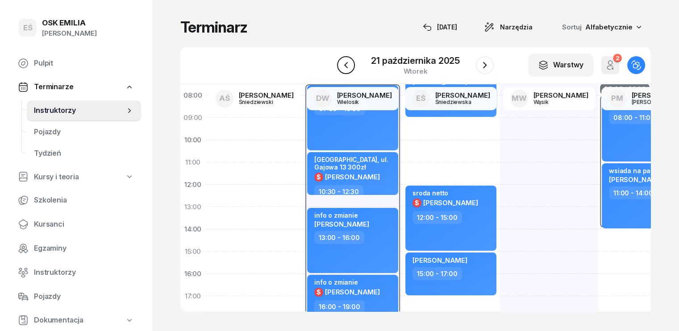
click at [345, 64] on icon "button" at bounding box center [346, 65] width 11 height 11
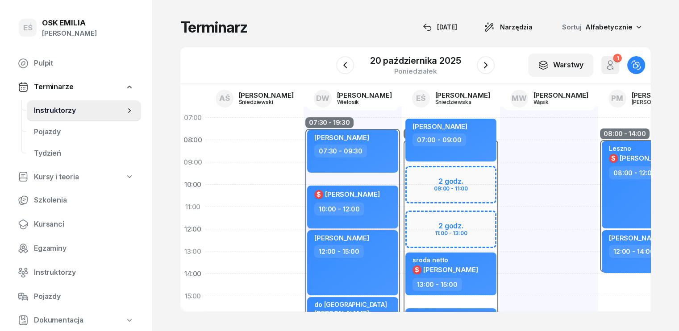
scroll to position [45, 0]
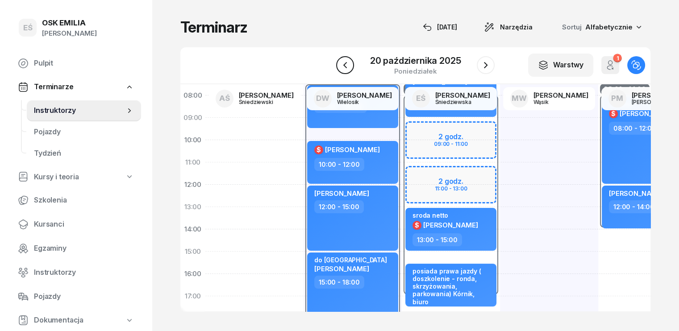
click at [344, 63] on icon "button" at bounding box center [345, 65] width 11 height 11
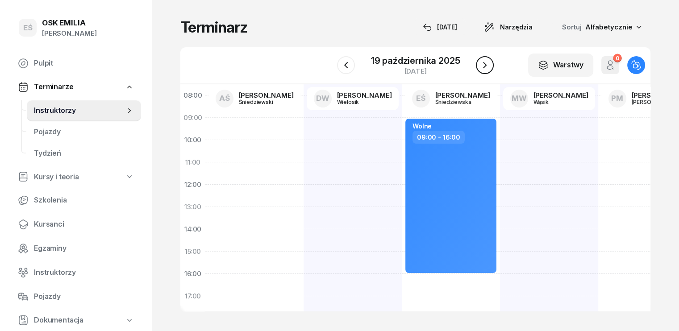
click at [491, 61] on button "button" at bounding box center [485, 65] width 18 height 18
click at [491, 62] on icon "button" at bounding box center [486, 65] width 11 height 11
click at [491, 62] on button "button" at bounding box center [486, 65] width 18 height 18
click at [489, 61] on icon "button" at bounding box center [486, 65] width 11 height 11
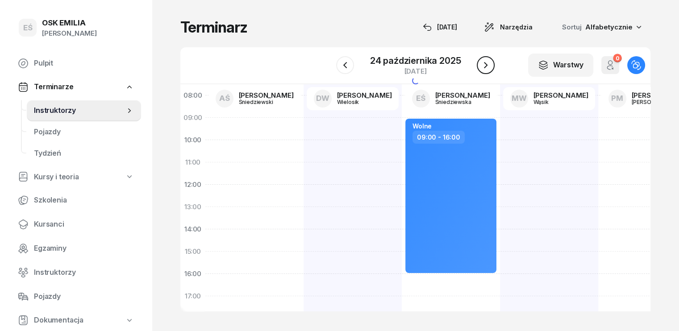
click at [489, 61] on icon "button" at bounding box center [486, 65] width 11 height 11
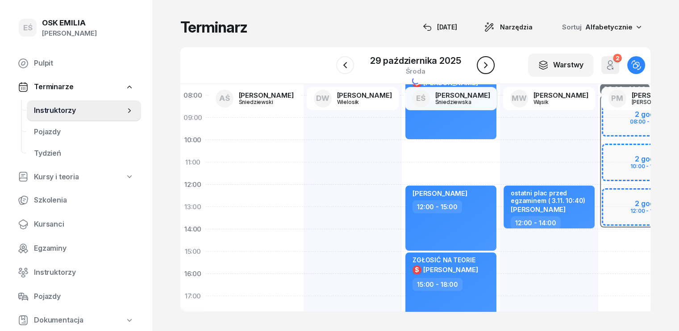
click at [489, 61] on icon "button" at bounding box center [486, 65] width 11 height 11
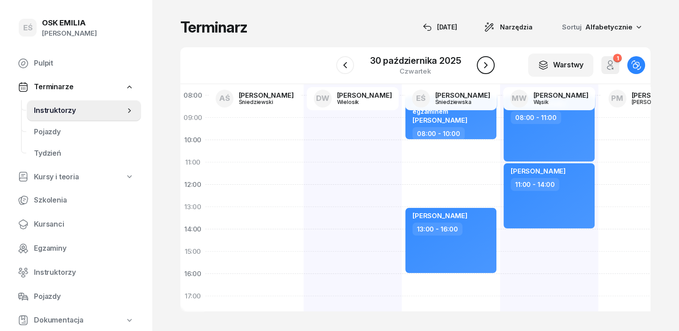
click at [488, 61] on icon "button" at bounding box center [486, 65] width 11 height 11
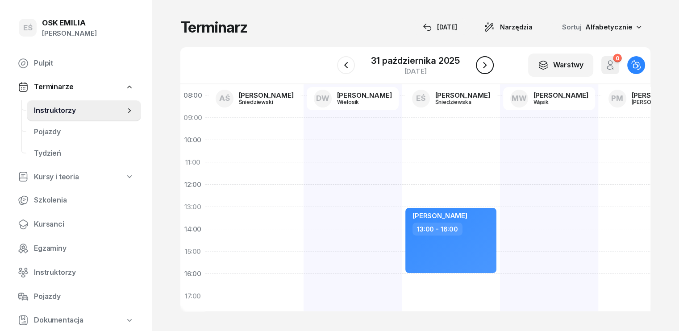
click at [486, 61] on icon "button" at bounding box center [485, 65] width 11 height 11
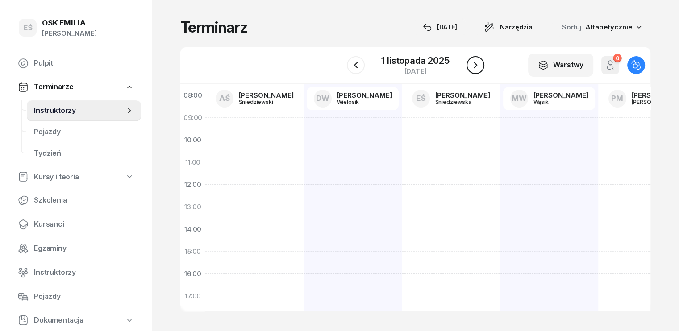
click at [468, 66] on button "button" at bounding box center [476, 65] width 18 height 18
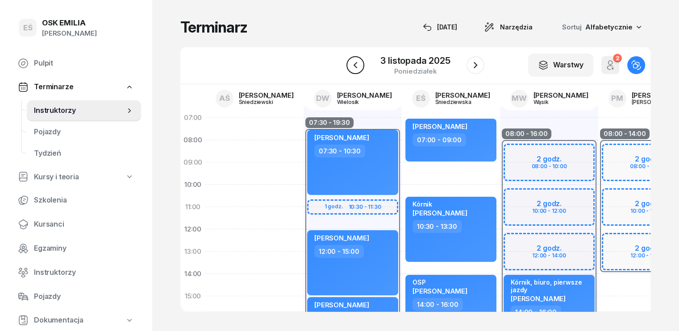
click at [353, 64] on icon "button" at bounding box center [355, 65] width 11 height 11
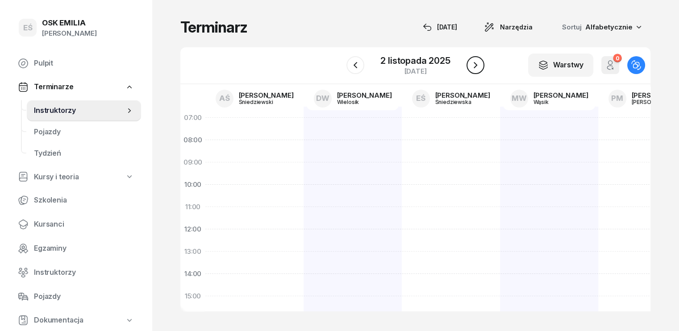
click at [480, 64] on icon "button" at bounding box center [475, 65] width 11 height 11
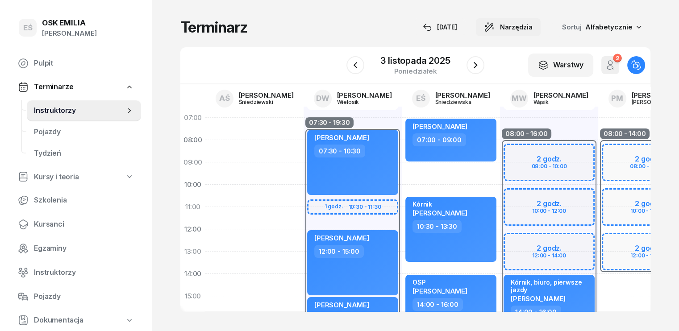
click at [533, 23] on span "Narzędzia" at bounding box center [516, 27] width 33 height 11
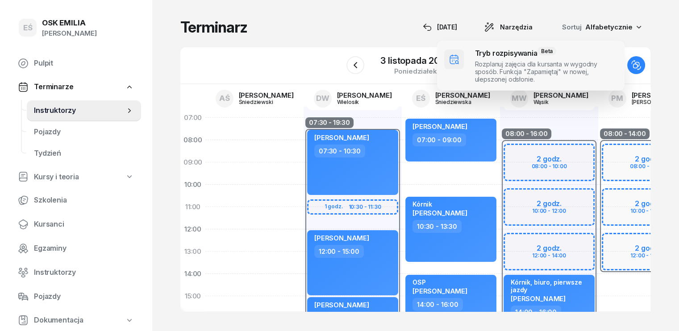
click at [489, 66] on span at bounding box center [531, 66] width 188 height 50
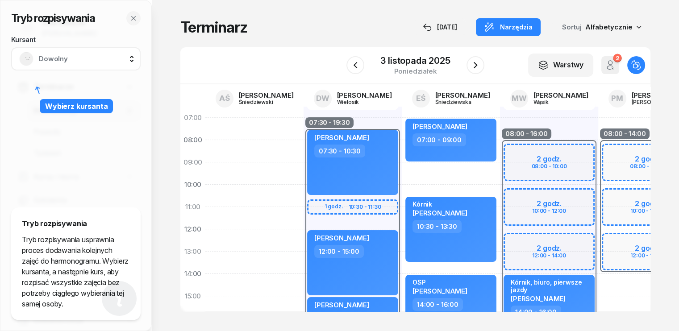
click at [76, 62] on span "Dowolny" at bounding box center [86, 59] width 94 height 12
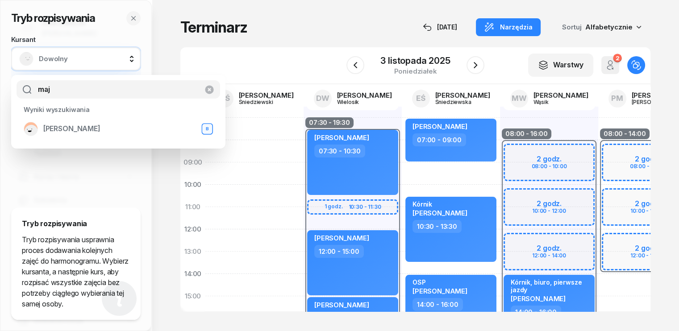
type input "maja"
drag, startPoint x: 43, startPoint y: 94, endPoint x: 9, endPoint y: 95, distance: 33.9
click at [9, 95] on body "EŚ [PERSON_NAME] EŚ OSK [PERSON_NAME] Pulpit Terminarze Instruktorzy Pojazdy Ty…" at bounding box center [339, 165] width 679 height 331
type input "maja"
click at [209, 90] on icon "button" at bounding box center [209, 89] width 11 height 11
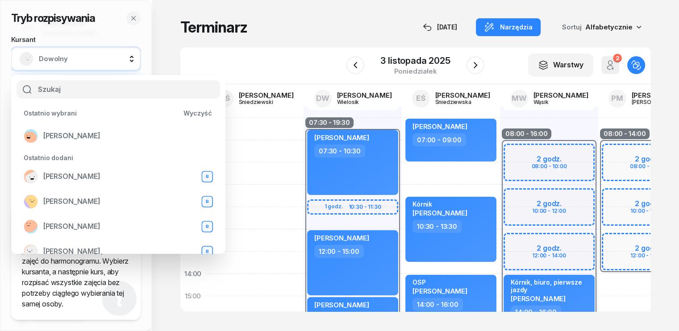
click at [248, 42] on div "Tryb rozpisywania Kursant Dowolny Wybierz kursanta Szkolenie Tryb rozpisywania …" at bounding box center [416, 165] width 506 height 330
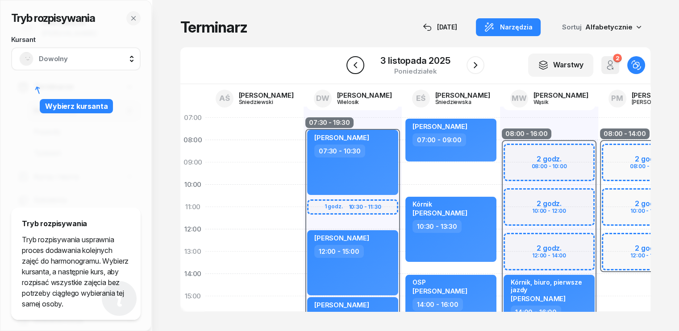
click at [358, 67] on icon "button" at bounding box center [355, 65] width 11 height 11
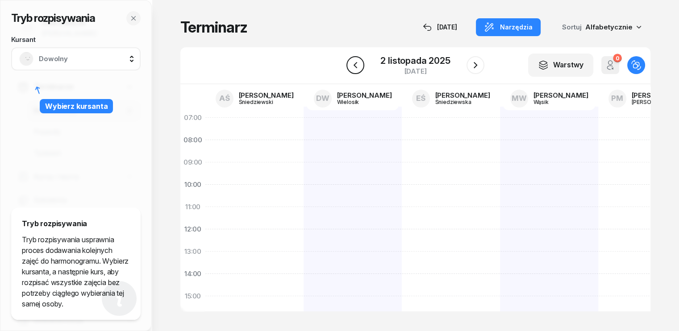
click at [357, 67] on icon "button" at bounding box center [355, 65] width 11 height 11
click at [357, 67] on icon "button" at bounding box center [356, 65] width 11 height 11
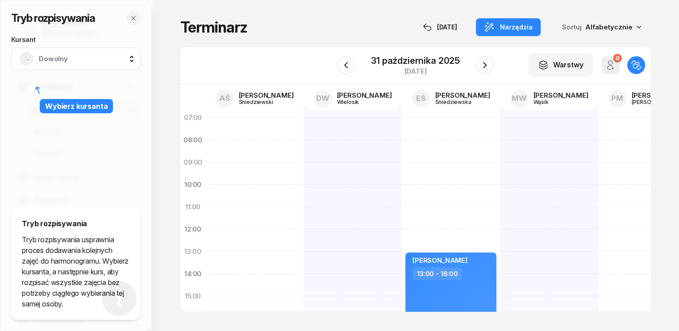
click at [356, 67] on div "[DATE]" at bounding box center [415, 65] width 157 height 25
click at [342, 63] on icon "button" at bounding box center [346, 65] width 11 height 11
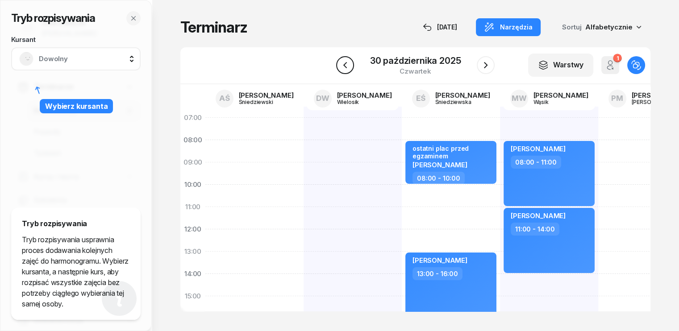
click at [345, 64] on icon "button" at bounding box center [345, 65] width 11 height 11
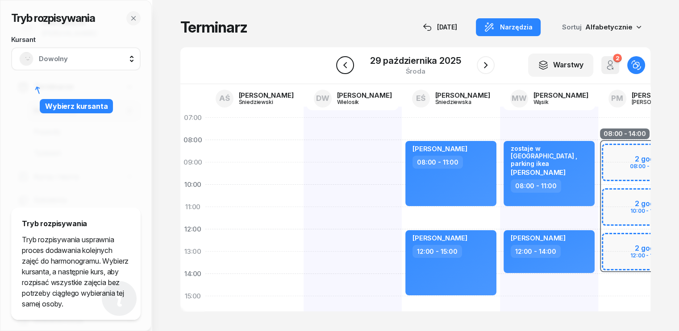
click at [345, 64] on icon "button" at bounding box center [345, 65] width 11 height 11
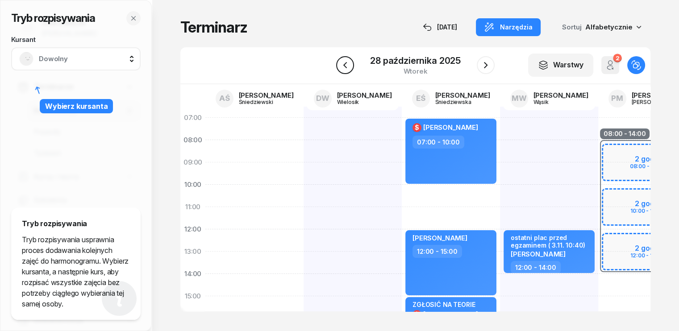
click at [345, 64] on icon "button" at bounding box center [345, 65] width 11 height 11
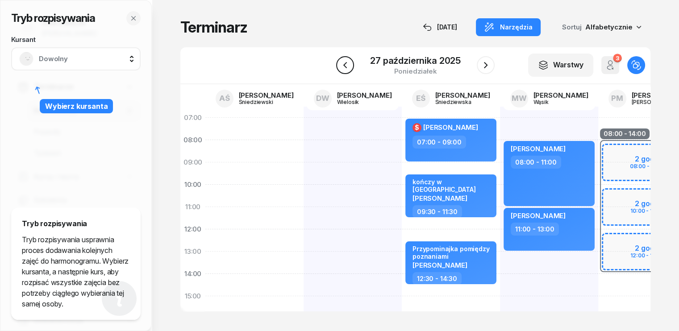
click at [345, 64] on icon "button" at bounding box center [345, 65] width 4 height 6
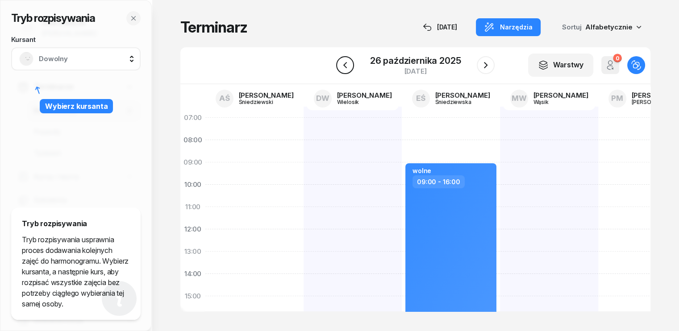
click at [346, 67] on icon "button" at bounding box center [345, 65] width 11 height 11
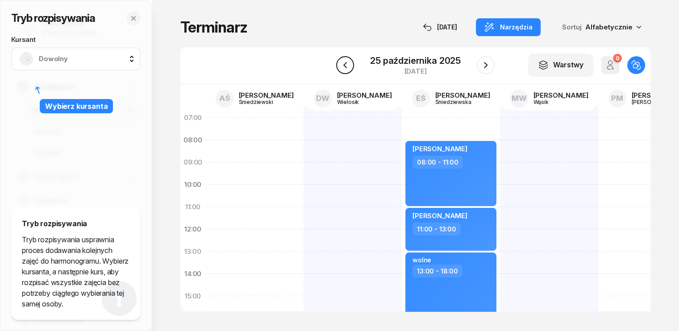
click at [346, 67] on icon "button" at bounding box center [345, 65] width 4 height 6
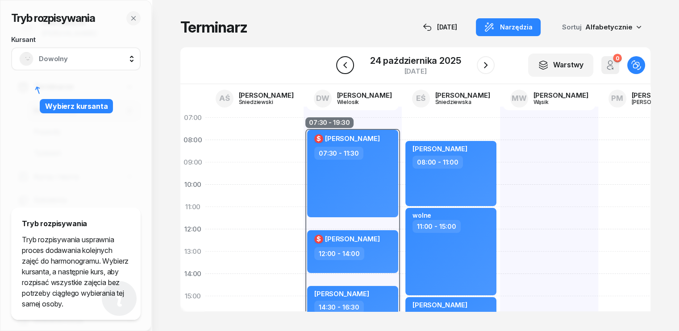
click at [346, 67] on icon "button" at bounding box center [345, 65] width 11 height 11
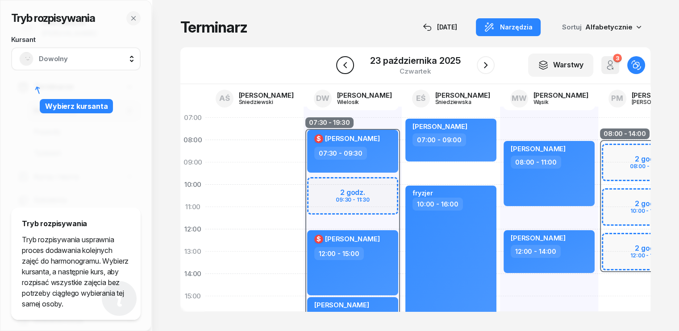
click at [346, 67] on icon "button" at bounding box center [345, 65] width 11 height 11
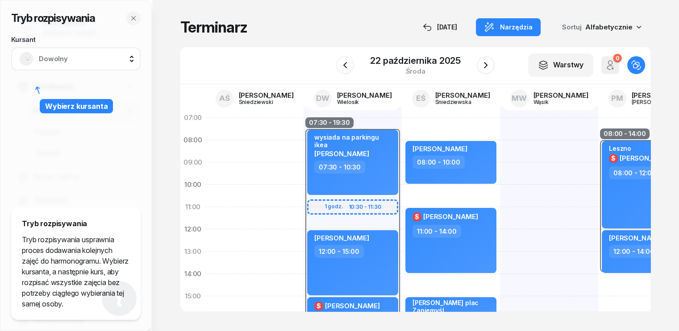
click at [645, 193] on div "Leszno $ [PERSON_NAME] 08:00 - 12:00" at bounding box center [647, 185] width 91 height 88
select select "08"
select select "12"
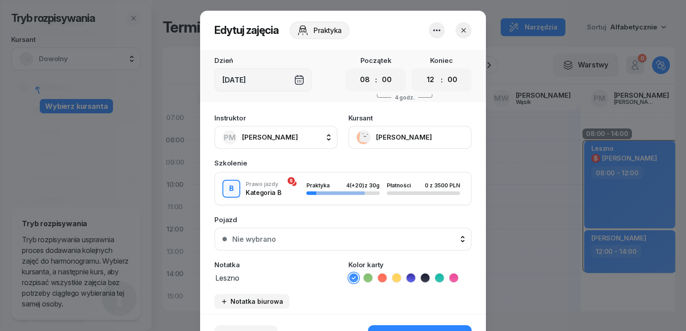
click at [297, 136] on button "PM [PERSON_NAME]" at bounding box center [275, 137] width 123 height 23
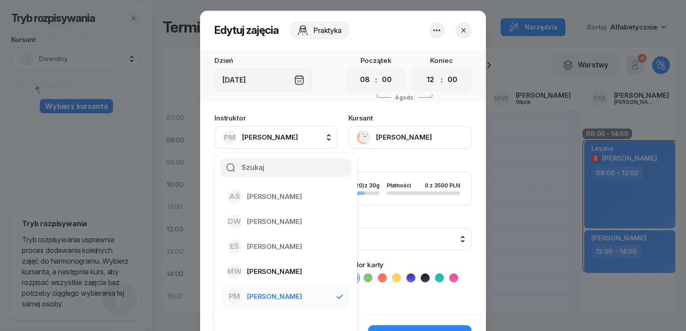
click at [268, 270] on span "[PERSON_NAME]" at bounding box center [274, 272] width 55 height 12
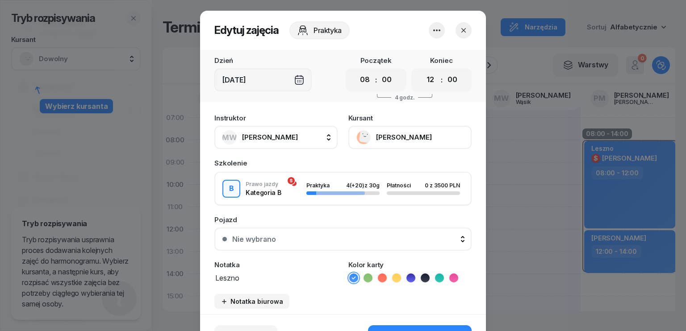
scroll to position [45, 0]
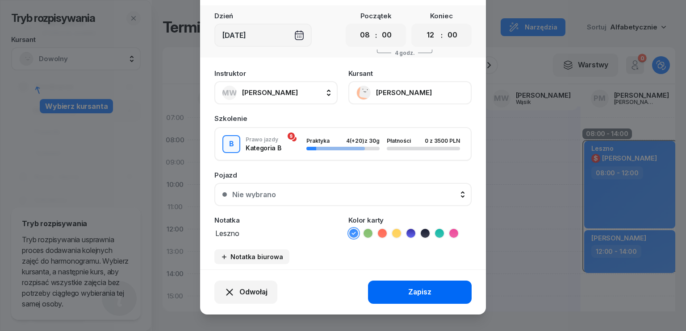
click at [412, 291] on div "Zapisz" at bounding box center [419, 293] width 23 height 12
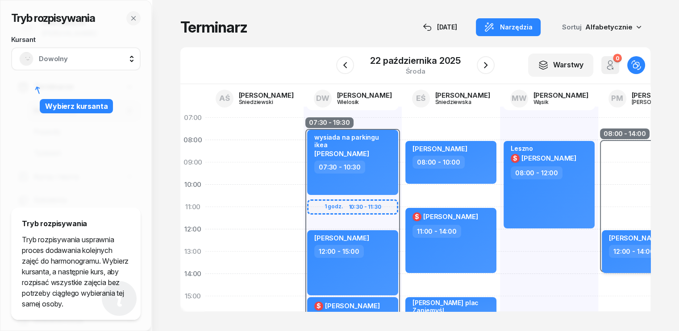
click at [647, 239] on span "[PERSON_NAME]" at bounding box center [636, 238] width 55 height 8
select select "12"
select select "14"
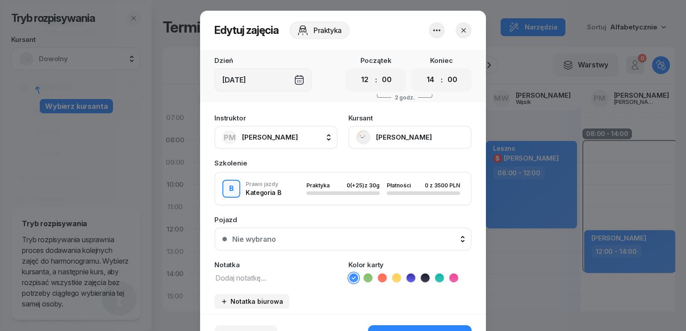
click at [277, 137] on span "[PERSON_NAME]" at bounding box center [270, 137] width 56 height 8
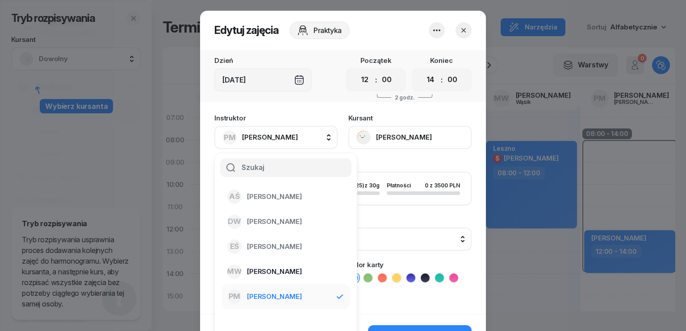
click at [270, 271] on span "[PERSON_NAME]" at bounding box center [274, 272] width 55 height 12
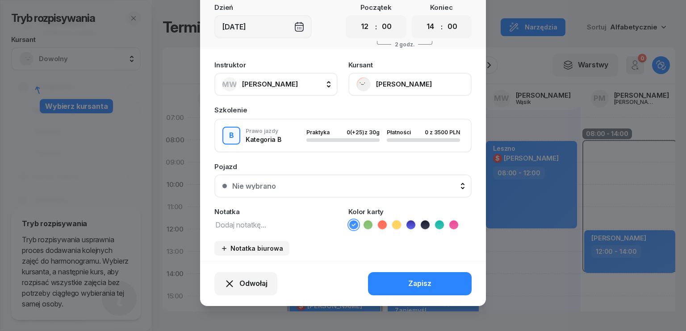
scroll to position [55, 0]
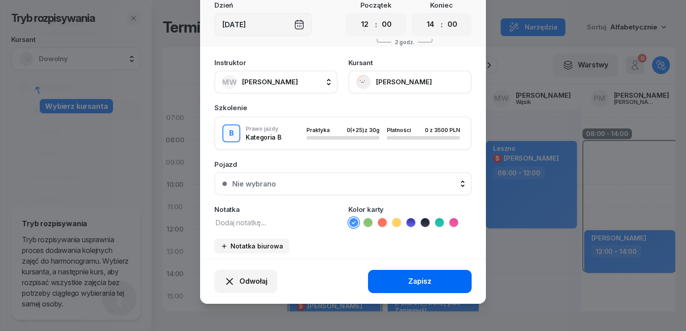
click at [410, 279] on div "Zapisz" at bounding box center [419, 282] width 23 height 12
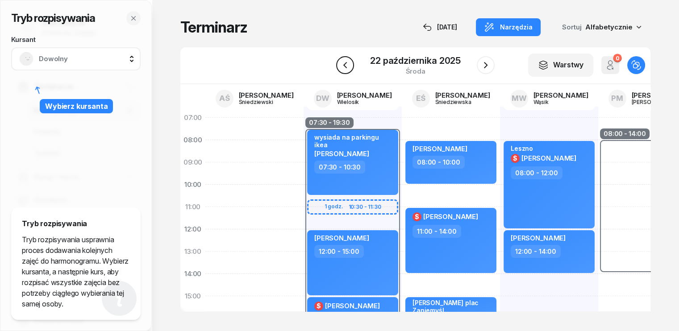
click at [345, 69] on icon "button" at bounding box center [345, 65] width 11 height 11
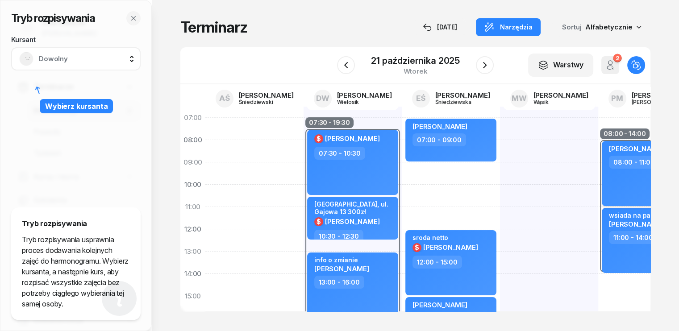
click at [625, 180] on div "[PERSON_NAME] 08:00 - 11:00" at bounding box center [647, 173] width 91 height 65
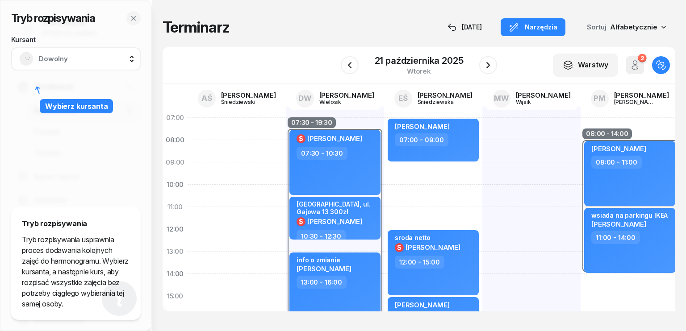
select select "08"
select select "11"
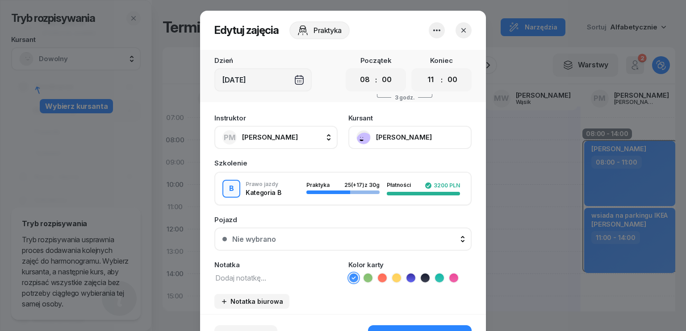
click at [287, 139] on span "[PERSON_NAME]" at bounding box center [270, 137] width 56 height 8
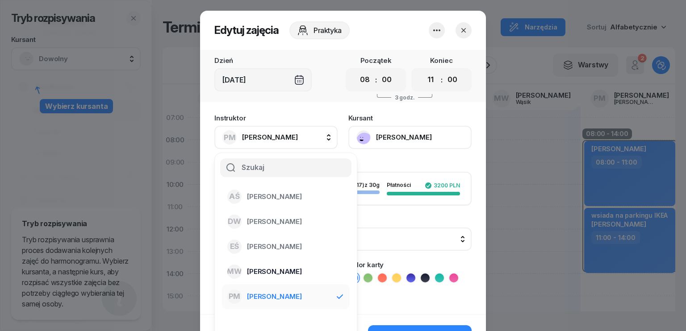
click at [270, 268] on span "[PERSON_NAME]" at bounding box center [274, 272] width 55 height 12
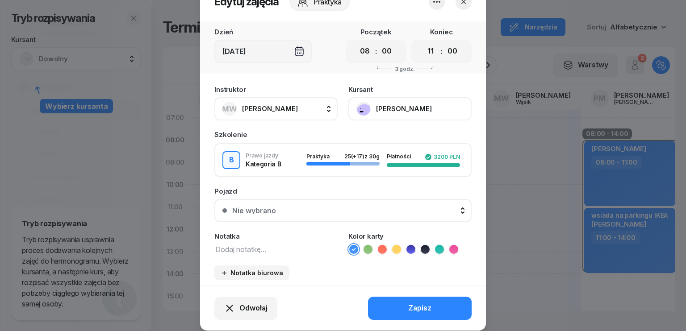
scroll to position [55, 0]
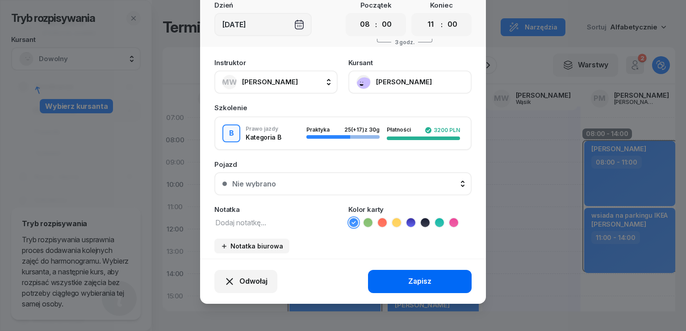
click at [408, 278] on div "Zapisz" at bounding box center [419, 282] width 23 height 12
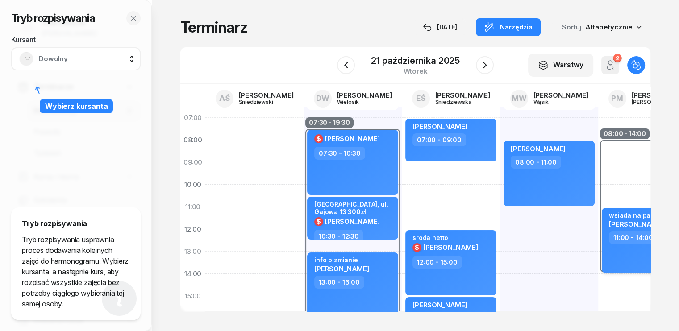
click at [652, 217] on div "wsiada na parkingu IKEA" at bounding box center [647, 216] width 76 height 8
select select "11"
select select "14"
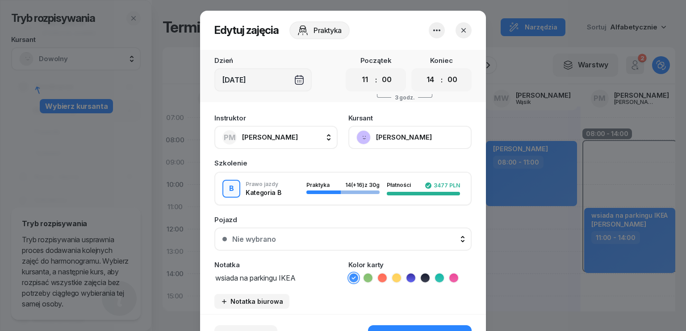
click at [288, 135] on span "[PERSON_NAME]" at bounding box center [270, 137] width 56 height 8
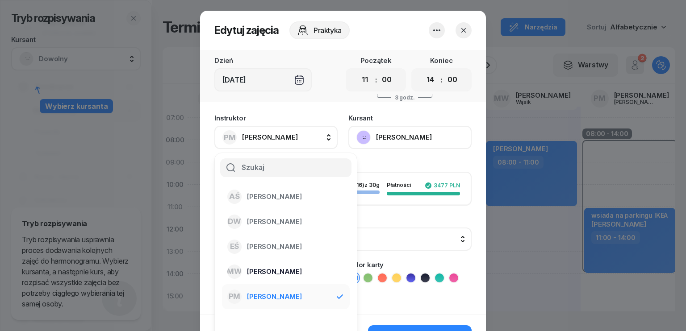
click at [280, 269] on span "[PERSON_NAME]" at bounding box center [274, 272] width 55 height 12
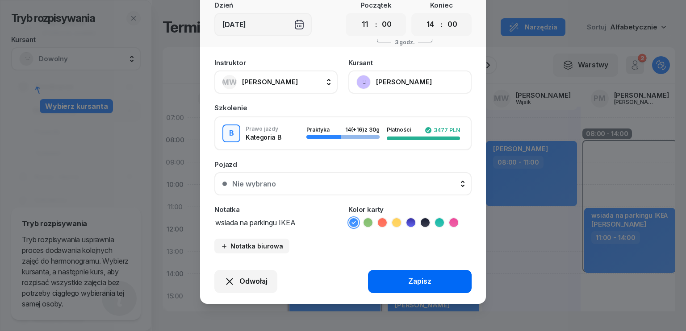
click at [418, 280] on div "Zapisz" at bounding box center [419, 282] width 23 height 12
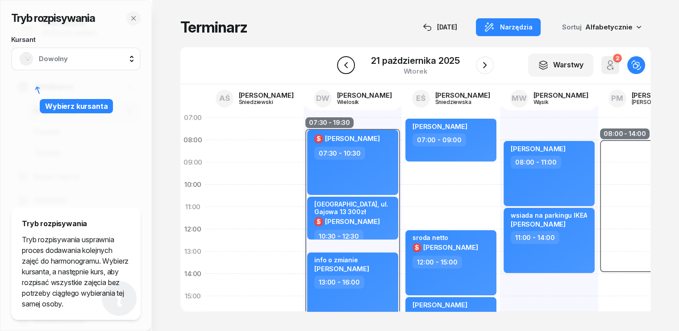
click at [343, 62] on icon "button" at bounding box center [346, 65] width 11 height 11
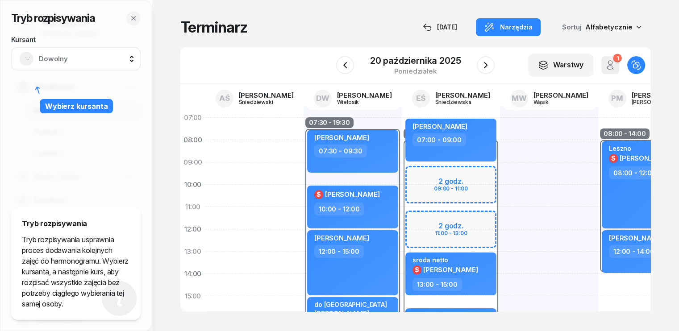
click at [622, 197] on div "Leszno $ [PERSON_NAME] 08:00 - 12:00" at bounding box center [647, 185] width 91 height 88
select select "08"
select select "12"
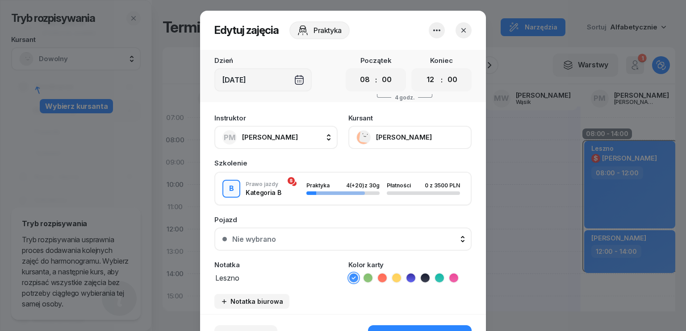
click at [280, 136] on span "[PERSON_NAME]" at bounding box center [270, 137] width 56 height 8
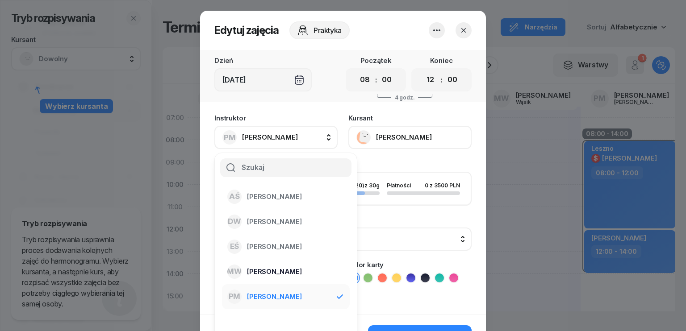
click at [264, 266] on span "[PERSON_NAME]" at bounding box center [274, 272] width 55 height 12
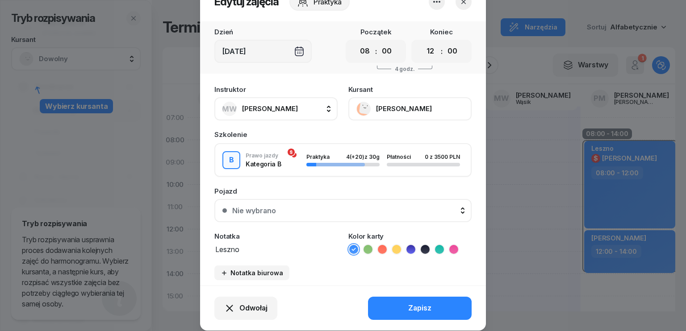
scroll to position [55, 0]
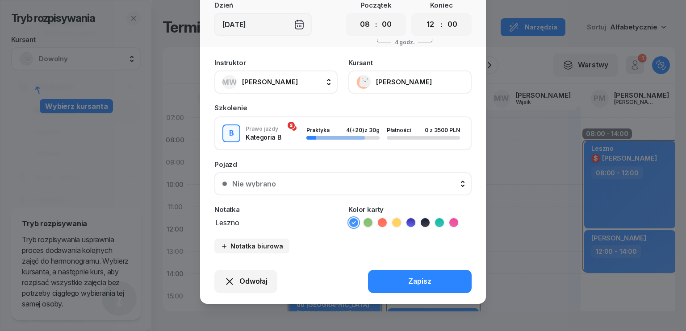
drag, startPoint x: 425, startPoint y: 277, endPoint x: 433, endPoint y: 276, distance: 7.6
click at [425, 277] on div "Zapisz" at bounding box center [419, 282] width 23 height 12
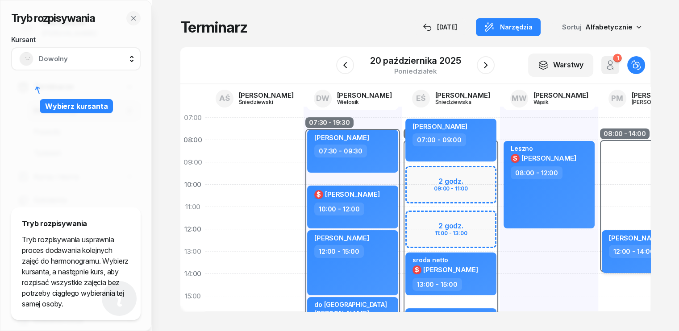
click at [647, 238] on span "[PERSON_NAME]" at bounding box center [636, 238] width 55 height 8
select select "12"
select select "14"
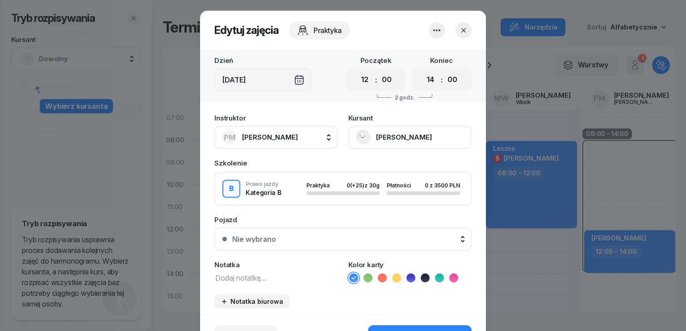
click at [288, 135] on span "[PERSON_NAME]" at bounding box center [270, 137] width 56 height 8
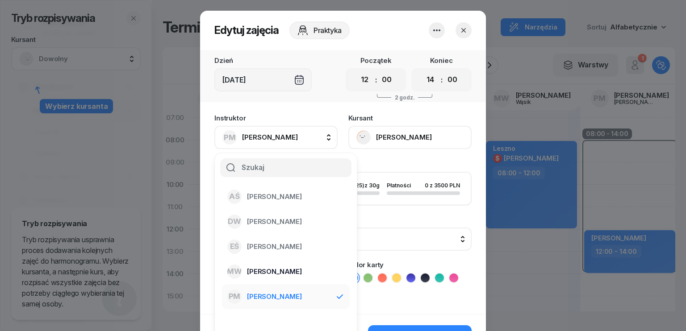
click at [263, 269] on span "[PERSON_NAME]" at bounding box center [274, 272] width 55 height 12
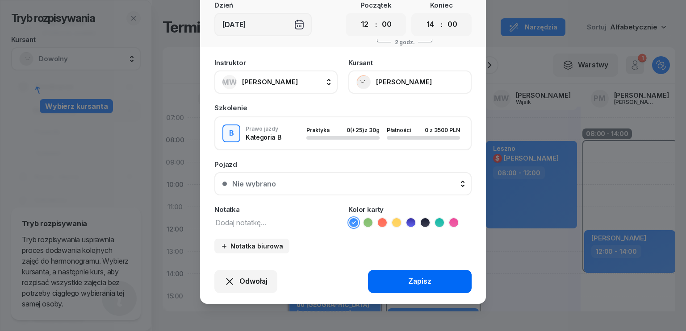
click at [399, 275] on button "Zapisz" at bounding box center [420, 281] width 104 height 23
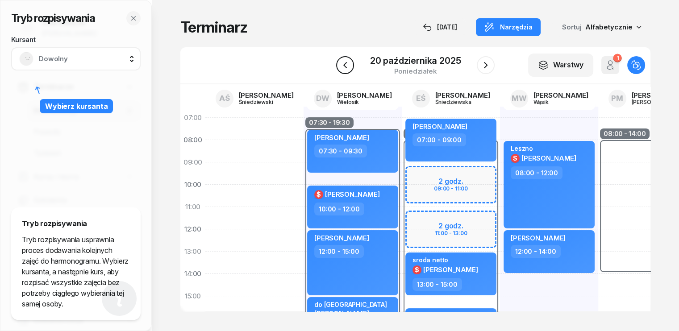
click at [343, 68] on icon "button" at bounding box center [345, 65] width 11 height 11
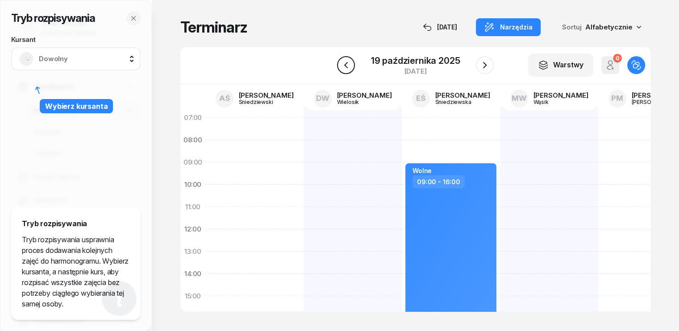
click at [344, 67] on icon "button" at bounding box center [346, 65] width 11 height 11
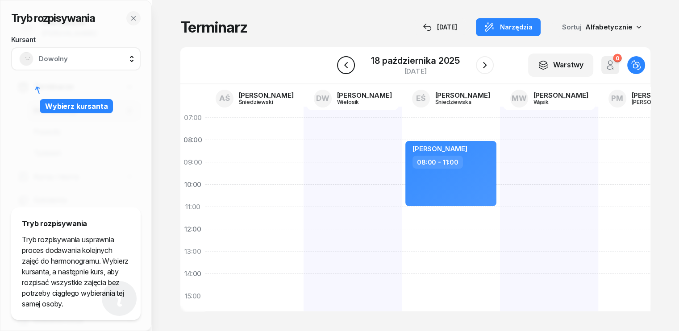
click at [344, 67] on icon "button" at bounding box center [346, 65] width 11 height 11
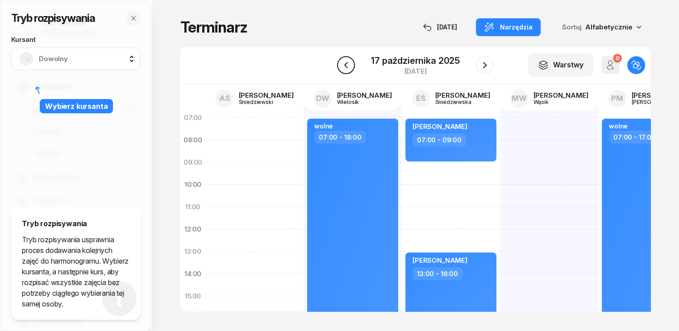
click at [344, 67] on icon "button" at bounding box center [346, 65] width 11 height 11
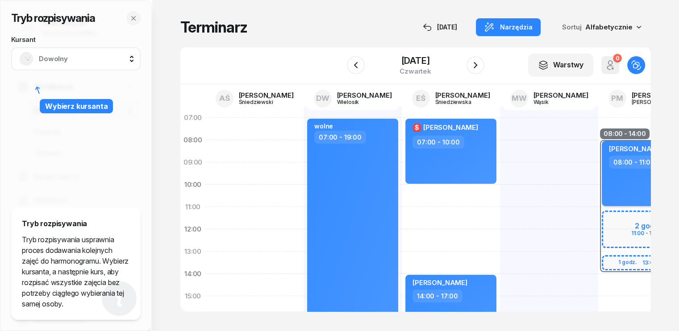
click at [608, 182] on div "[PERSON_NAME] 08:00 - 11:00" at bounding box center [647, 173] width 91 height 65
select select "08"
select select "11"
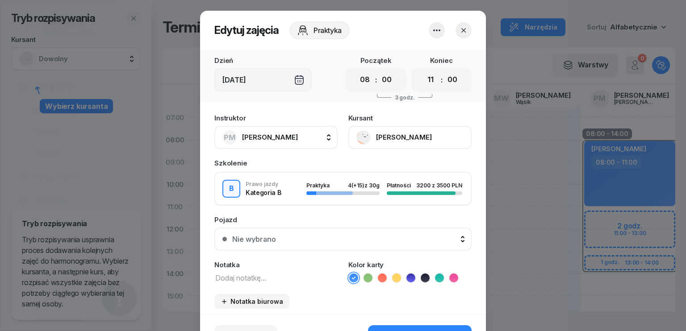
click at [290, 138] on button "PM [PERSON_NAME]" at bounding box center [275, 137] width 123 height 23
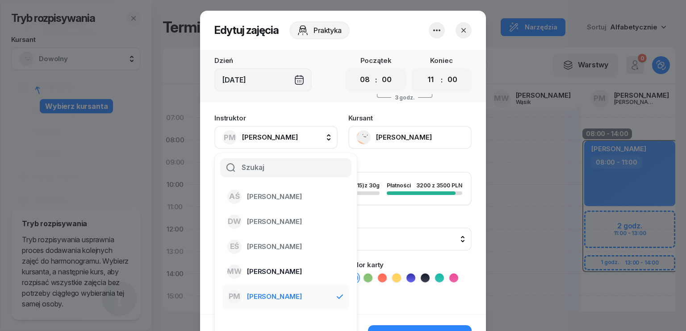
drag, startPoint x: 276, startPoint y: 272, endPoint x: 301, endPoint y: 255, distance: 31.1
click at [276, 272] on span "[PERSON_NAME]" at bounding box center [274, 272] width 55 height 12
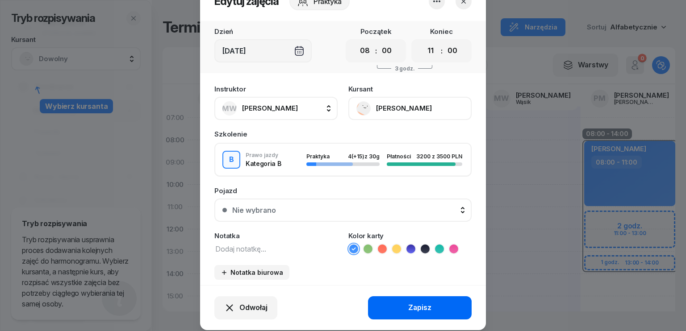
scroll to position [55, 0]
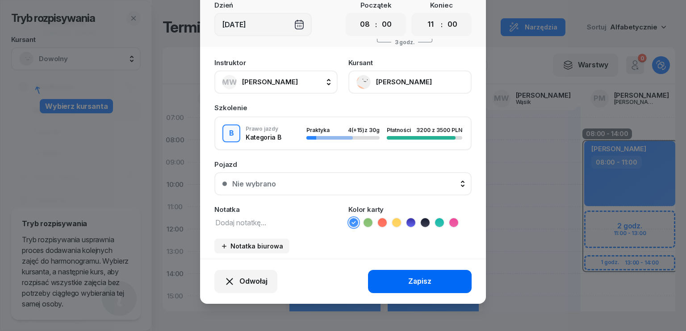
click at [408, 283] on div "Zapisz" at bounding box center [419, 282] width 23 height 12
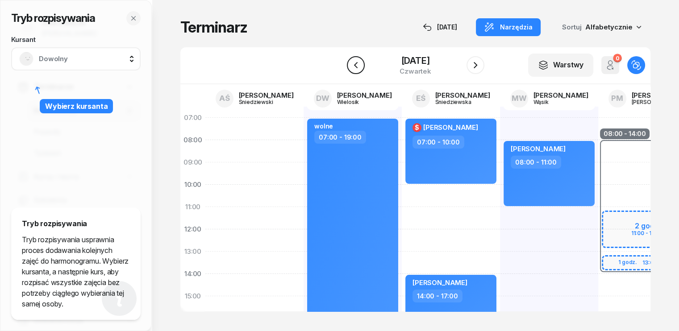
click at [354, 63] on icon "button" at bounding box center [356, 65] width 4 height 6
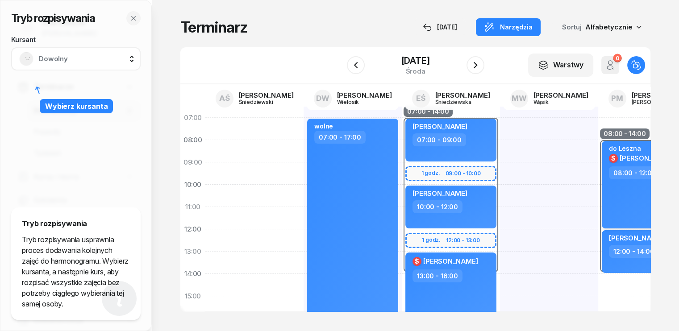
click at [624, 198] on div "do Leszna $ [PERSON_NAME] 08:00 - 12:00" at bounding box center [647, 185] width 91 height 88
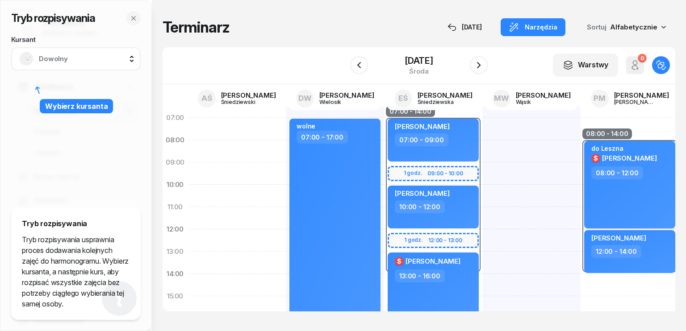
select select "08"
select select "12"
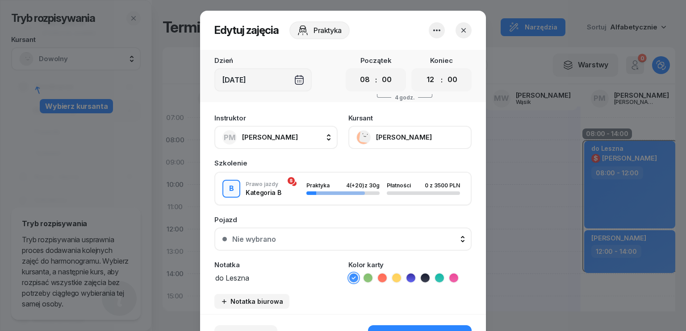
click at [266, 137] on span "[PERSON_NAME]" at bounding box center [270, 137] width 56 height 8
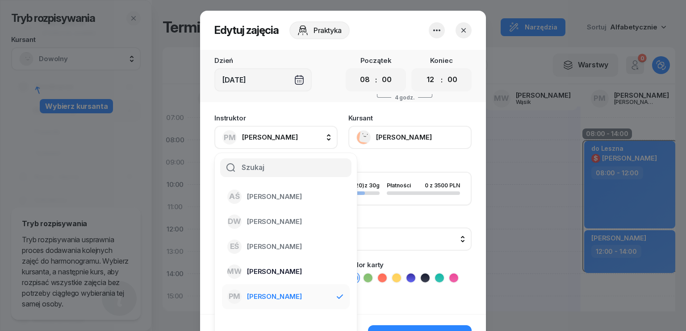
click at [270, 272] on span "[PERSON_NAME]" at bounding box center [274, 272] width 55 height 12
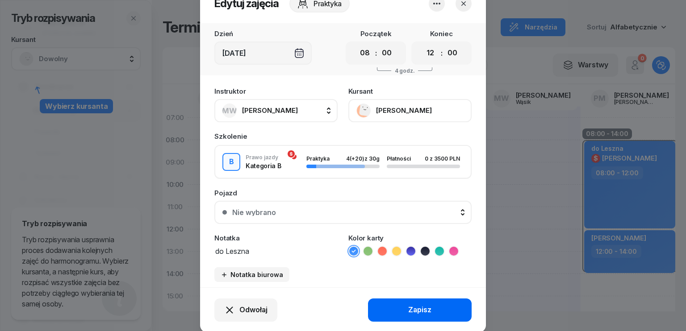
scroll to position [55, 0]
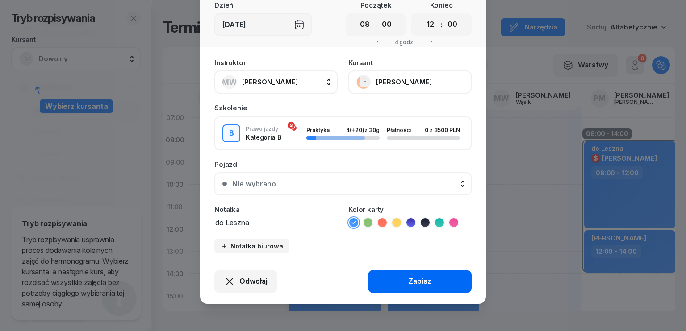
click at [409, 279] on div "Zapisz" at bounding box center [419, 282] width 23 height 12
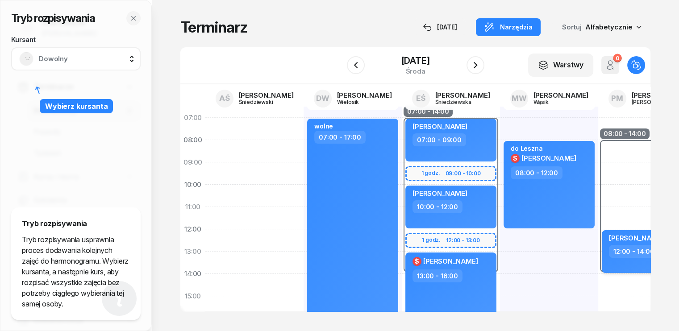
click at [648, 240] on span "[PERSON_NAME]" at bounding box center [636, 238] width 55 height 8
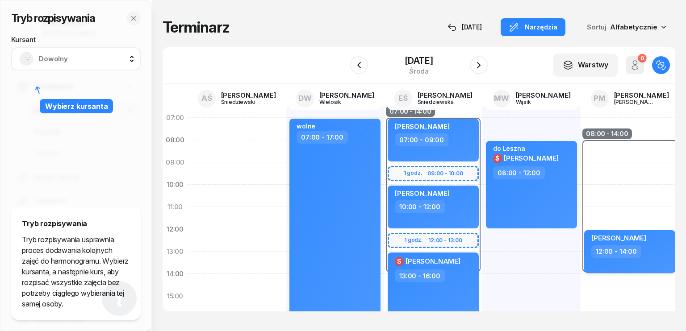
select select "12"
select select "14"
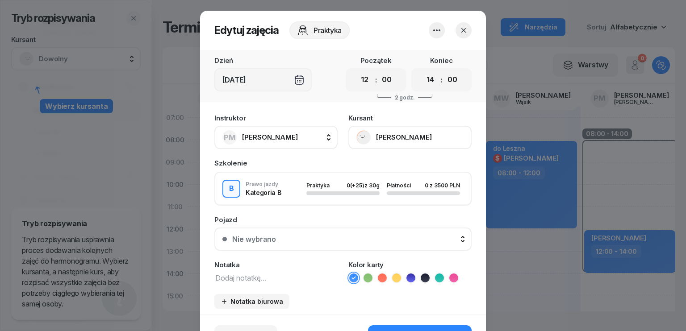
click at [277, 139] on span "[PERSON_NAME]" at bounding box center [270, 137] width 56 height 8
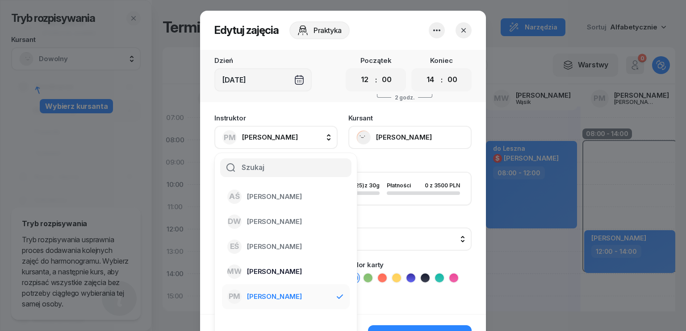
click at [277, 268] on span "[PERSON_NAME]" at bounding box center [274, 272] width 55 height 12
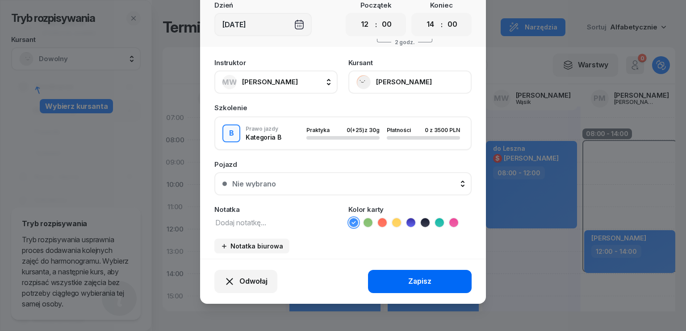
click at [410, 281] on div "Zapisz" at bounding box center [419, 282] width 23 height 12
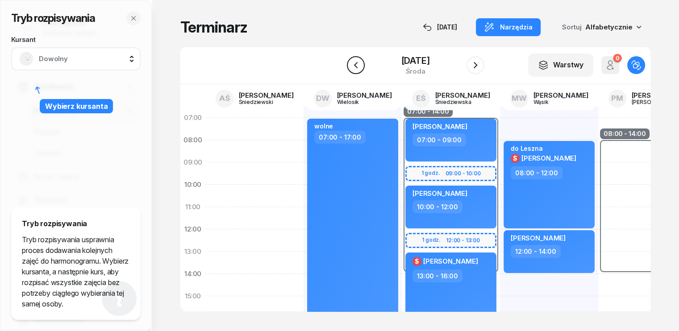
click at [351, 62] on icon "button" at bounding box center [356, 65] width 11 height 11
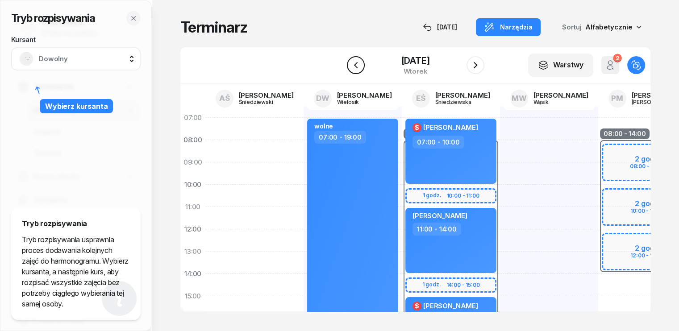
click at [351, 62] on icon "button" at bounding box center [356, 65] width 11 height 11
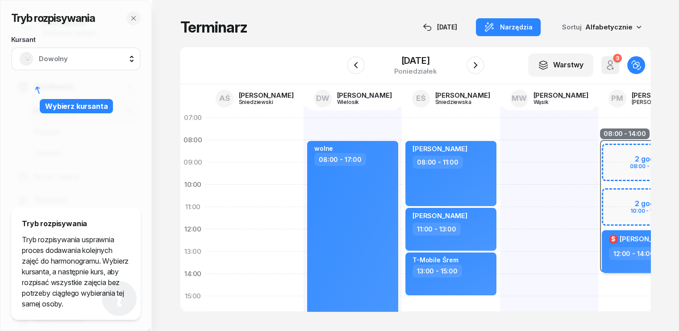
click at [654, 242] on div "$ [PERSON_NAME]" at bounding box center [648, 240] width 79 height 13
select select "12"
select select "14"
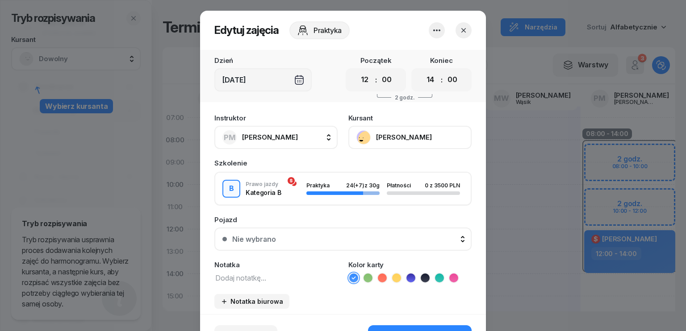
click at [273, 133] on span "[PERSON_NAME]" at bounding box center [270, 137] width 56 height 8
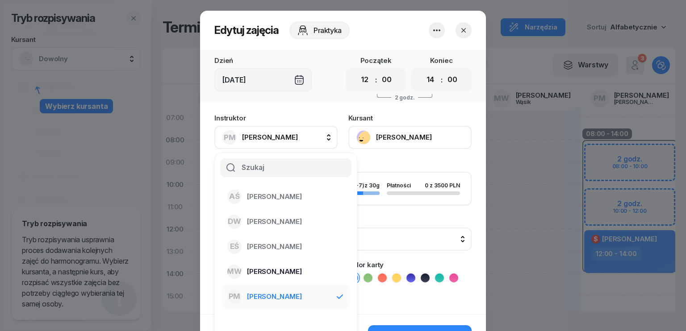
click at [268, 271] on span "[PERSON_NAME]" at bounding box center [274, 272] width 55 height 12
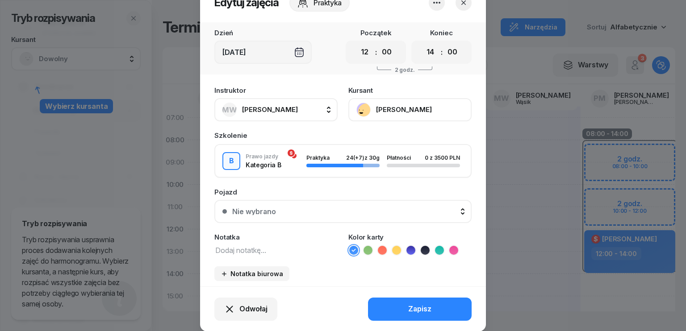
scroll to position [55, 0]
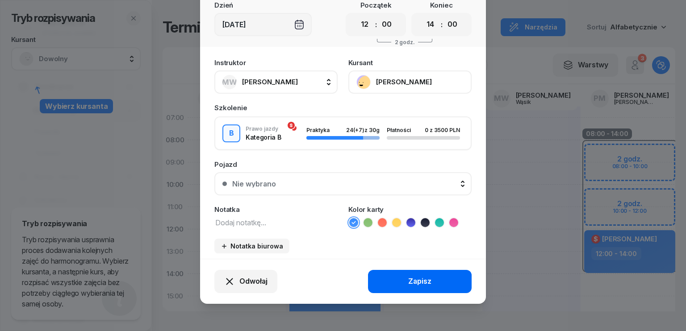
click at [411, 276] on div "Zapisz" at bounding box center [419, 282] width 23 height 12
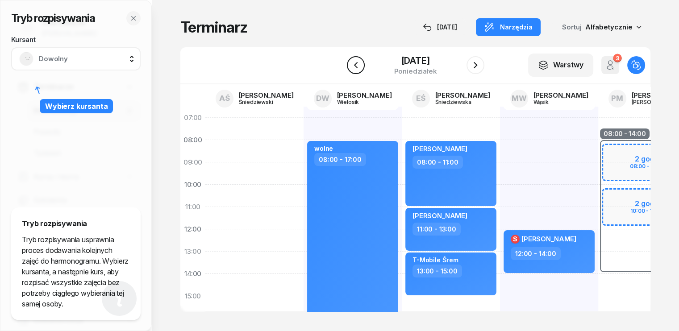
click at [351, 69] on icon "button" at bounding box center [356, 65] width 11 height 11
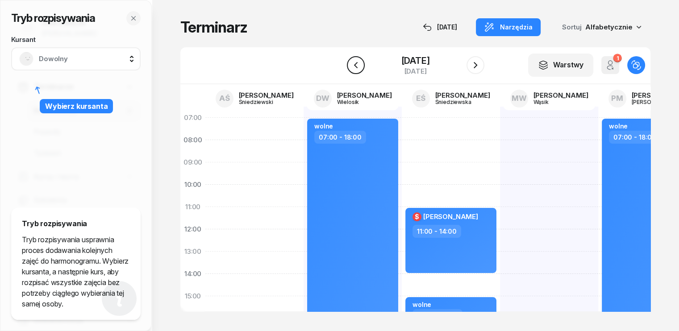
click at [351, 69] on icon "button" at bounding box center [356, 65] width 11 height 11
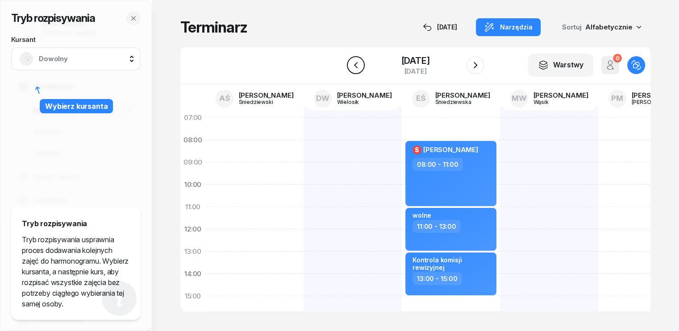
click at [351, 69] on icon "button" at bounding box center [356, 65] width 11 height 11
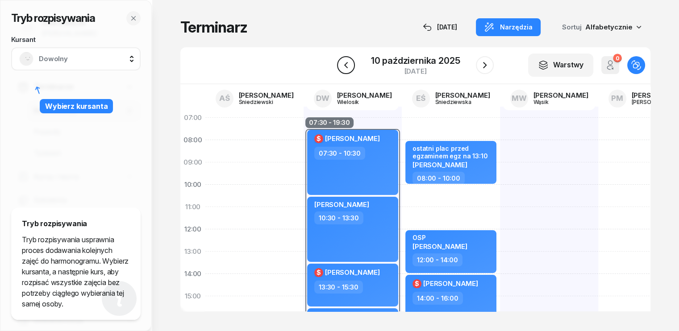
click at [346, 69] on icon "button" at bounding box center [346, 65] width 11 height 11
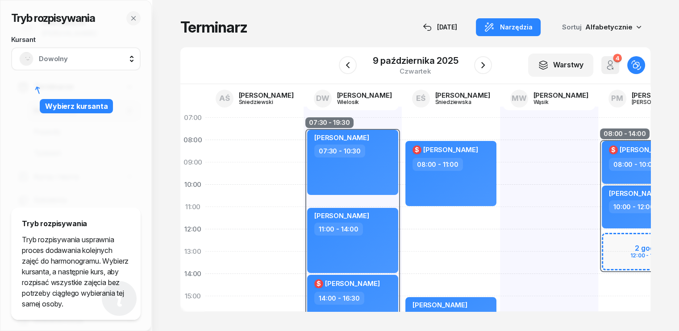
click at [646, 153] on div "$ [PERSON_NAME]" at bounding box center [648, 151] width 79 height 13
select select "08"
select select "10"
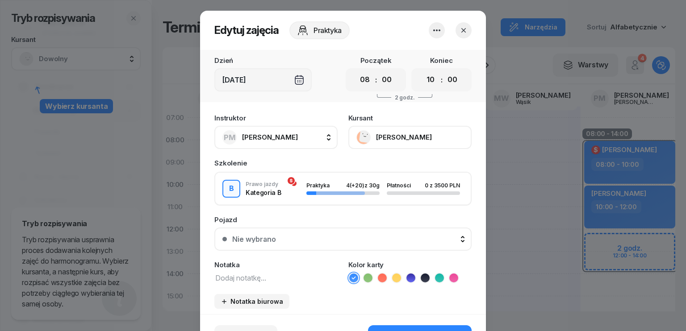
click at [257, 141] on span "[PERSON_NAME]" at bounding box center [270, 137] width 56 height 8
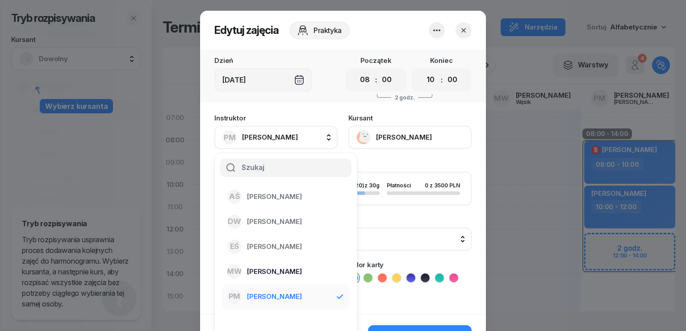
click at [267, 272] on span "[PERSON_NAME]" at bounding box center [274, 272] width 55 height 12
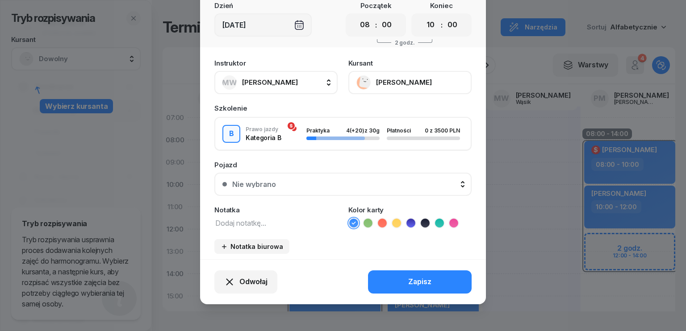
scroll to position [55, 0]
drag, startPoint x: 407, startPoint y: 284, endPoint x: 414, endPoint y: 282, distance: 7.2
click at [408, 284] on div "Zapisz" at bounding box center [419, 282] width 23 height 12
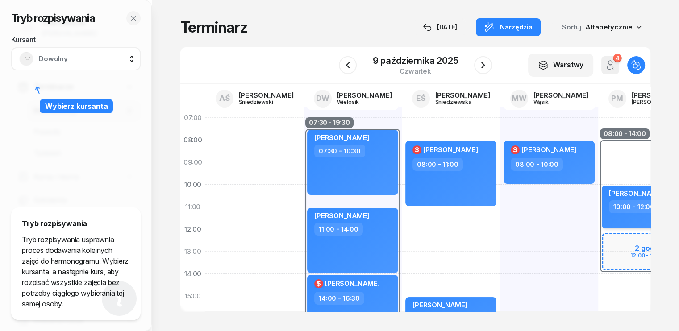
click at [651, 202] on div "10:00 - 12:00" at bounding box center [648, 207] width 79 height 13
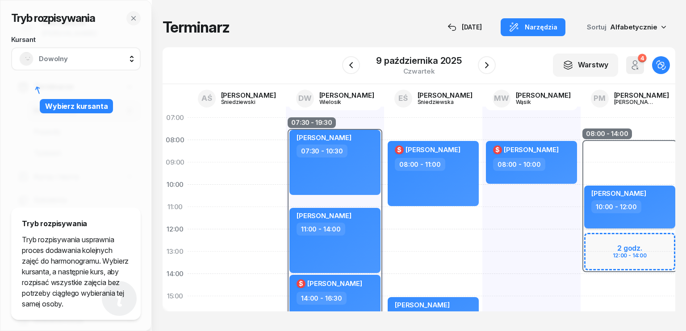
select select "10"
select select "12"
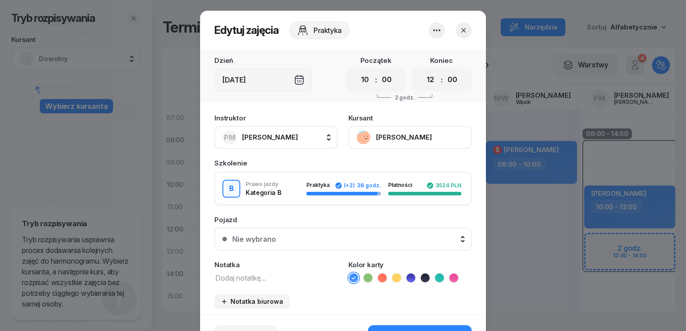
click at [282, 137] on span "[PERSON_NAME]" at bounding box center [270, 137] width 56 height 8
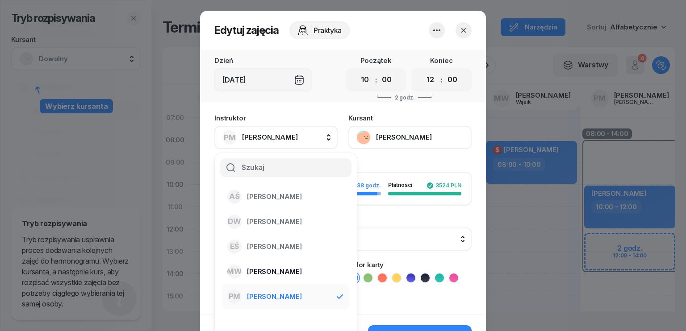
click at [277, 268] on span "[PERSON_NAME]" at bounding box center [274, 272] width 55 height 12
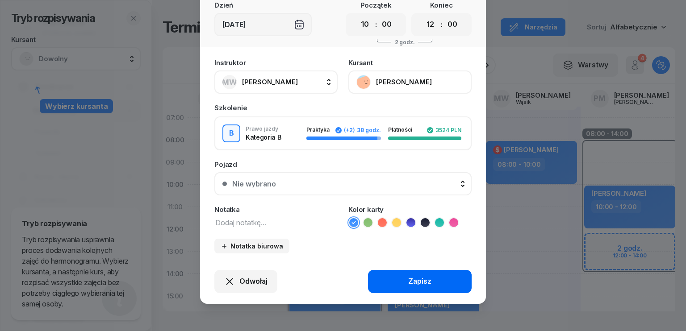
click at [410, 276] on div "Zapisz" at bounding box center [419, 282] width 23 height 12
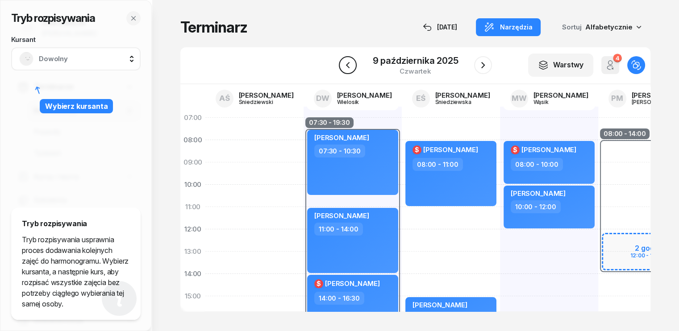
click at [347, 66] on icon "button" at bounding box center [348, 65] width 11 height 11
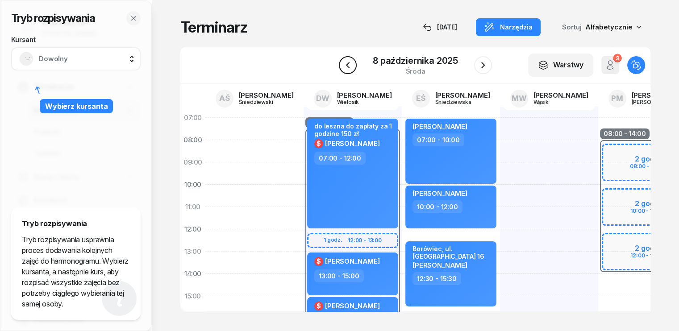
click at [349, 63] on icon "button" at bounding box center [348, 65] width 11 height 11
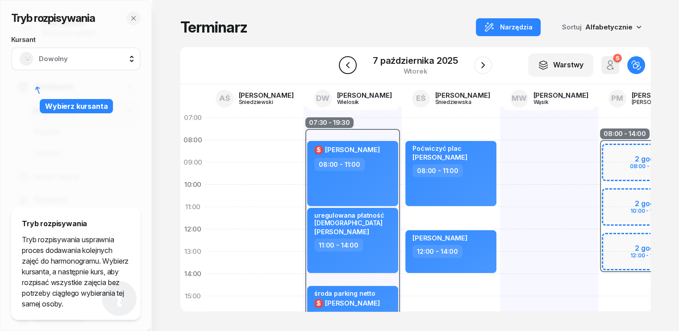
click at [349, 63] on icon "button" at bounding box center [348, 65] width 4 height 6
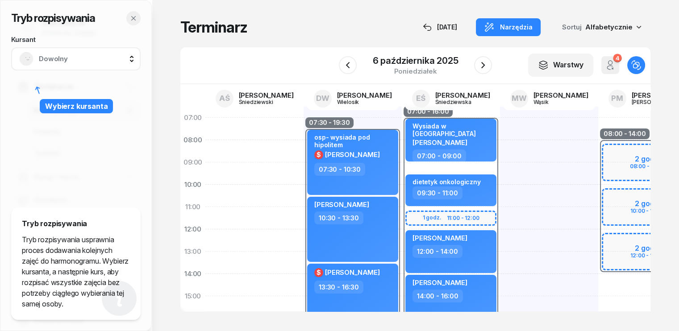
click at [133, 16] on icon "button" at bounding box center [133, 18] width 7 height 7
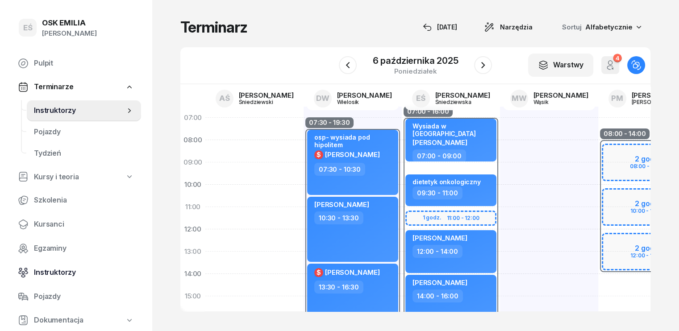
click at [63, 273] on span "Instruktorzy" at bounding box center [84, 273] width 100 height 12
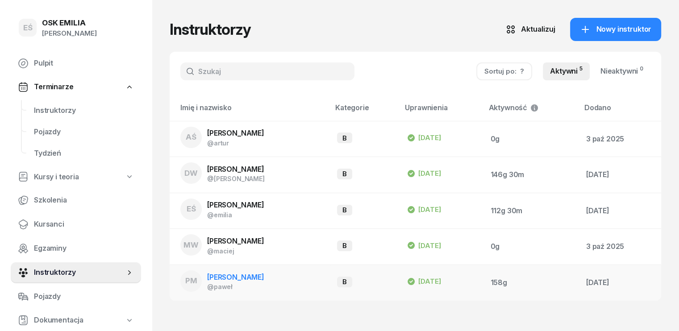
click at [236, 283] on div "@paweł" at bounding box center [235, 287] width 57 height 8
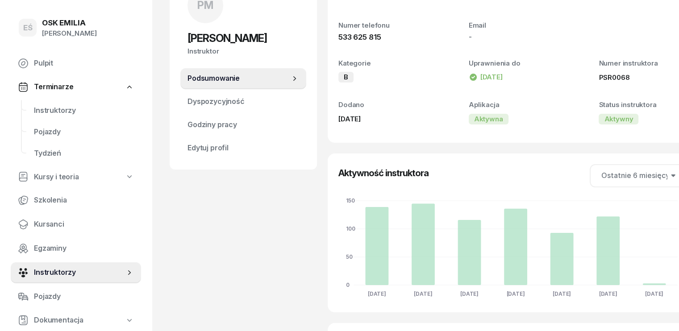
scroll to position [89, 0]
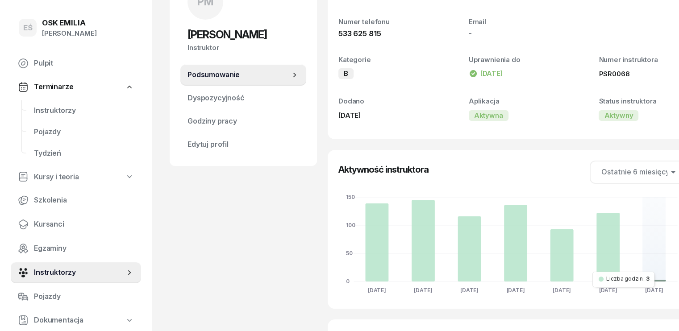
click at [637, 280] on foreignobject at bounding box center [513, 241] width 348 height 114
click at [643, 280] on icon at bounding box center [654, 281] width 23 height 2
click at [641, 275] on foreignobject at bounding box center [513, 241] width 348 height 114
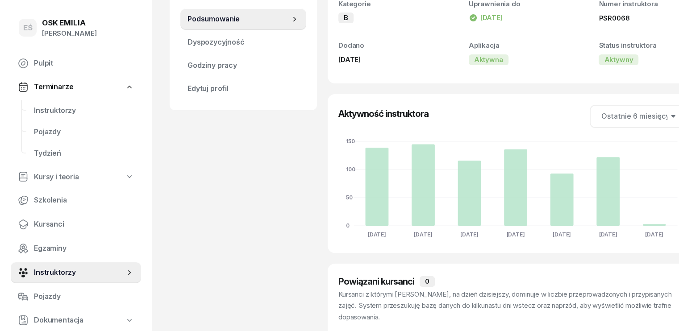
scroll to position [72, 0]
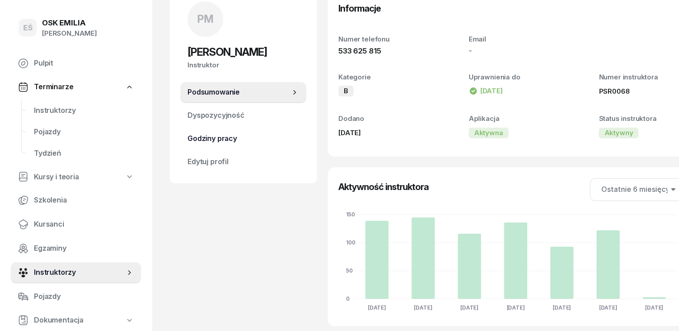
click at [201, 138] on span "Godziny pracy" at bounding box center [244, 139] width 112 height 12
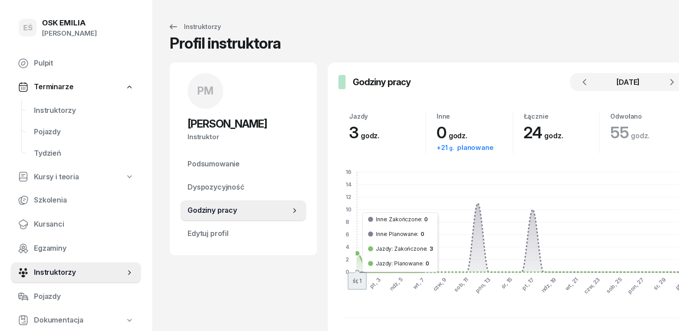
click at [342, 268] on foreignobject at bounding box center [513, 230] width 348 height 143
click at [341, 259] on foreignobject at bounding box center [513, 230] width 348 height 143
click at [340, 253] on foreignobject at bounding box center [513, 230] width 348 height 143
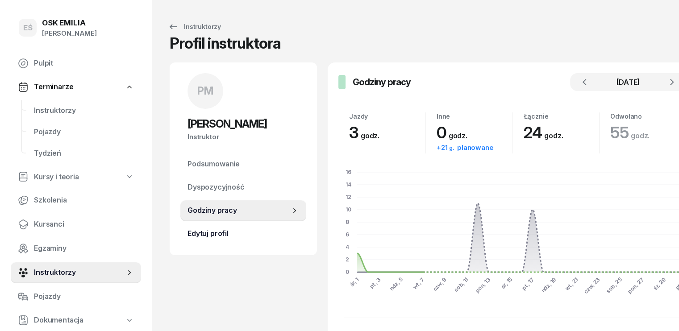
click at [201, 233] on span "Edytuj profil" at bounding box center [244, 234] width 112 height 12
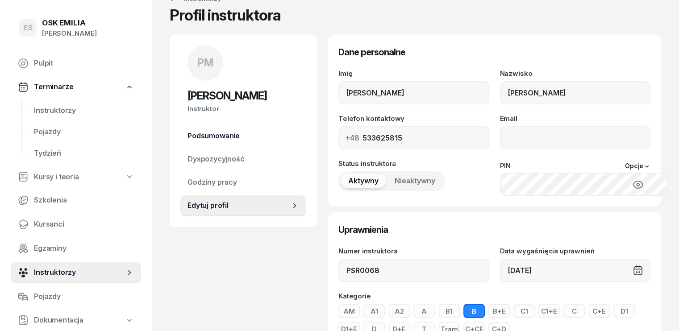
scroll to position [22, 0]
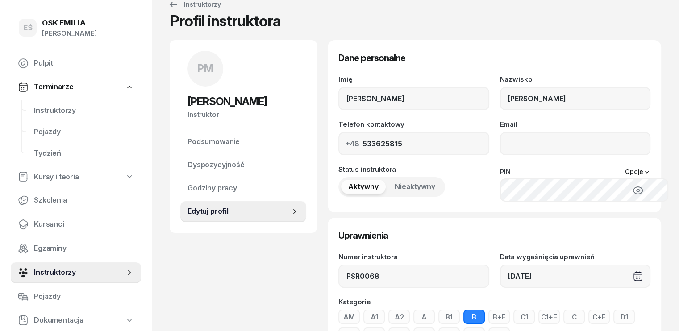
click at [188, 104] on h2 "[PERSON_NAME]" at bounding box center [244, 102] width 112 height 14
click at [64, 271] on span "Instruktorzy" at bounding box center [79, 273] width 91 height 12
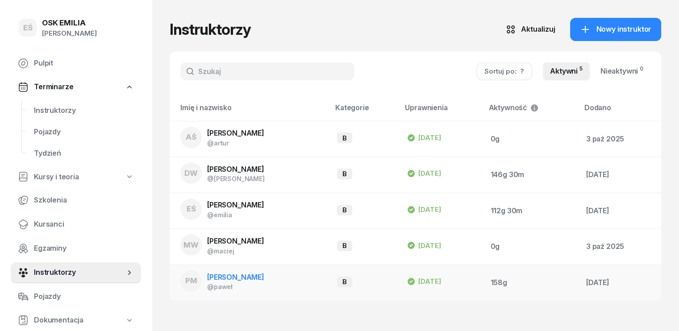
click at [237, 276] on span "[PERSON_NAME]" at bounding box center [235, 277] width 57 height 9
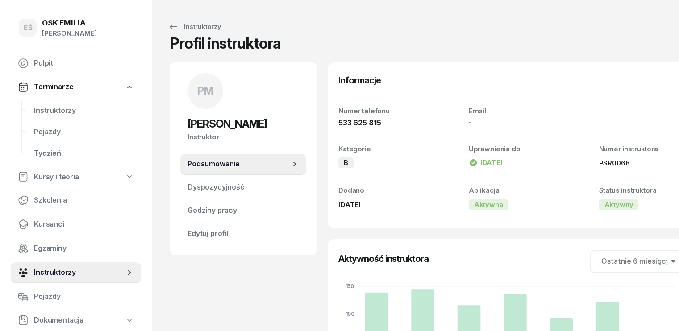
click at [213, 166] on span "Podsumowanie" at bounding box center [239, 165] width 103 height 12
click at [194, 232] on span "Edytuj profil" at bounding box center [244, 234] width 112 height 12
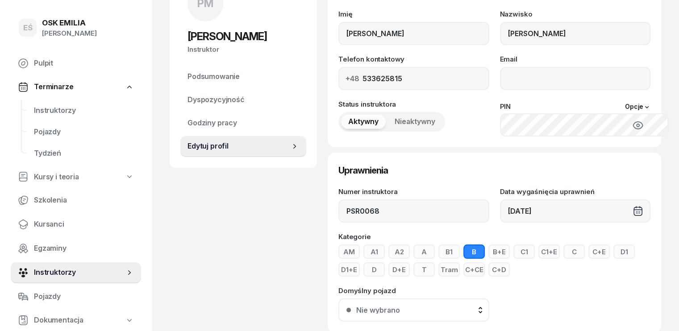
scroll to position [89, 0]
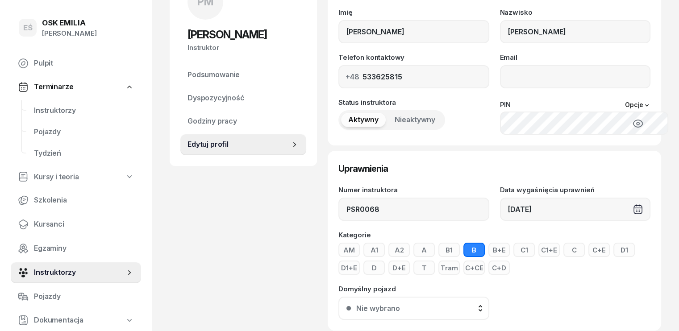
click at [401, 123] on span "Nieaktywny" at bounding box center [415, 120] width 41 height 12
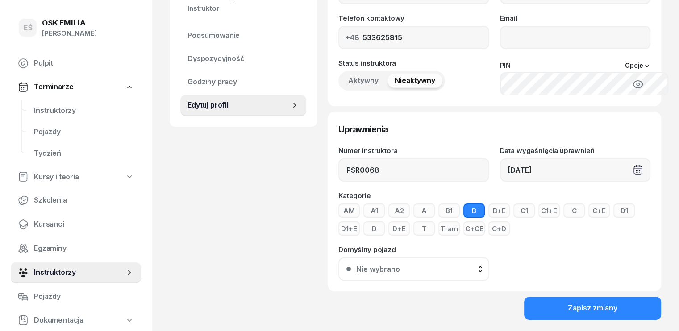
scroll to position [156, 0]
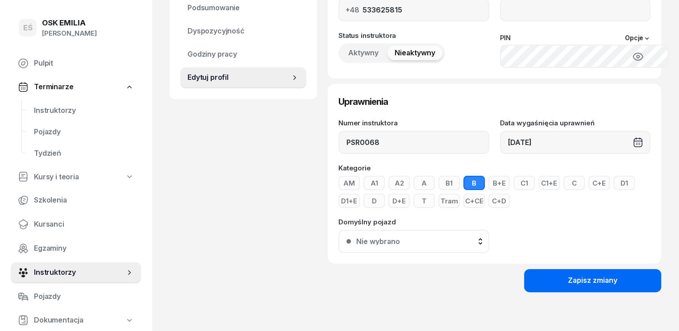
click at [605, 282] on div "Zapisz zmiany" at bounding box center [593, 281] width 50 height 12
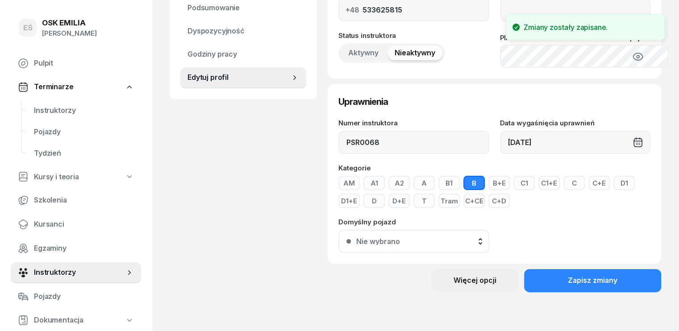
click at [495, 281] on div "Więcej opcji" at bounding box center [475, 281] width 43 height 12
click at [460, 311] on div "Usuń instruktora" at bounding box center [465, 312] width 54 height 12
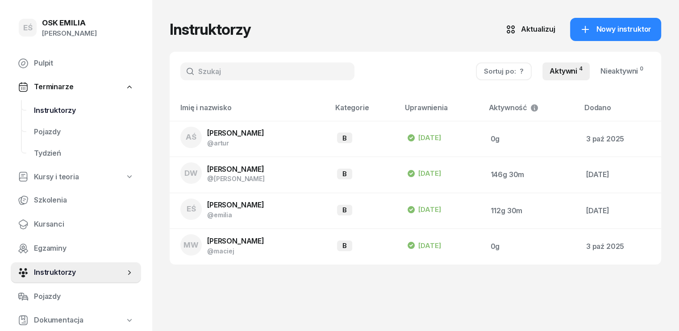
click at [54, 109] on span "Instruktorzy" at bounding box center [84, 111] width 100 height 12
